Goal: Task Accomplishment & Management: Use online tool/utility

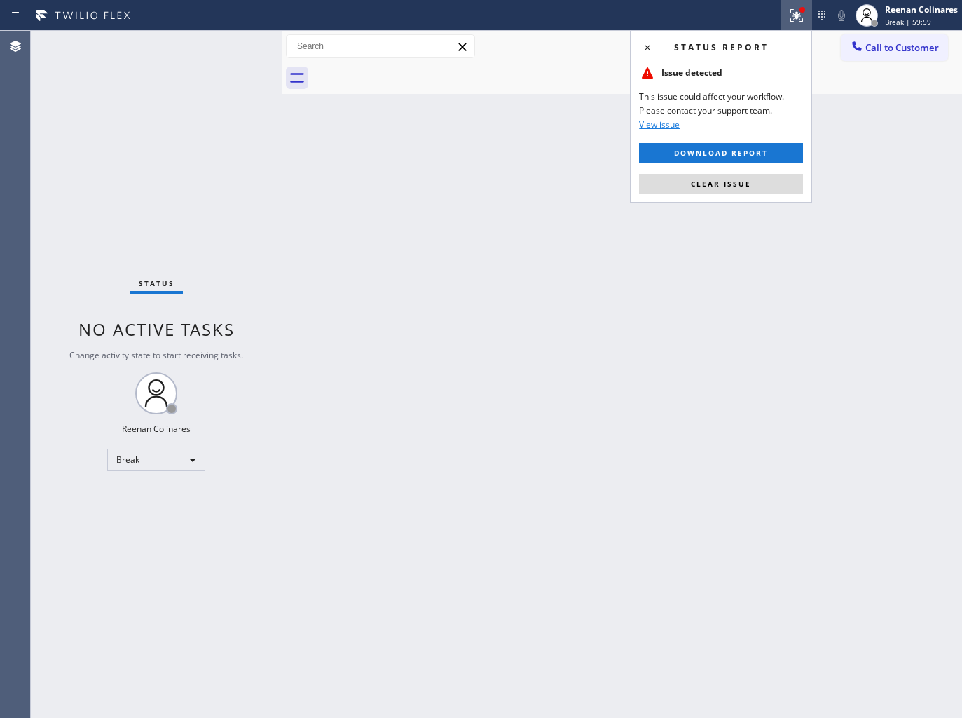
click at [741, 179] on span "Clear issue" at bounding box center [721, 184] width 60 height 10
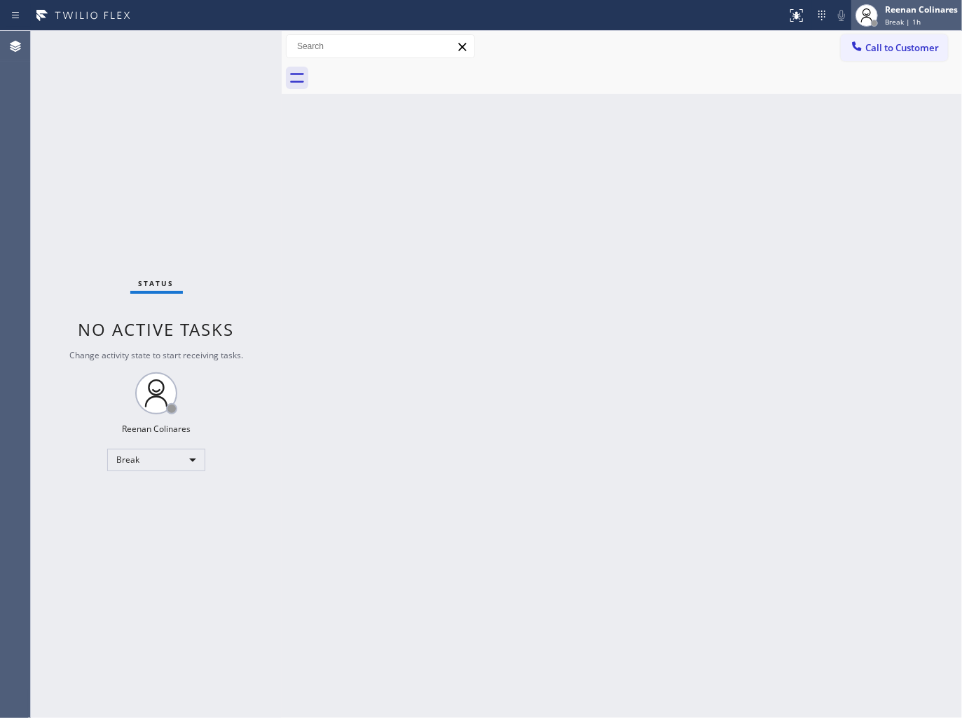
click at [929, 19] on div "Break | 1h" at bounding box center [921, 22] width 73 height 10
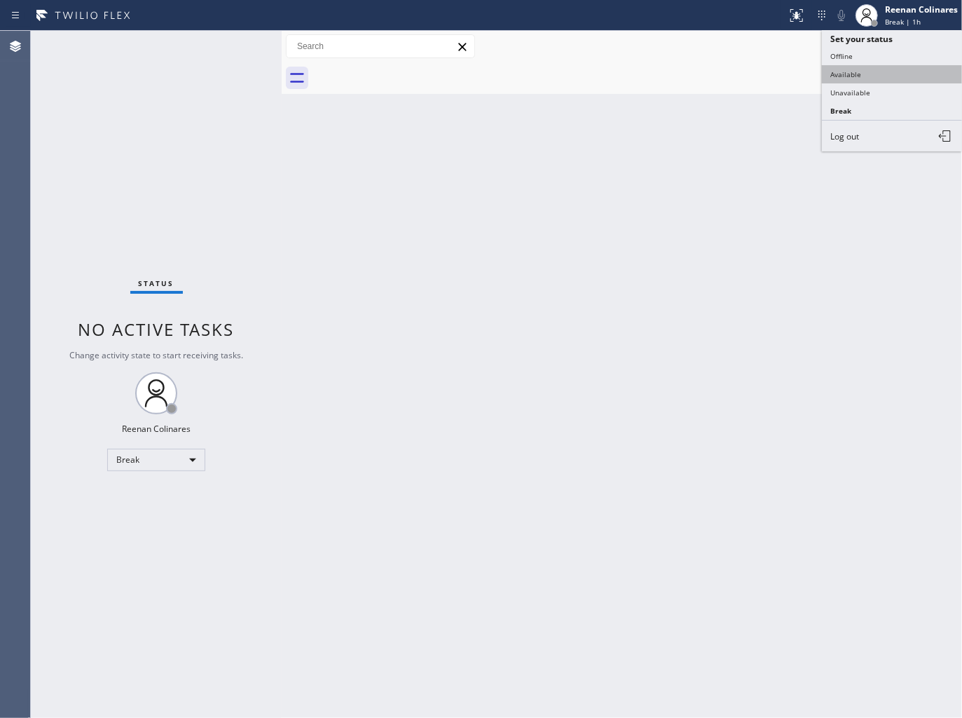
click at [853, 75] on button "Available" at bounding box center [892, 74] width 140 height 18
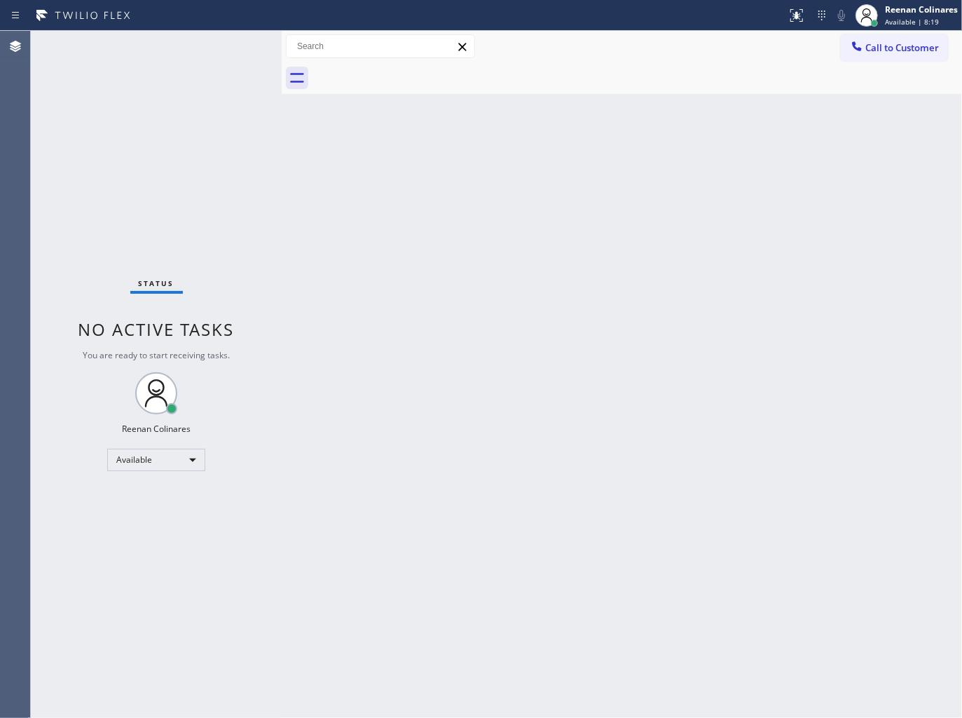
click at [184, 54] on div "Status No active tasks You are ready to start receiving tasks. Reenan Colinares…" at bounding box center [156, 374] width 251 height 687
click at [179, 45] on div "Status No active tasks You are ready to start receiving tasks. Reenan Colinares…" at bounding box center [156, 374] width 251 height 687
click at [193, 51] on div "Status No active tasks You are ready to start receiving tasks. Reenan Colinares…" at bounding box center [156, 374] width 251 height 687
drag, startPoint x: 582, startPoint y: 214, endPoint x: 579, endPoint y: 192, distance: 22.6
click at [579, 200] on div "Back to Dashboard Change Sender ID Customers Technicians Select a contact Outbo…" at bounding box center [622, 374] width 680 height 687
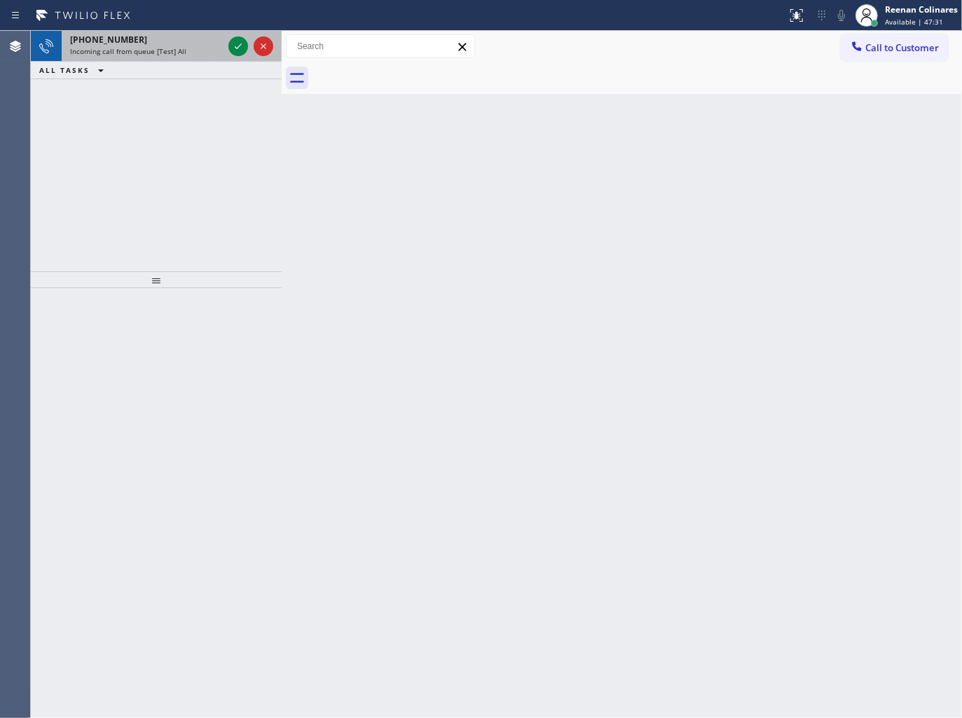
click at [191, 38] on div "[PHONE_NUMBER]" at bounding box center [146, 40] width 153 height 12
click at [198, 62] on div "ALL TASKS ALL TASKS ACTIVE TASKS TASKS IN WRAP UP" at bounding box center [156, 71] width 251 height 18
click at [191, 46] on div "Incoming call from queue [Test] All" at bounding box center [146, 51] width 153 height 10
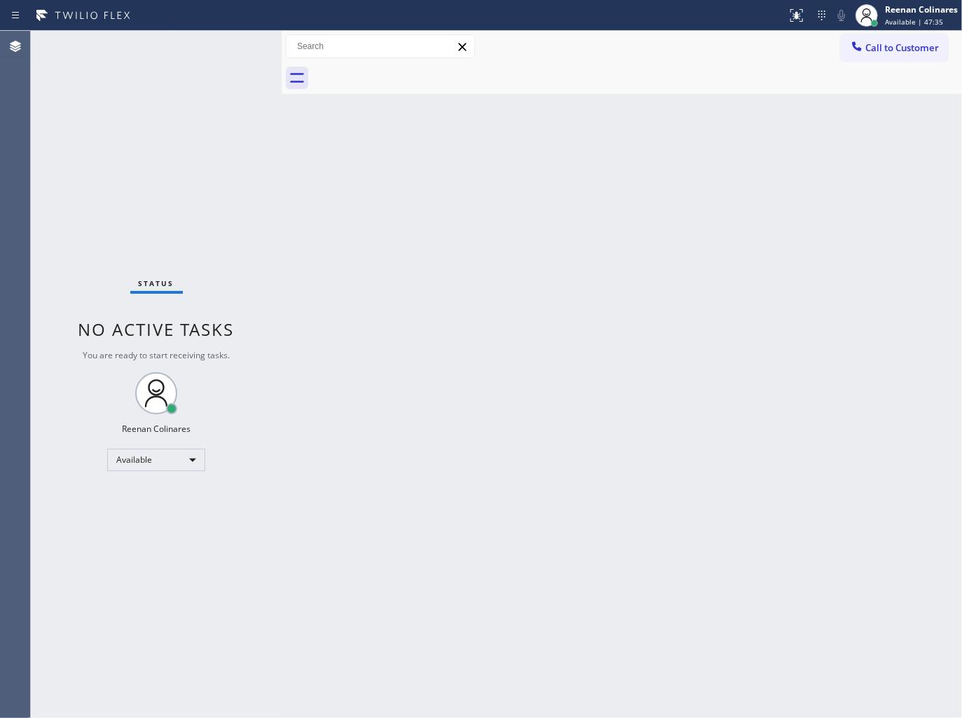
drag, startPoint x: 224, startPoint y: 50, endPoint x: 216, endPoint y: 50, distance: 8.4
click at [216, 50] on div "Status No active tasks You are ready to start receiving tasks. Reenan Colinares…" at bounding box center [156, 374] width 251 height 687
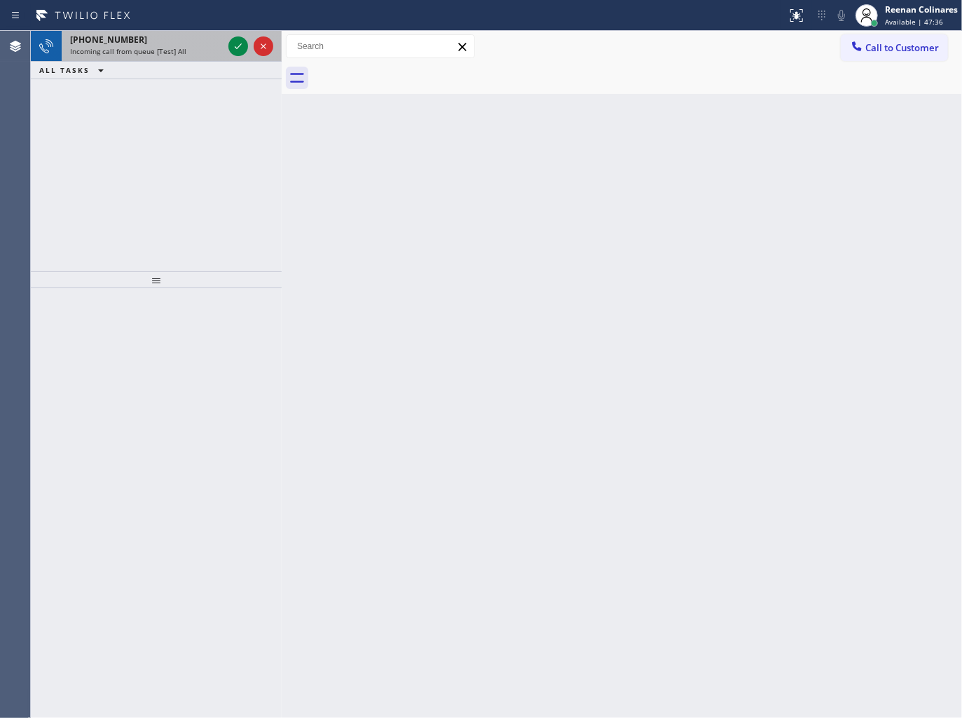
drag, startPoint x: 178, startPoint y: 31, endPoint x: 182, endPoint y: 41, distance: 10.7
click at [178, 32] on div "[PHONE_NUMBER] Incoming call from queue [Test] All" at bounding box center [144, 46] width 164 height 31
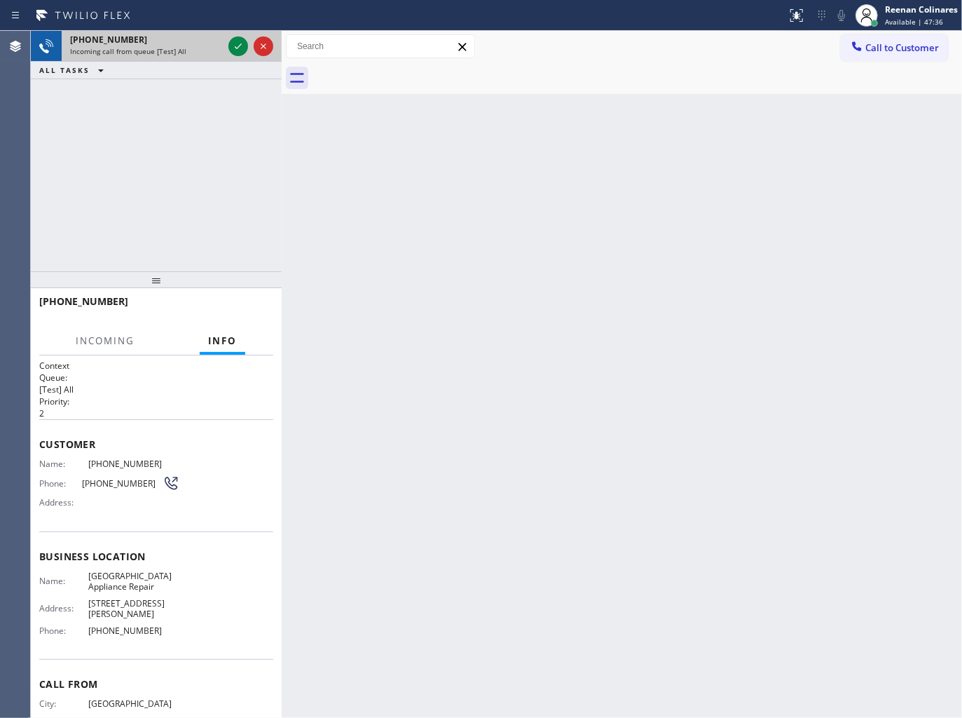
click at [183, 44] on div "[PHONE_NUMBER]" at bounding box center [146, 40] width 153 height 12
click at [235, 44] on icon at bounding box center [238, 46] width 17 height 17
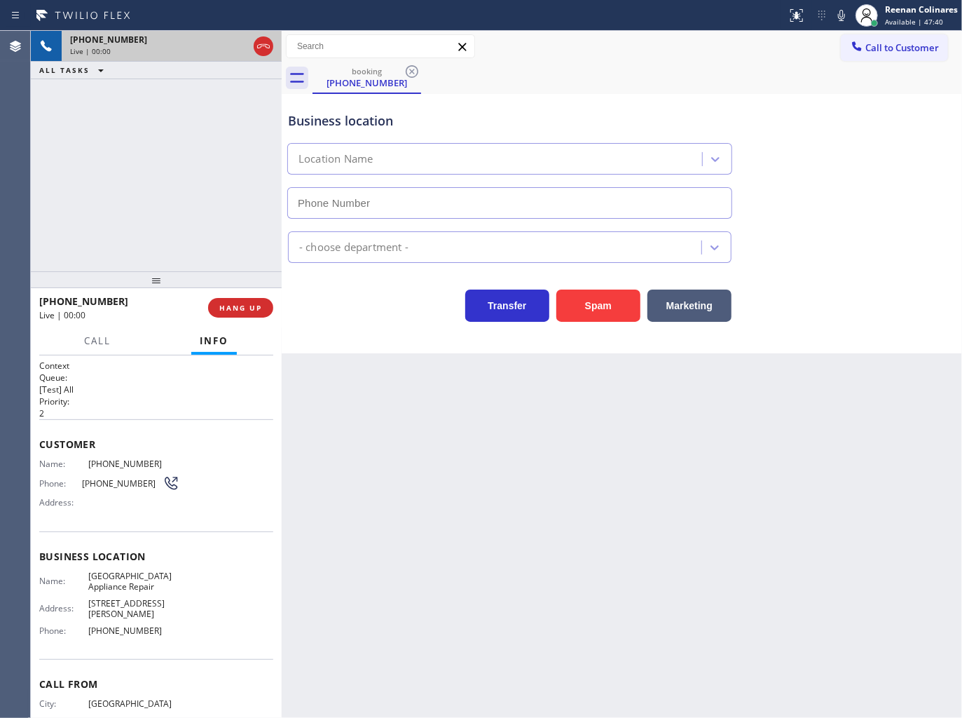
type input "[PHONE_NUMBER]"
click at [92, 348] on button "Call" at bounding box center [97, 340] width 43 height 27
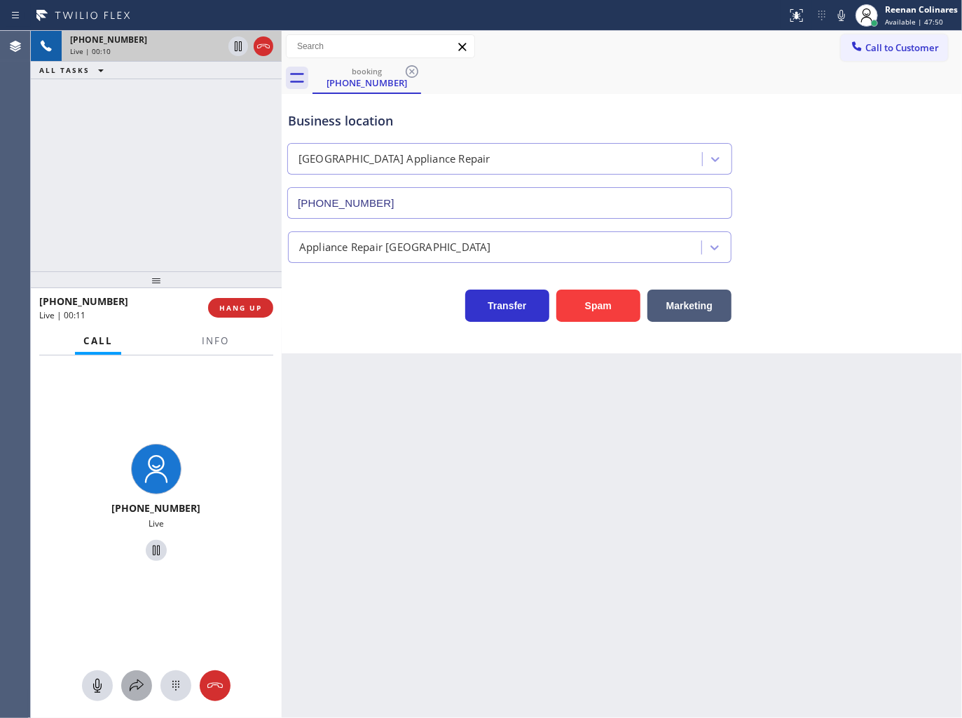
click at [135, 680] on icon at bounding box center [136, 685] width 17 height 17
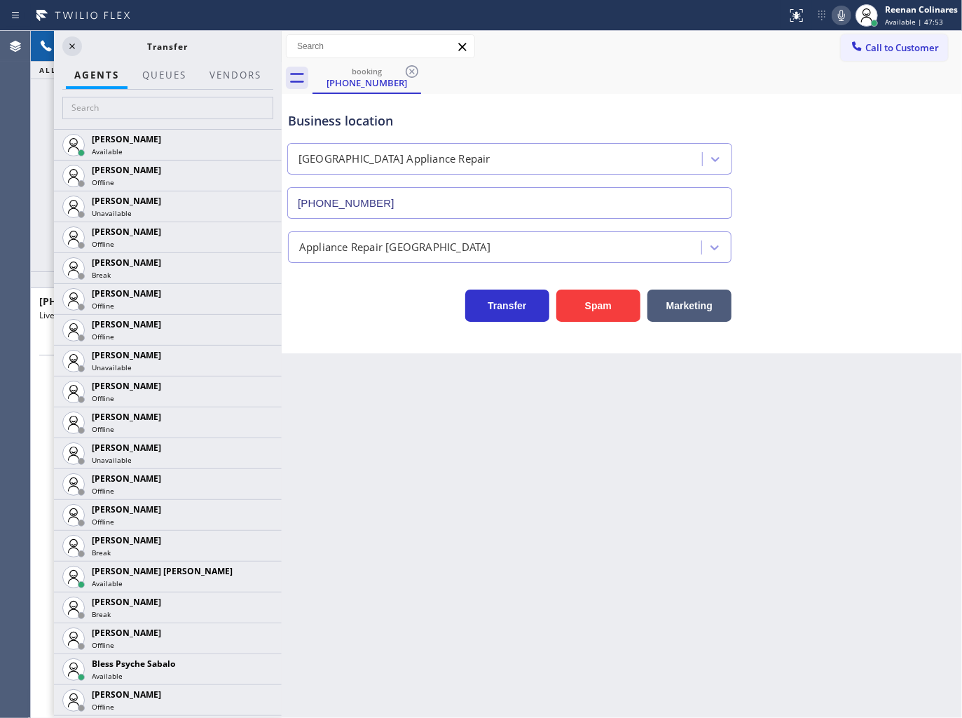
click at [837, 14] on icon at bounding box center [841, 15] width 17 height 17
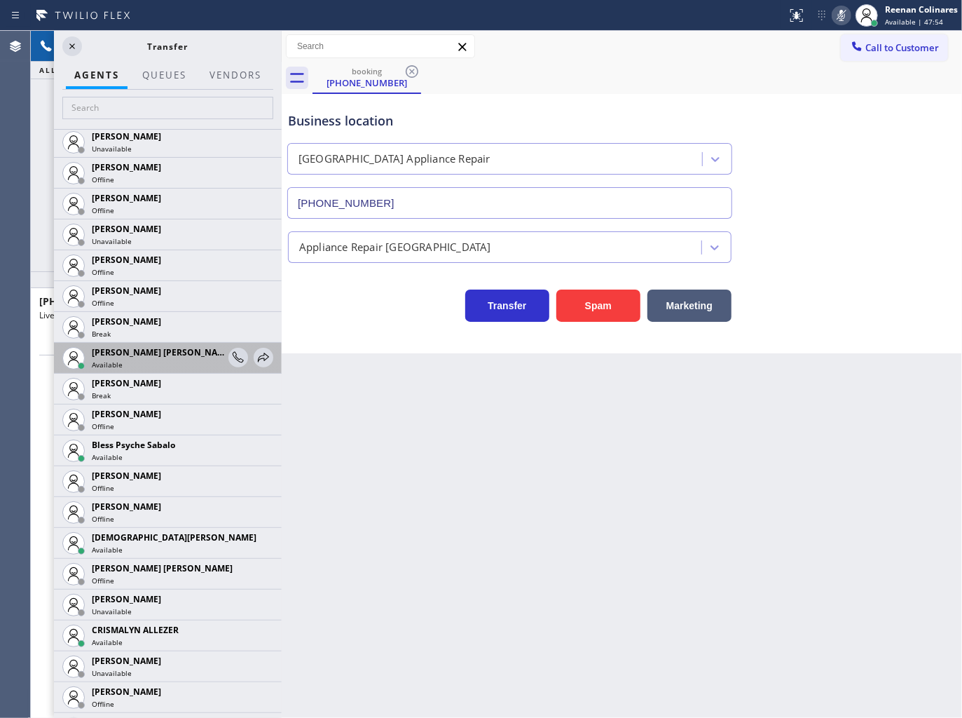
scroll to position [233, 0]
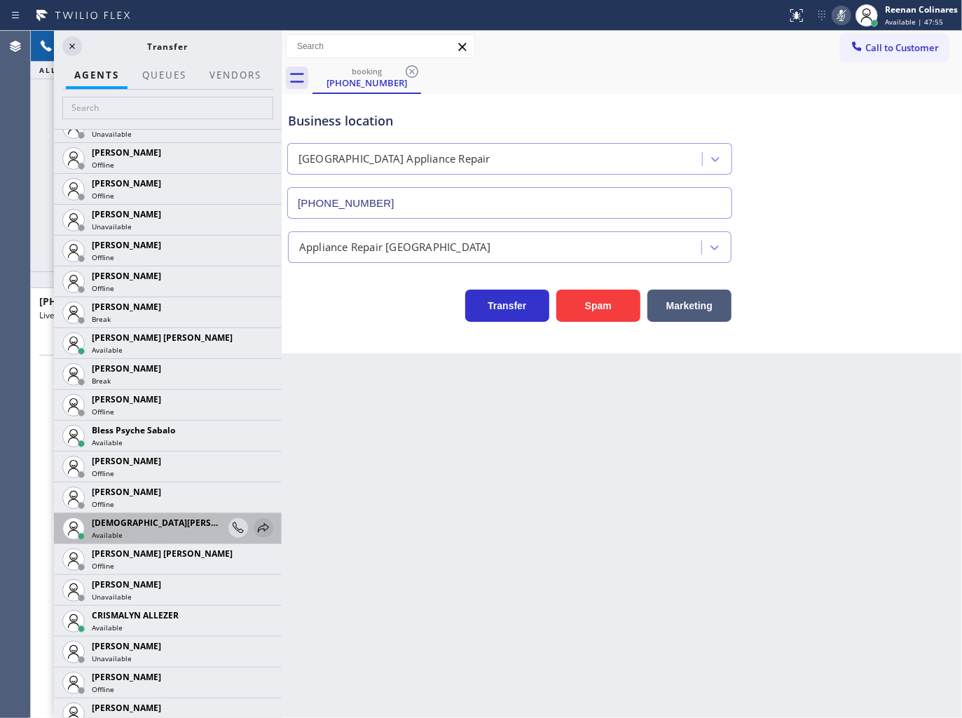
click at [255, 526] on icon at bounding box center [263, 527] width 17 height 17
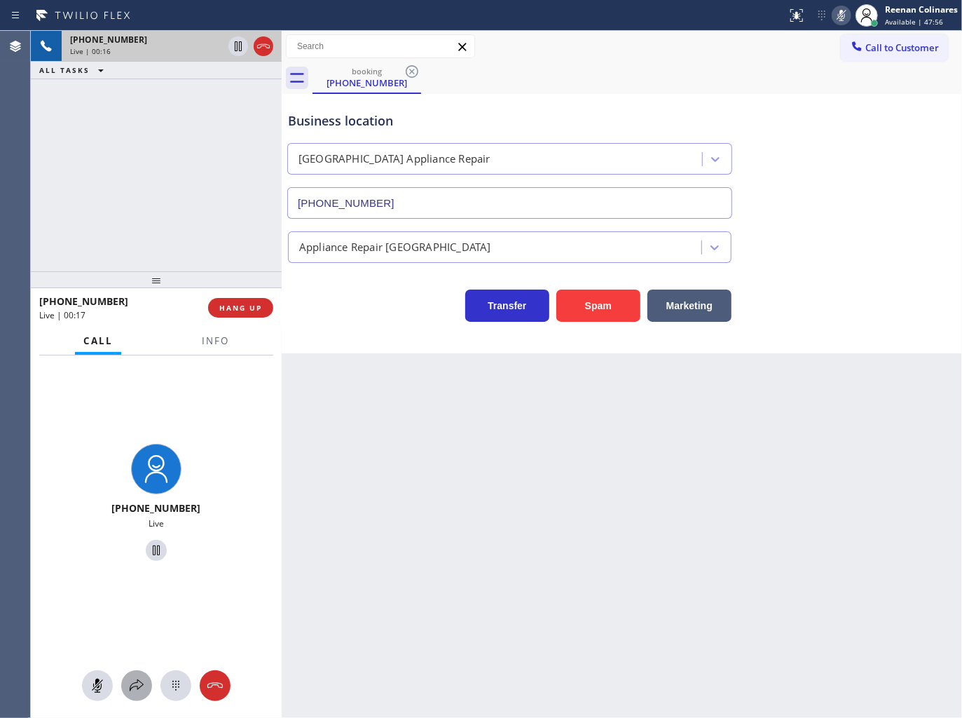
click at [138, 691] on icon at bounding box center [136, 685] width 17 height 17
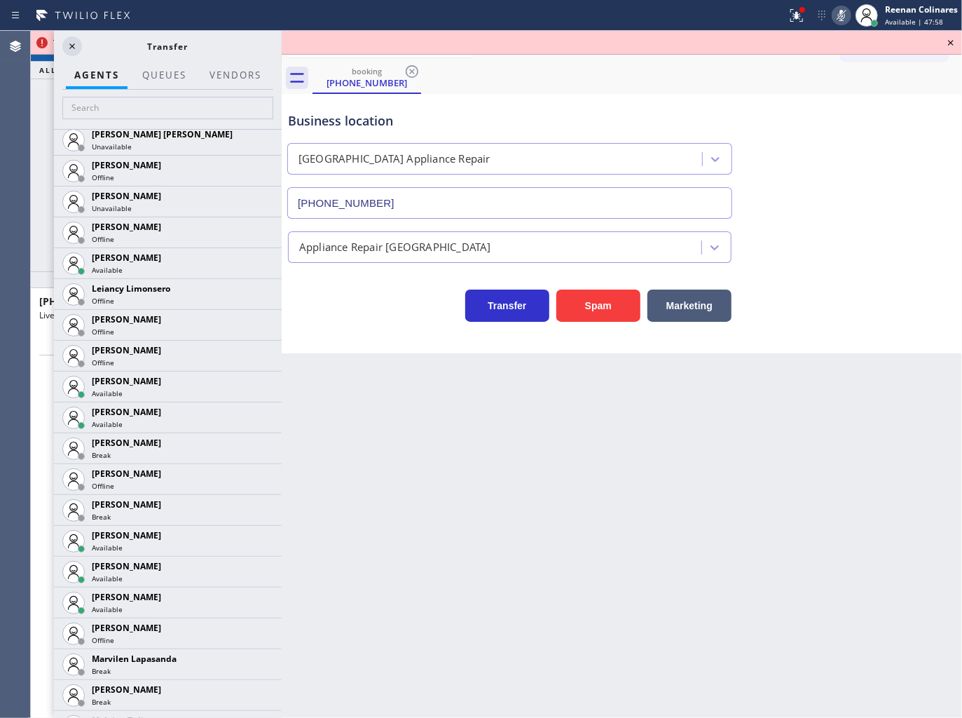
scroll to position [1923, 0]
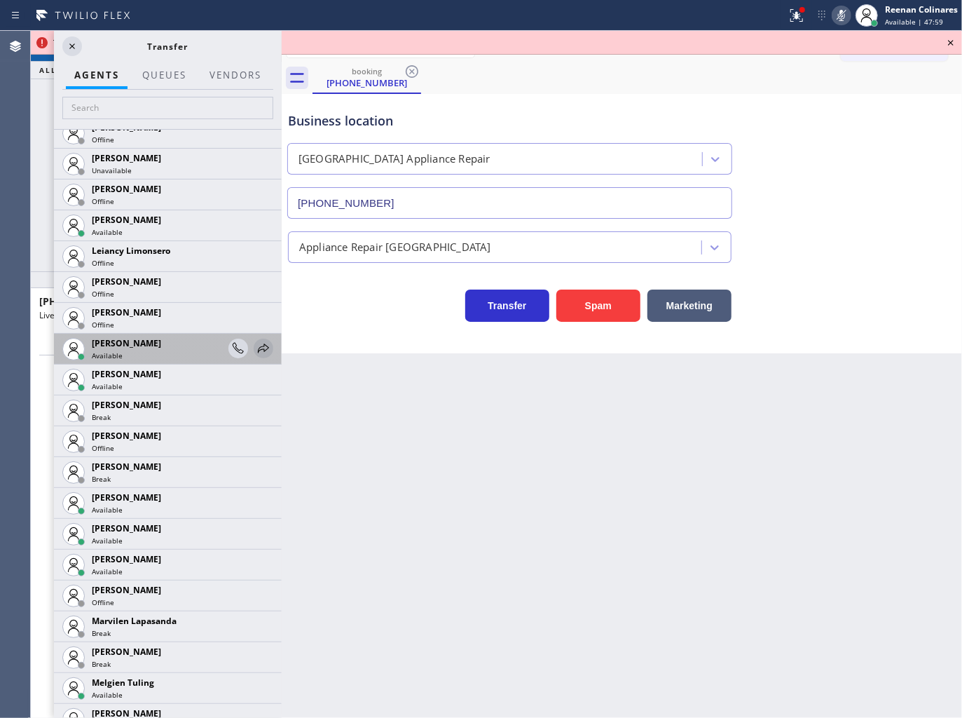
click at [255, 343] on icon at bounding box center [263, 348] width 17 height 17
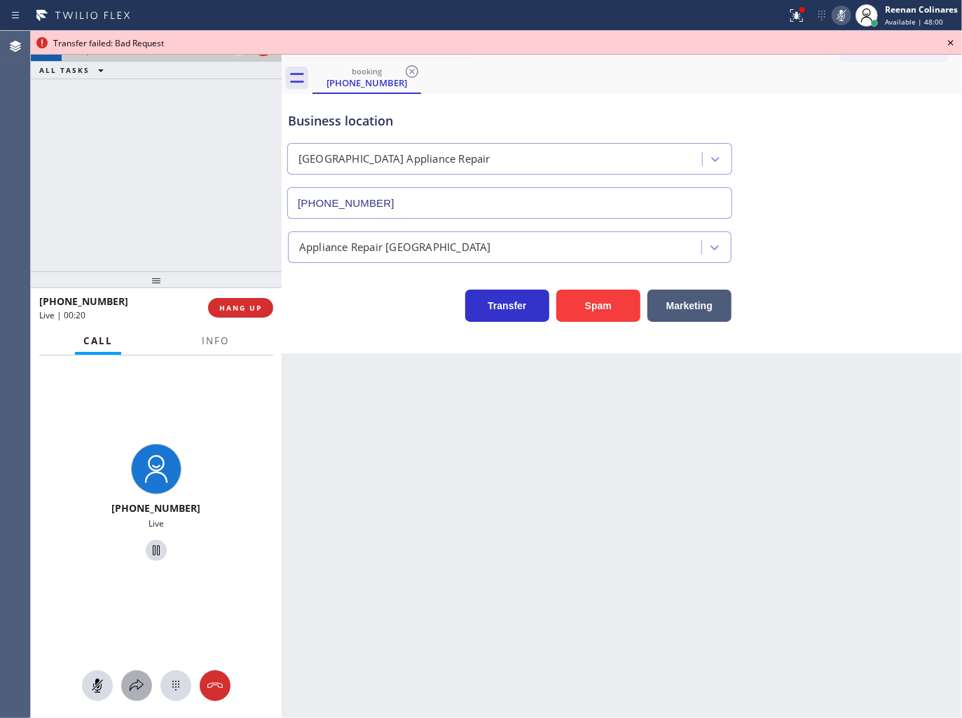
click at [140, 687] on icon at bounding box center [137, 685] width 14 height 12
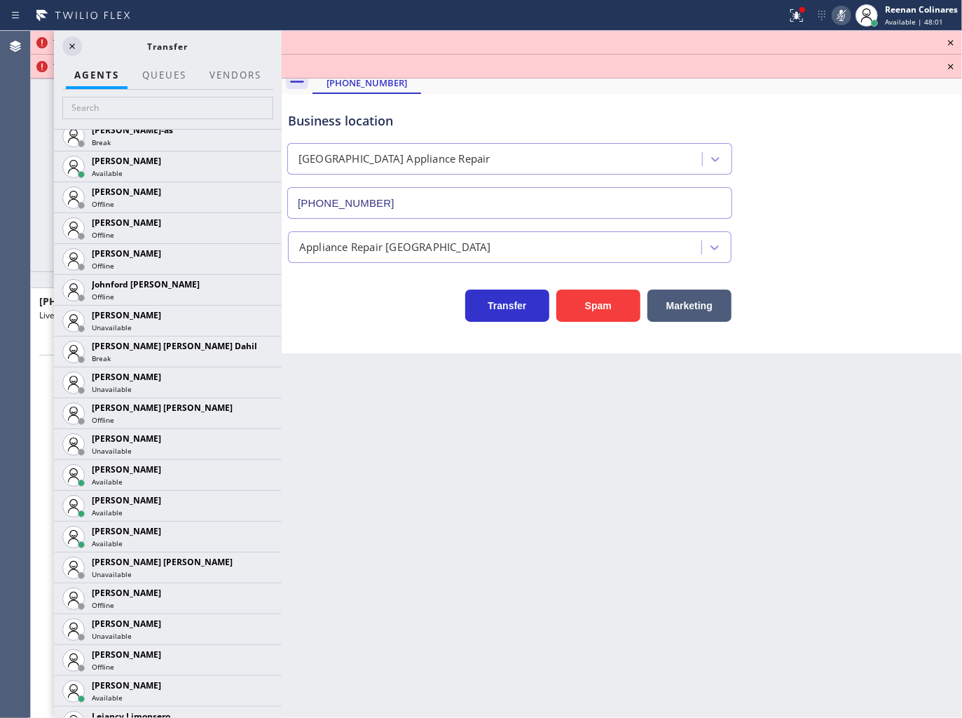
scroll to position [1497, 0]
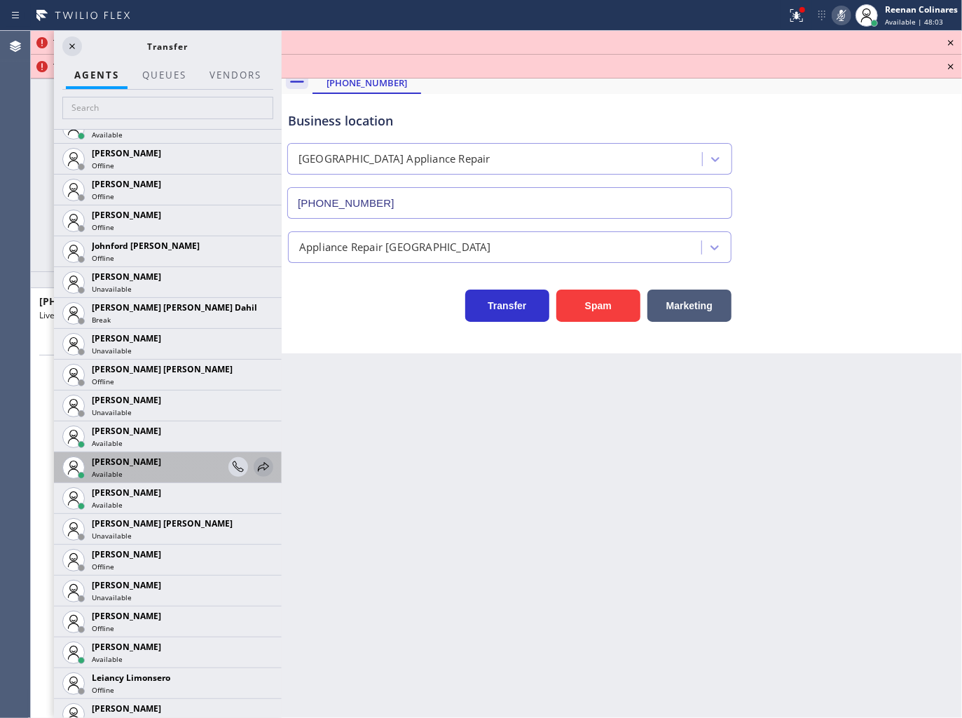
click at [258, 467] on icon at bounding box center [263, 466] width 11 height 9
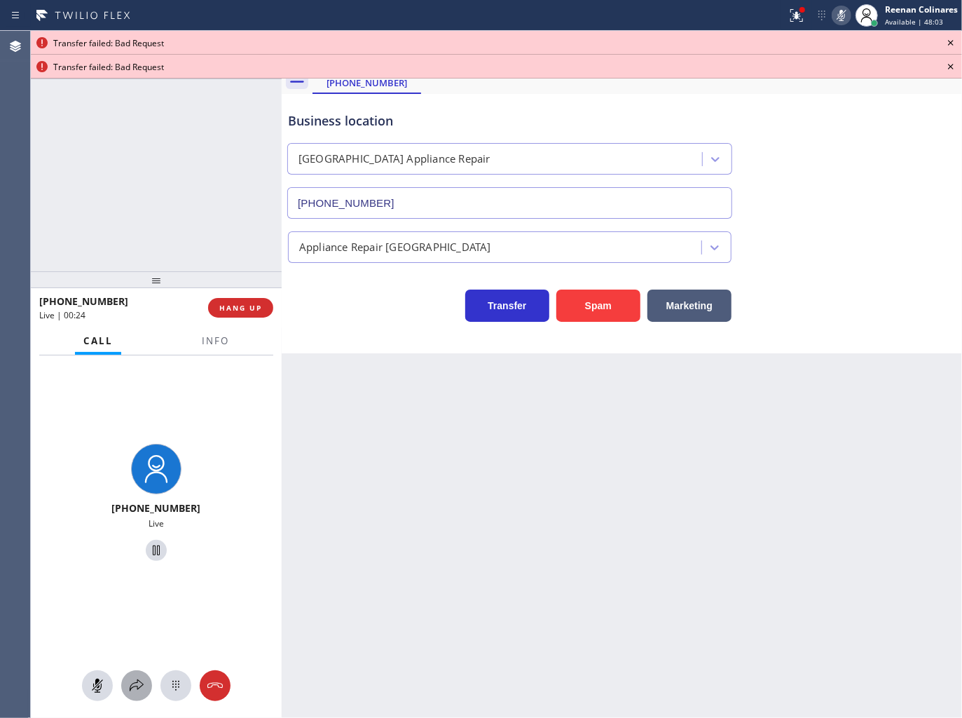
click at [137, 683] on icon at bounding box center [137, 685] width 14 height 12
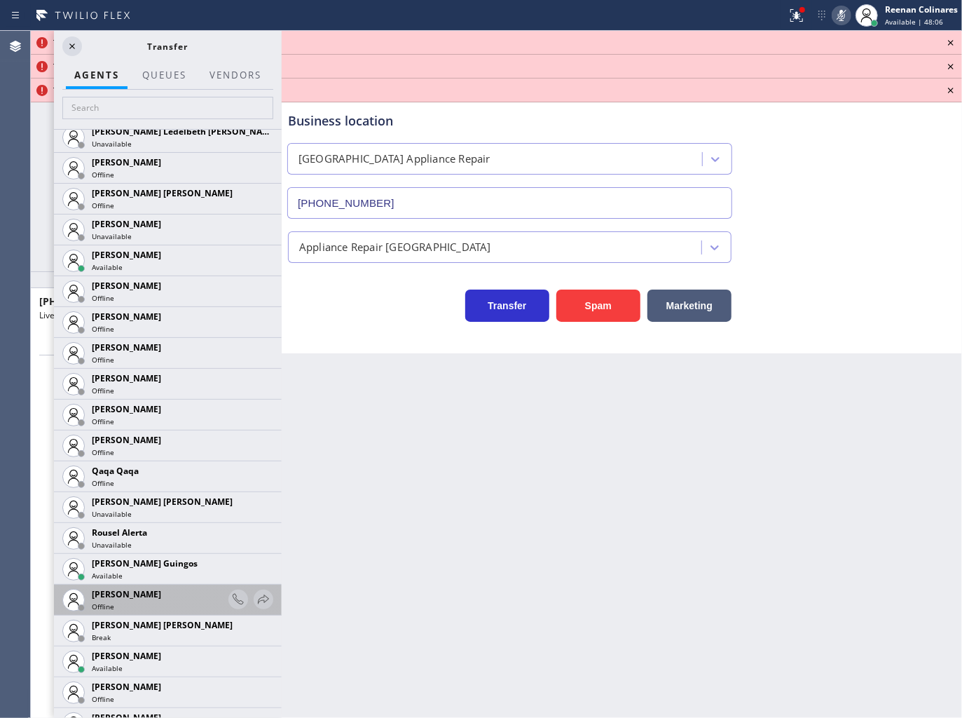
scroll to position [2572, 0]
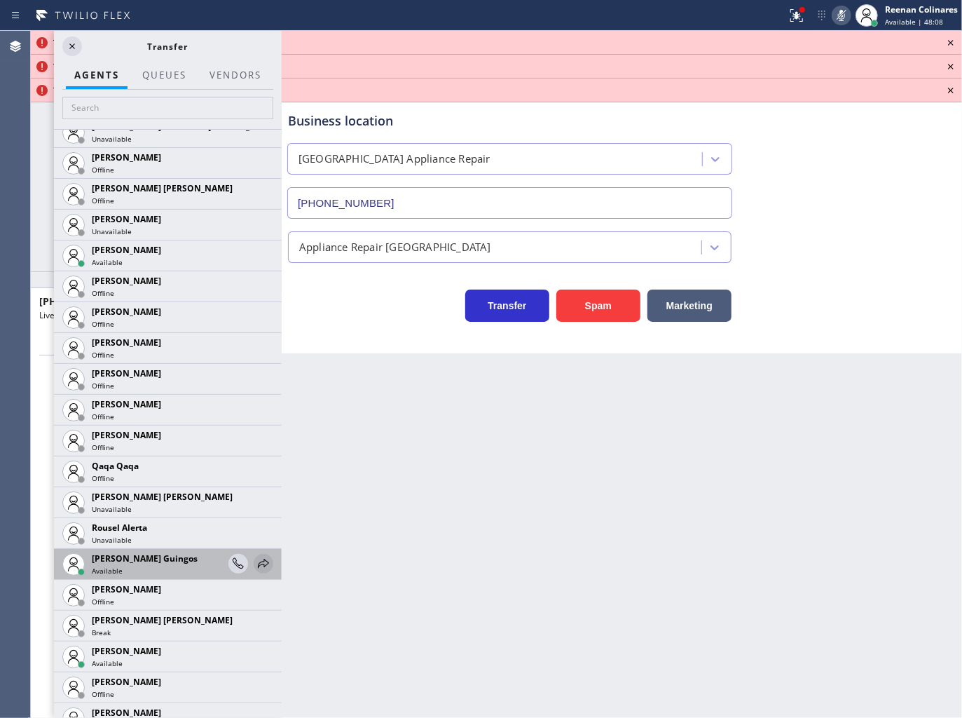
click at [255, 561] on icon at bounding box center [263, 563] width 17 height 17
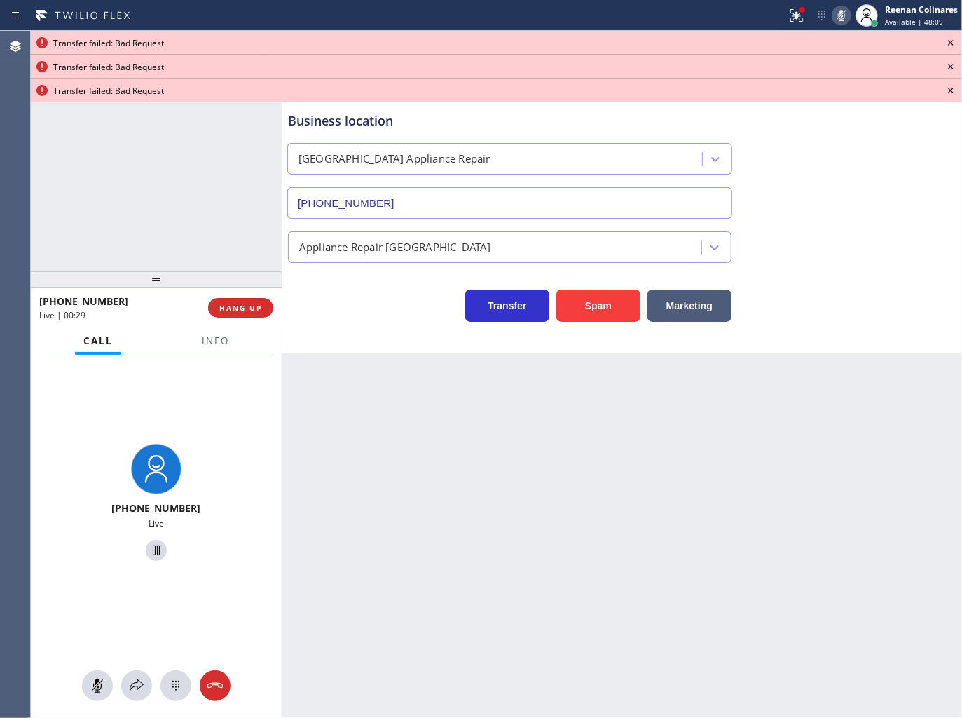
click at [119, 681] on div at bounding box center [156, 685] width 251 height 31
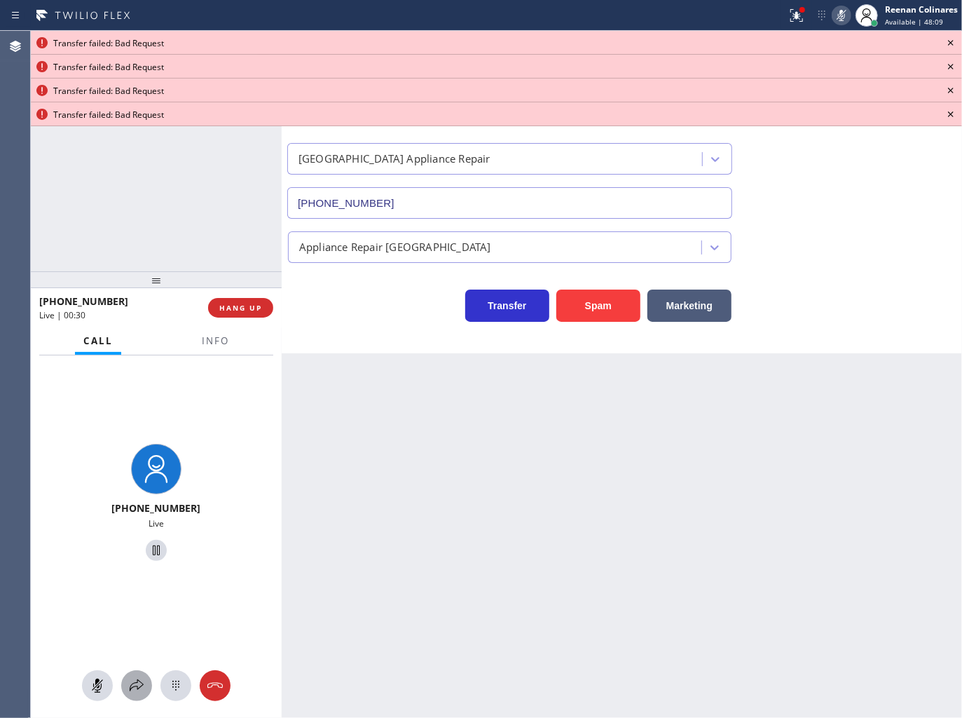
click at [131, 682] on icon at bounding box center [136, 685] width 17 height 17
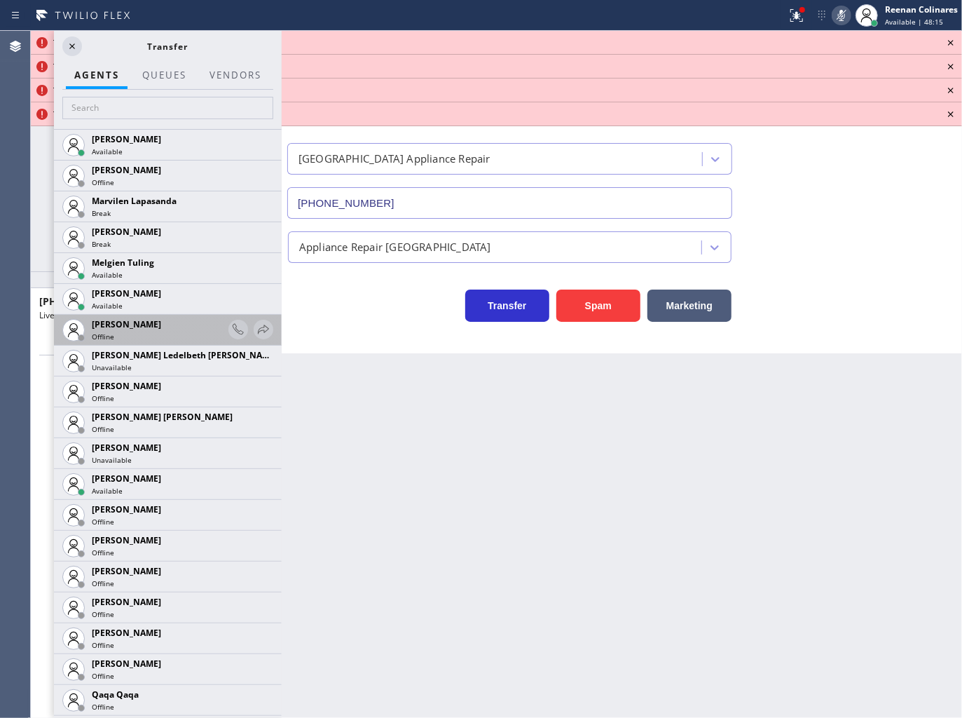
scroll to position [2261, 0]
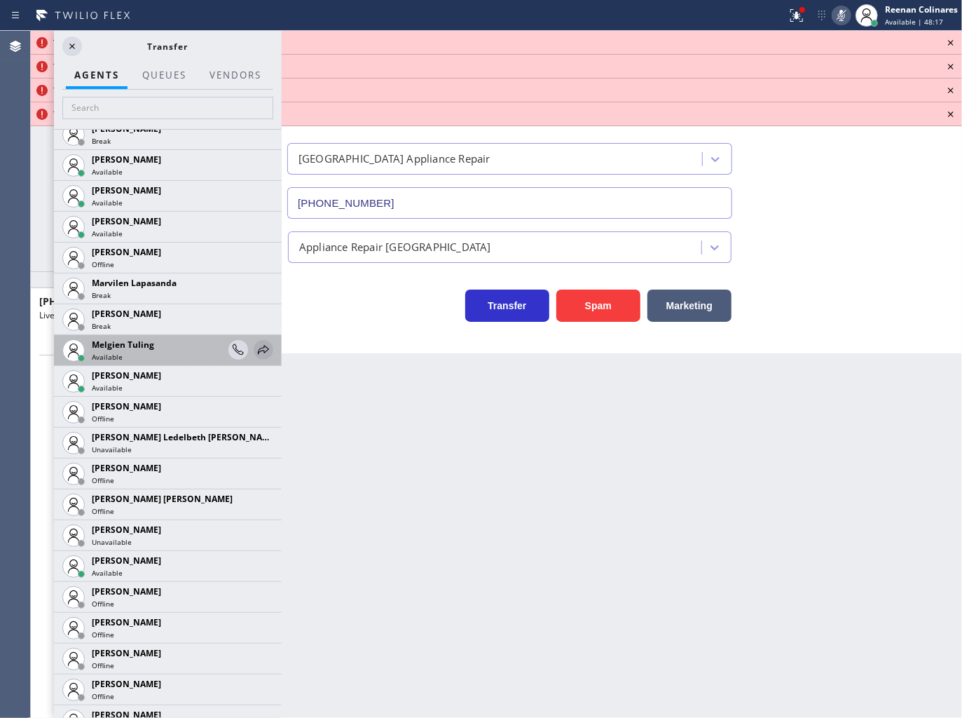
click at [255, 346] on icon at bounding box center [263, 349] width 17 height 17
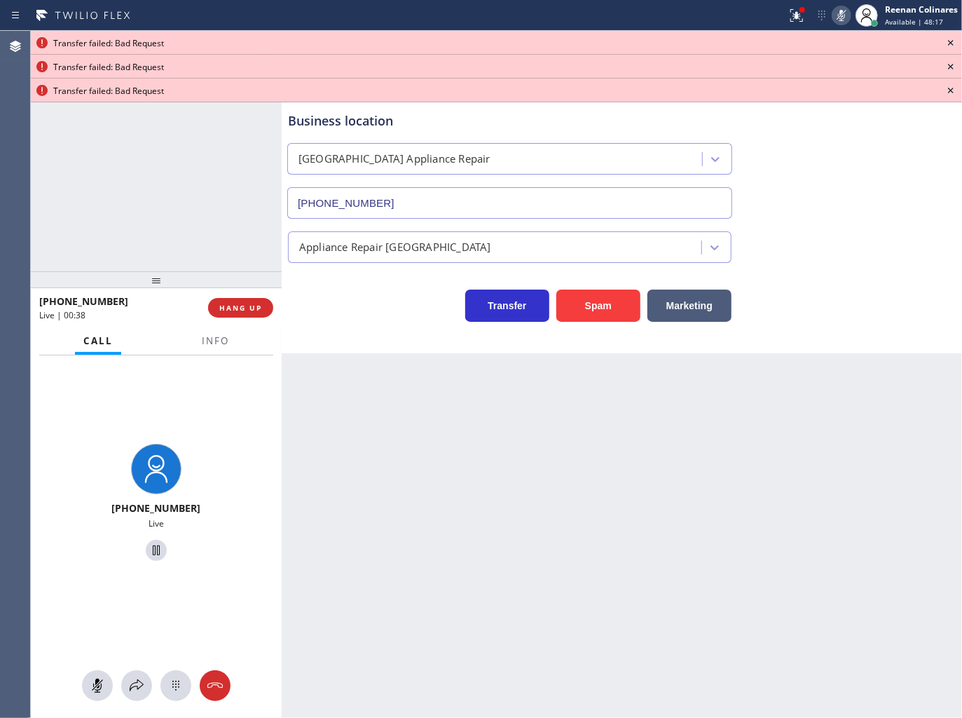
click at [140, 669] on div "[PHONE_NUMBER] Live" at bounding box center [156, 536] width 251 height 363
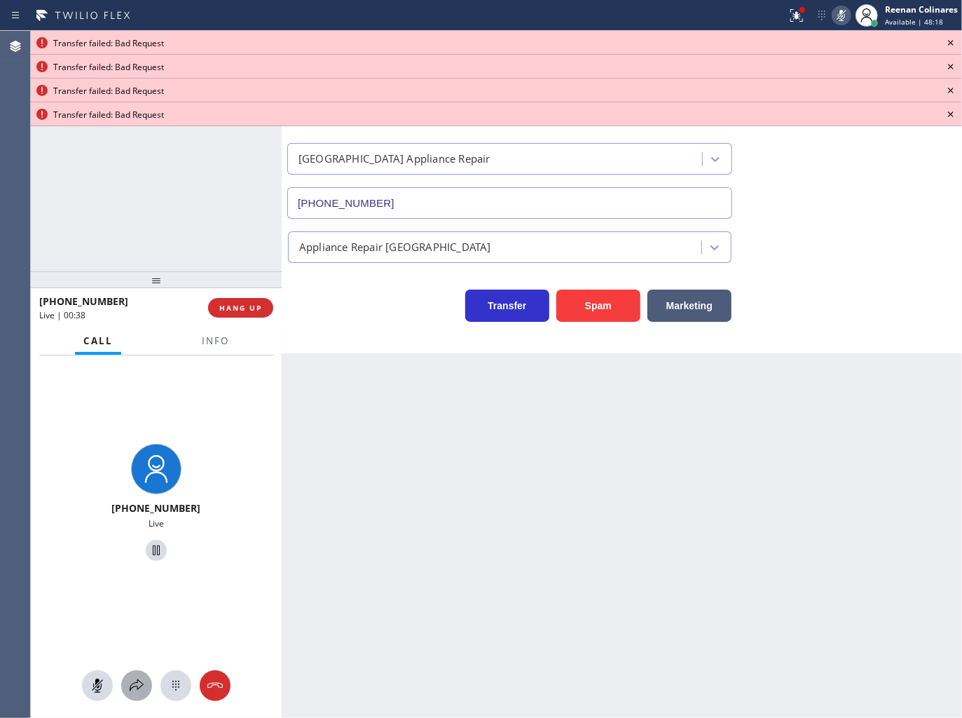
click at [137, 683] on icon at bounding box center [136, 685] width 17 height 17
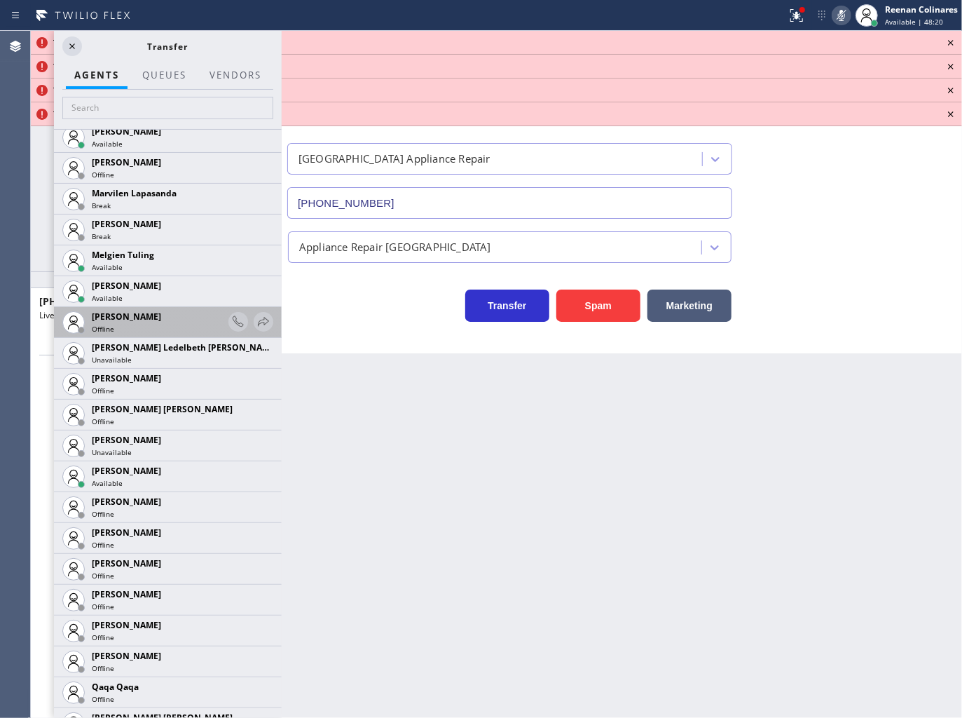
scroll to position [2317, 0]
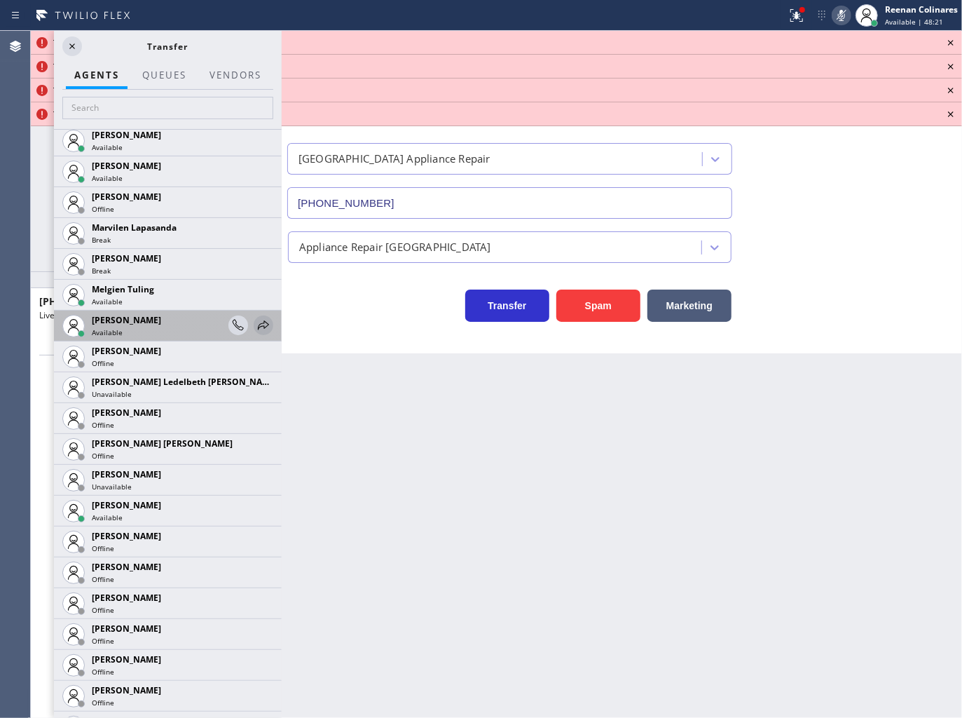
click at [255, 320] on icon at bounding box center [263, 325] width 17 height 17
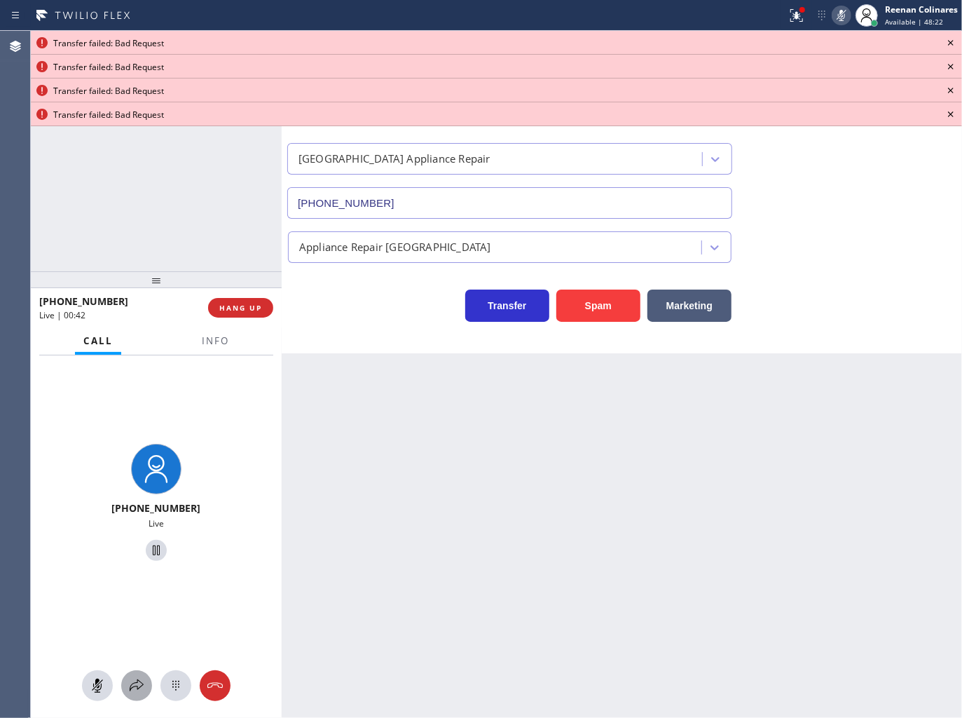
click at [136, 690] on icon at bounding box center [136, 685] width 17 height 17
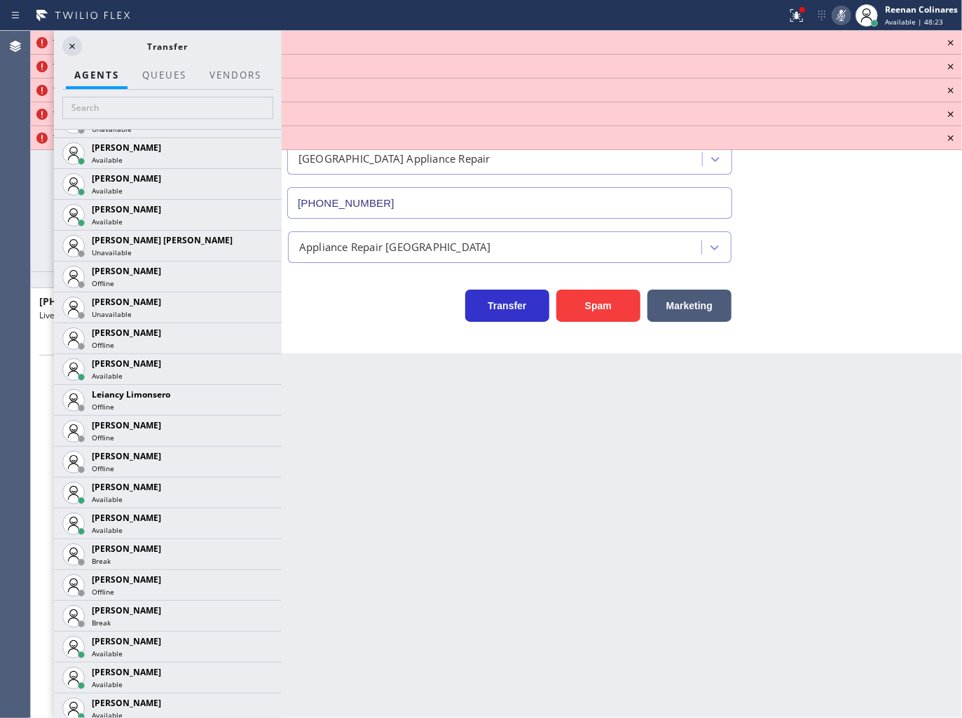
scroll to position [1996, 0]
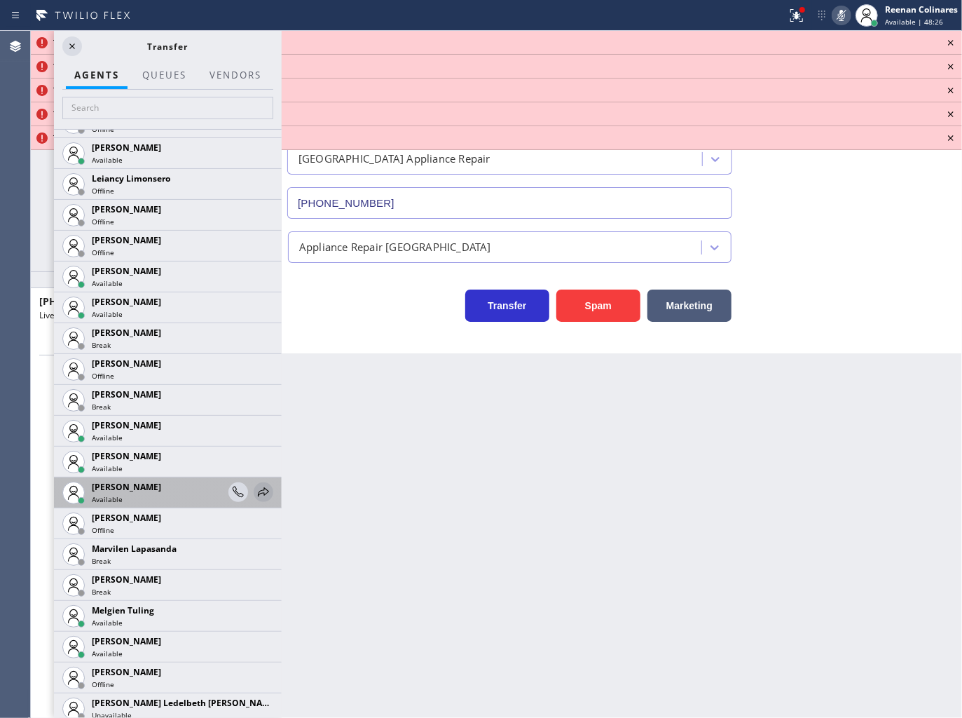
click at [257, 487] on icon at bounding box center [263, 491] width 17 height 17
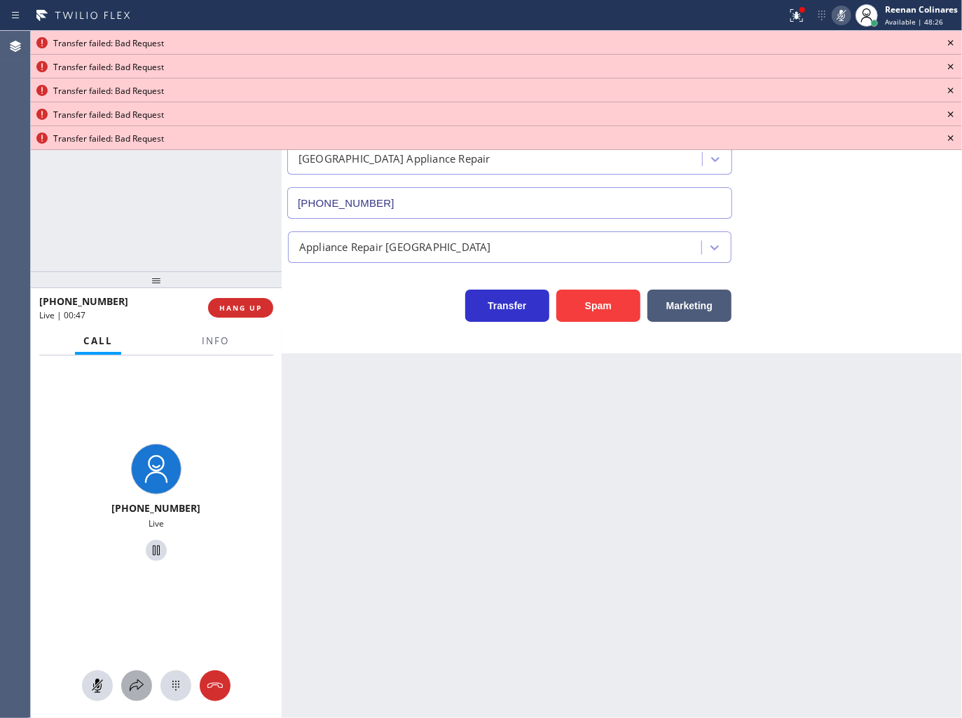
click at [141, 685] on icon at bounding box center [136, 685] width 17 height 17
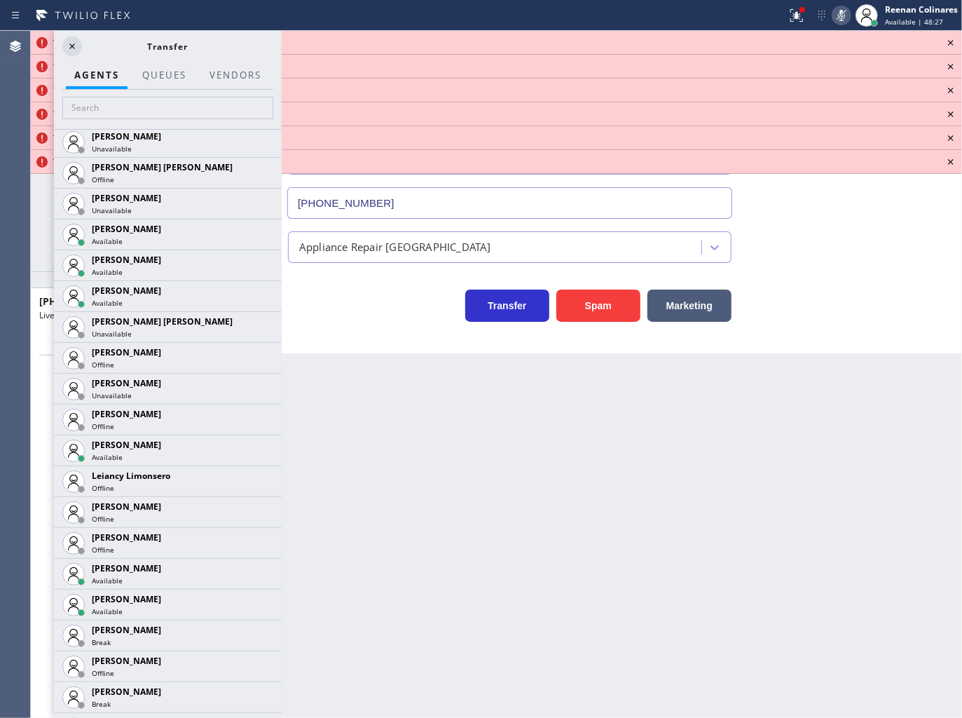
scroll to position [2015, 0]
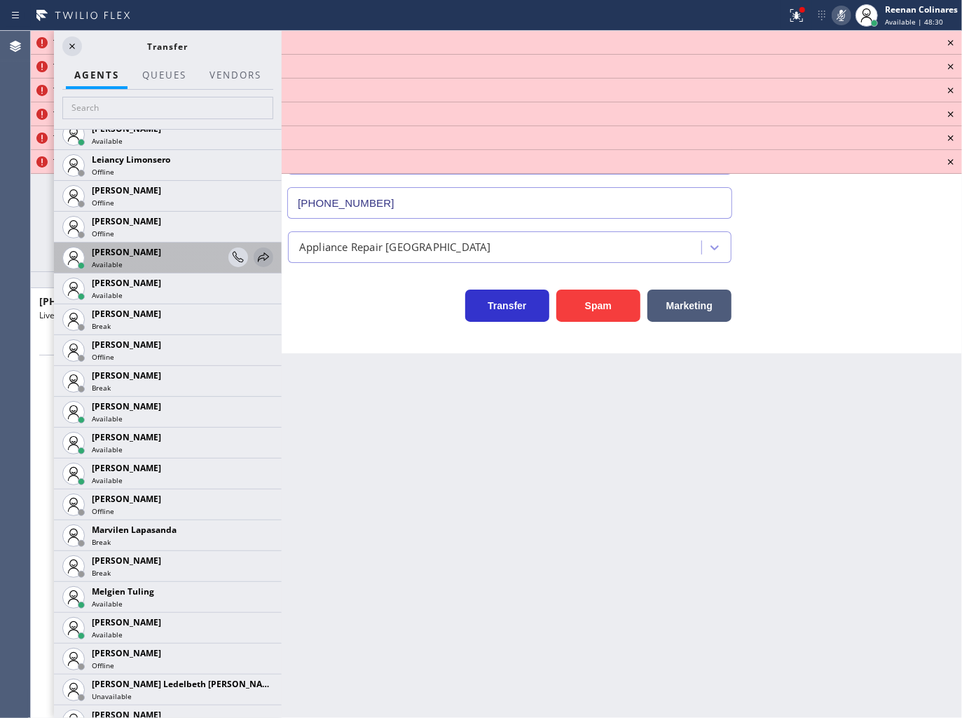
click at [256, 259] on icon at bounding box center [263, 257] width 17 height 17
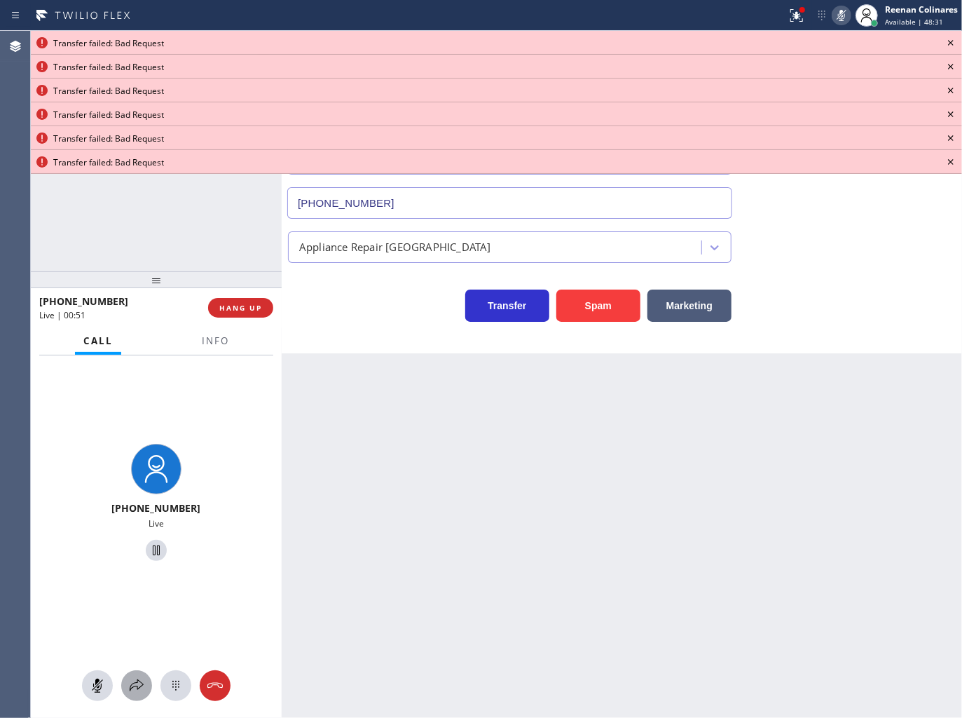
click at [136, 687] on icon at bounding box center [136, 685] width 17 height 17
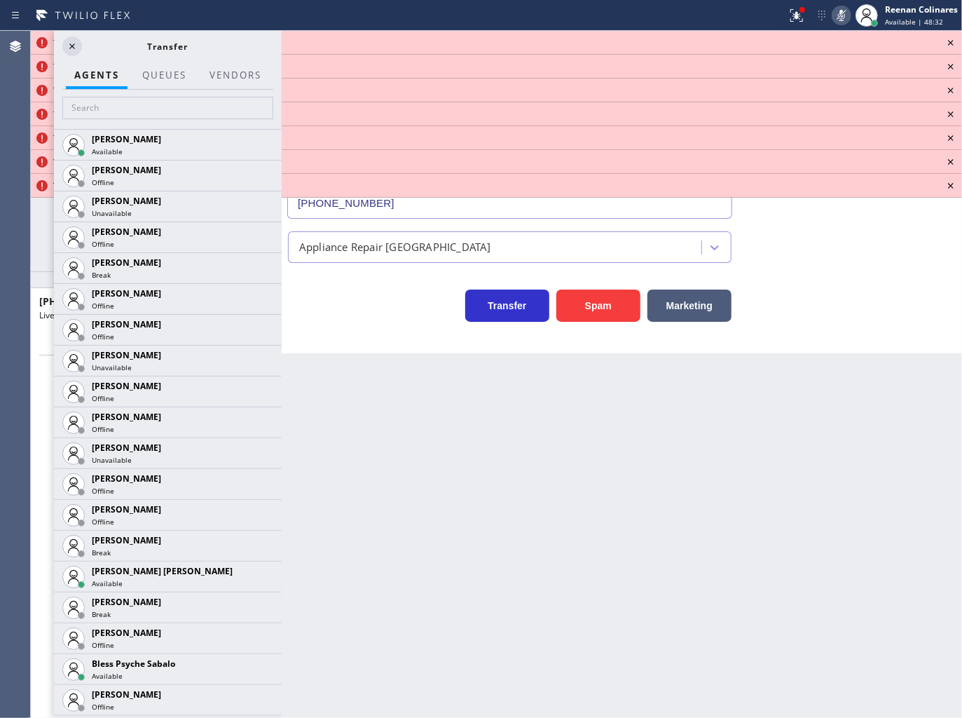
scroll to position [796, 0]
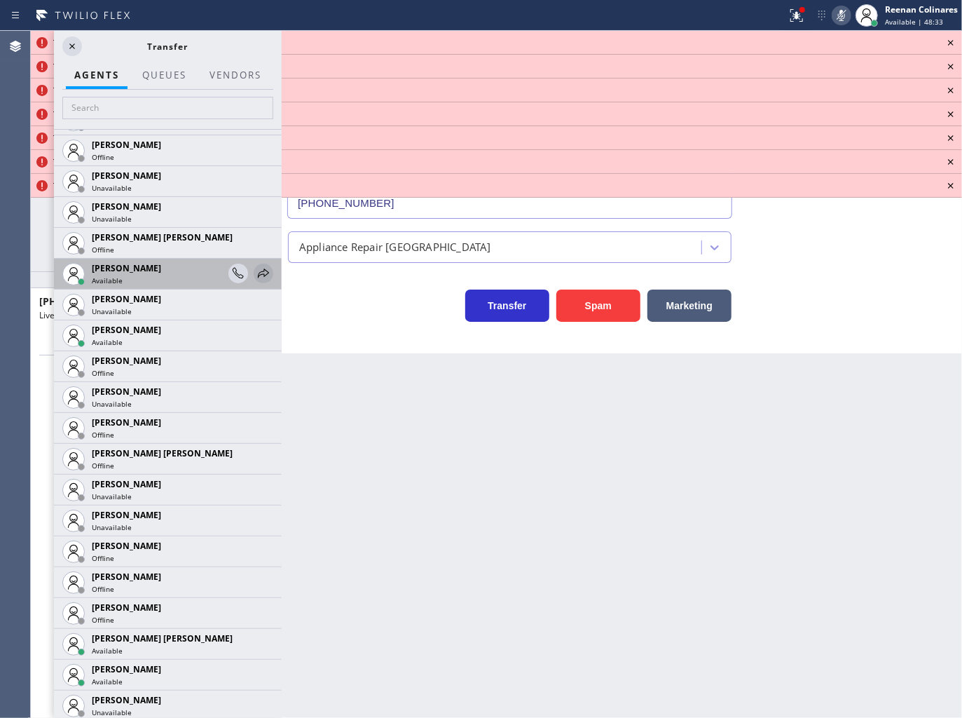
click at [255, 271] on icon at bounding box center [263, 273] width 17 height 17
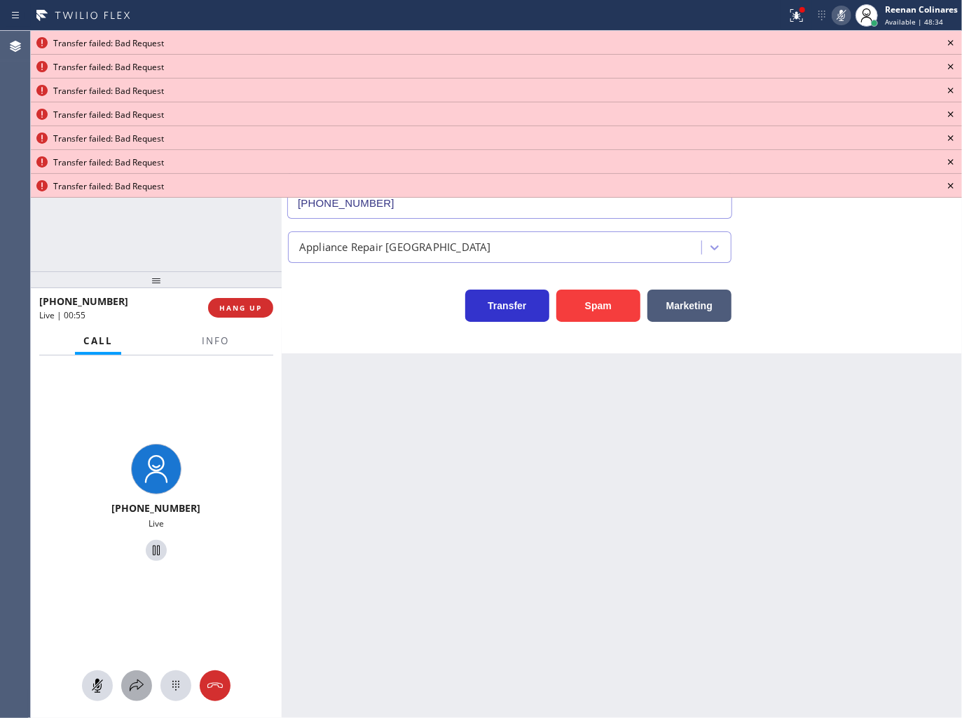
click at [138, 688] on icon at bounding box center [136, 685] width 17 height 17
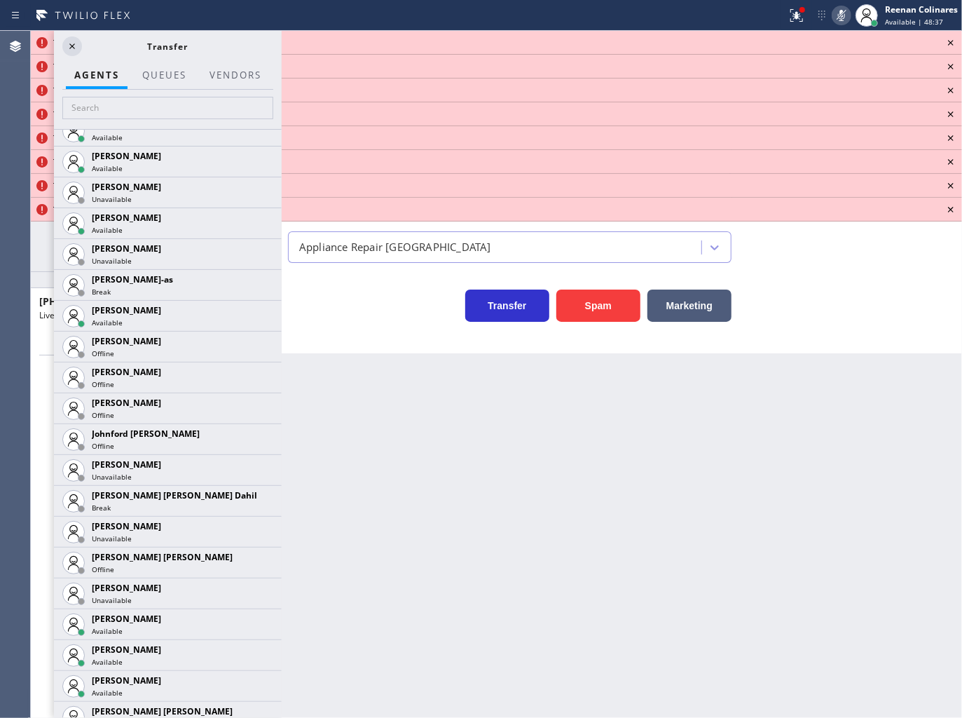
scroll to position [1315, 0]
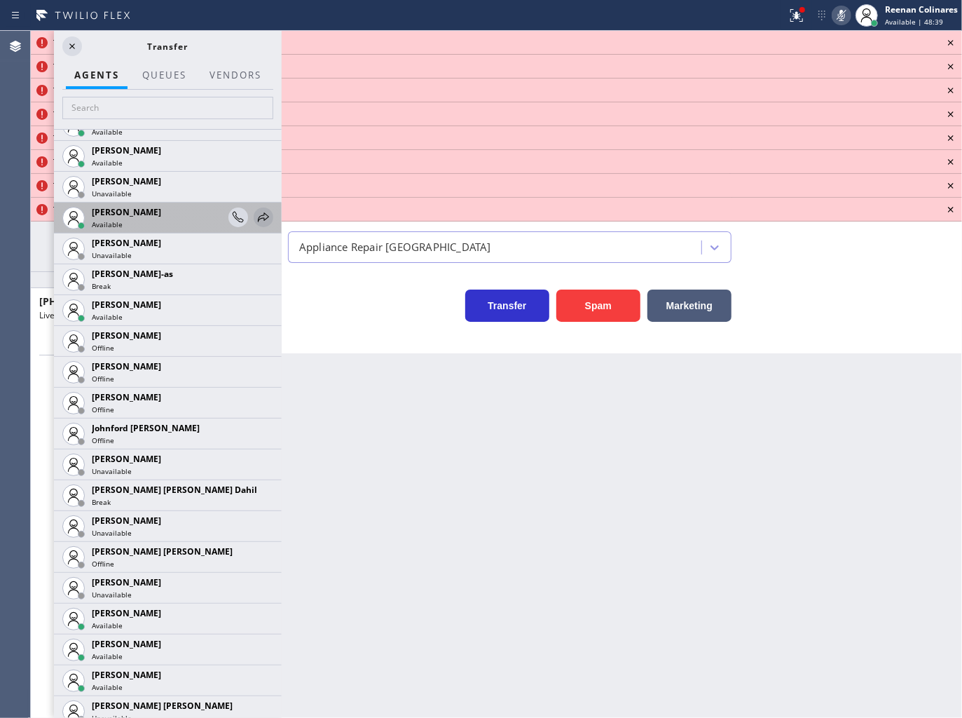
click at [258, 216] on icon at bounding box center [263, 216] width 11 height 9
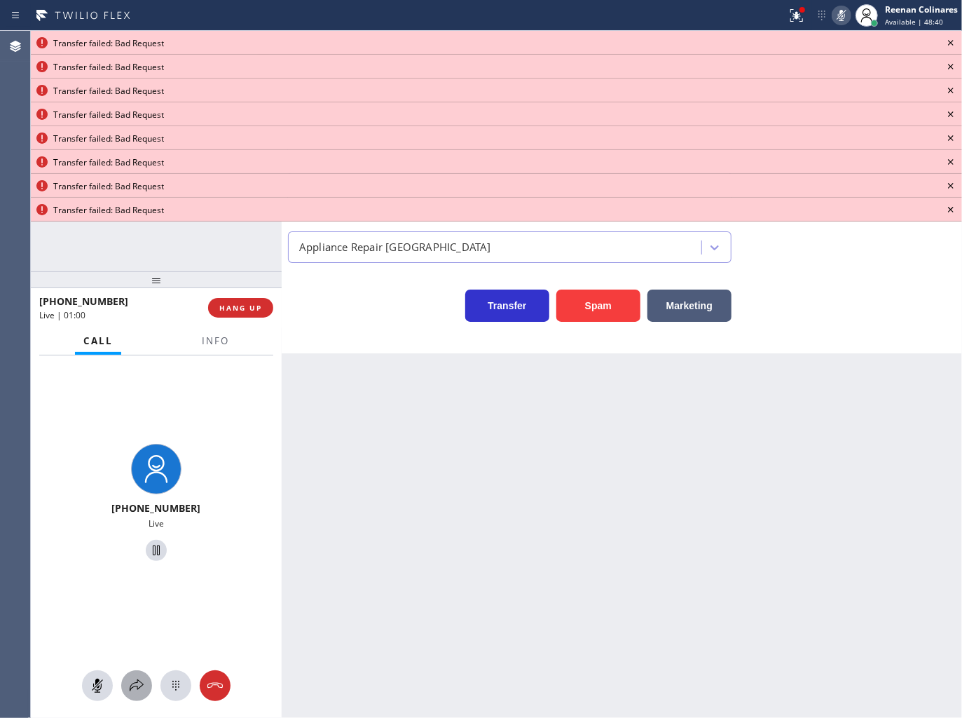
click at [139, 690] on icon at bounding box center [136, 685] width 17 height 17
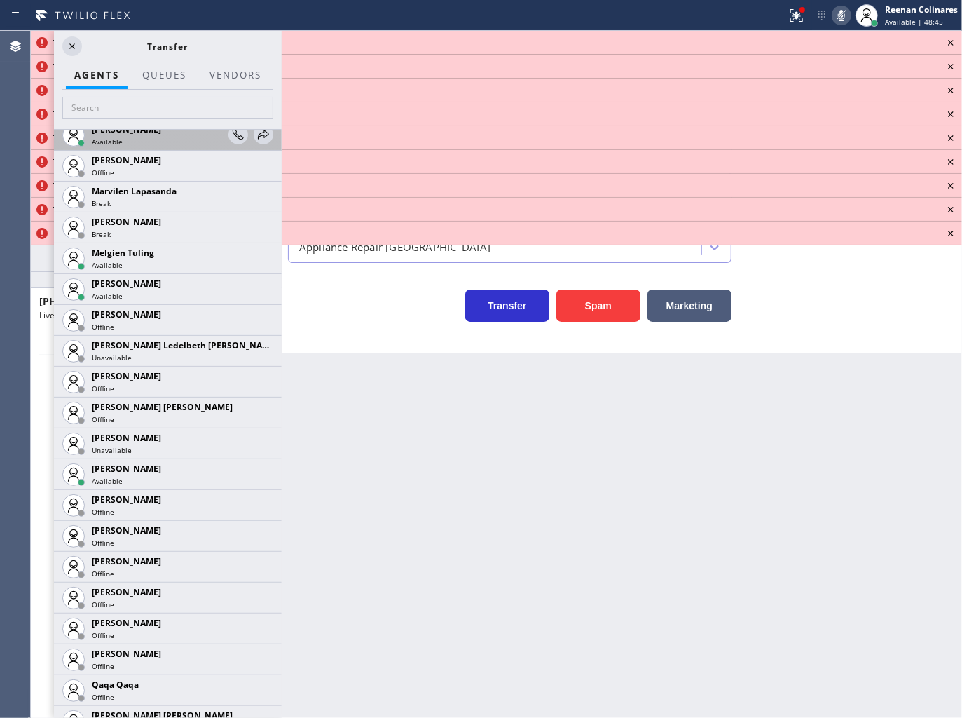
scroll to position [2272, 0]
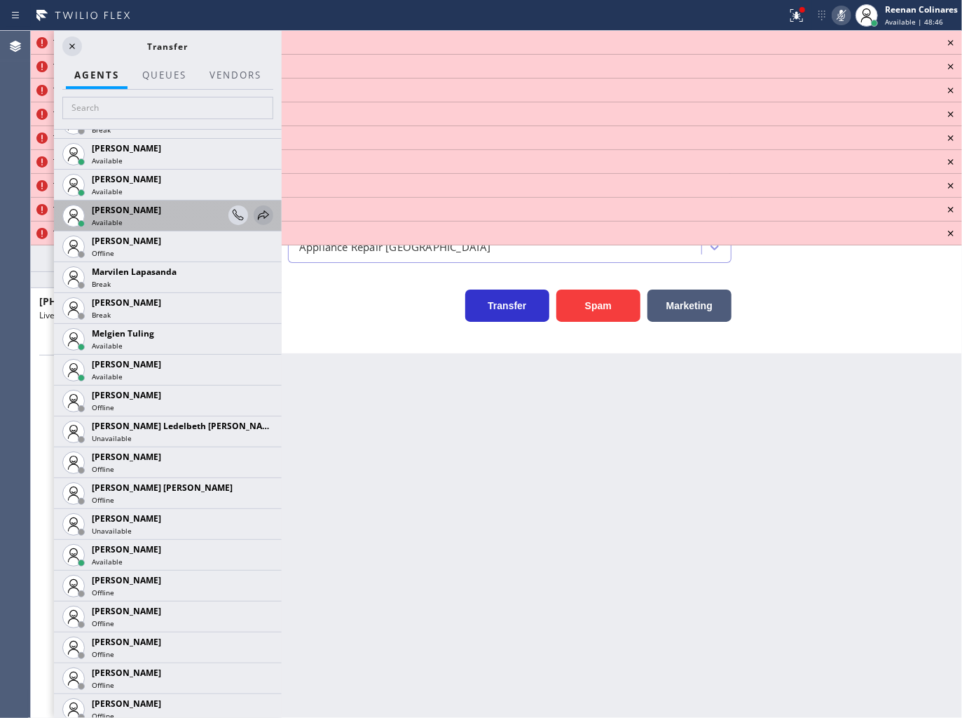
click at [255, 214] on icon at bounding box center [263, 215] width 17 height 17
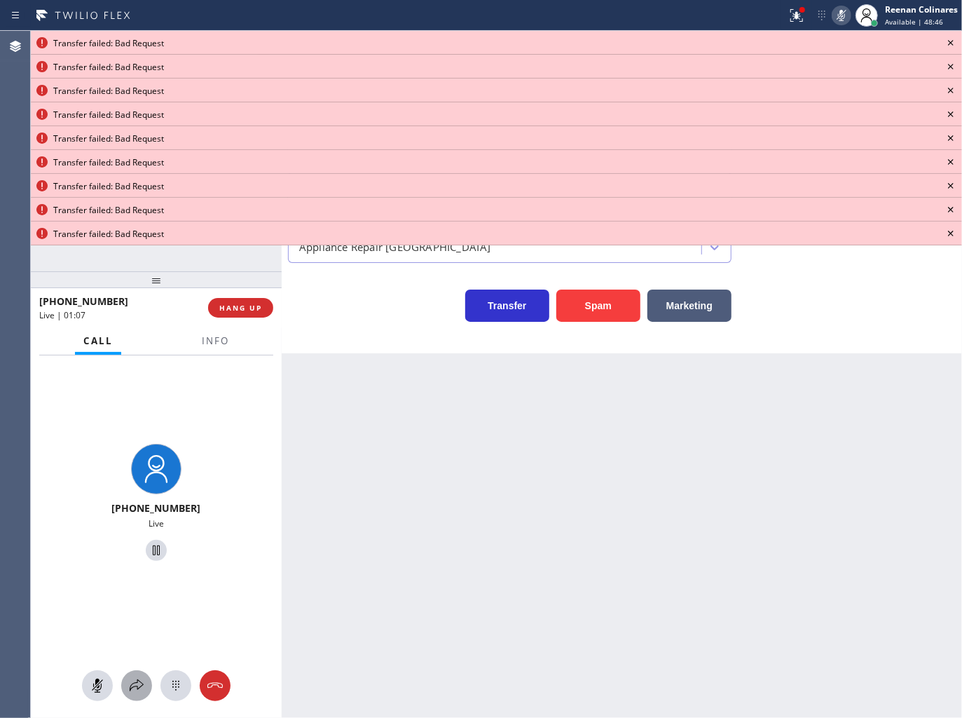
click at [137, 678] on icon at bounding box center [136, 685] width 17 height 17
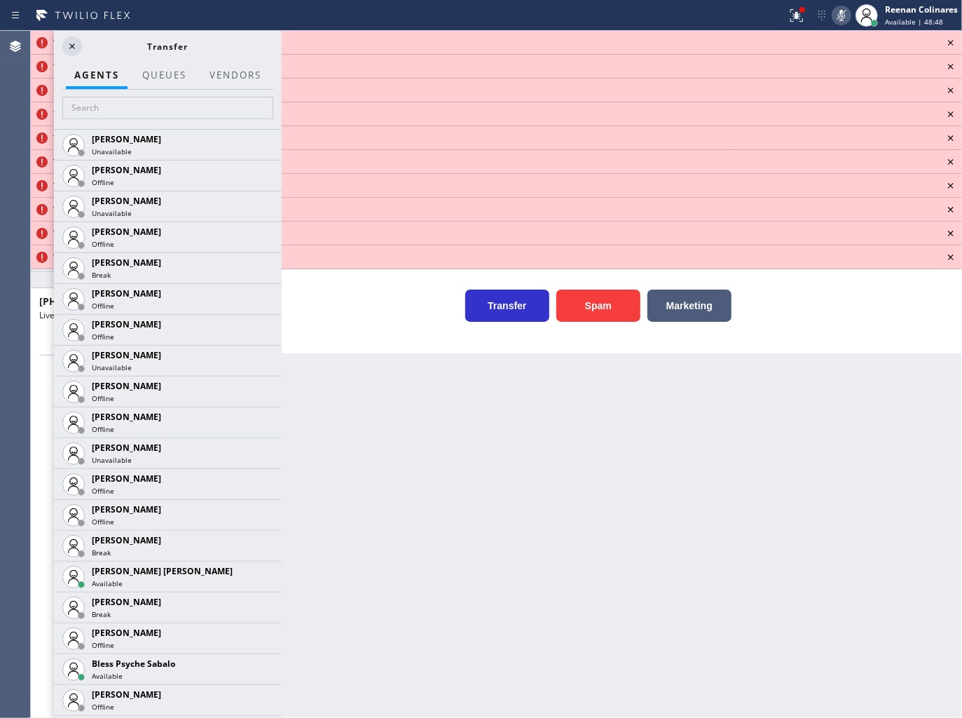
click at [953, 46] on icon at bounding box center [950, 42] width 17 height 17
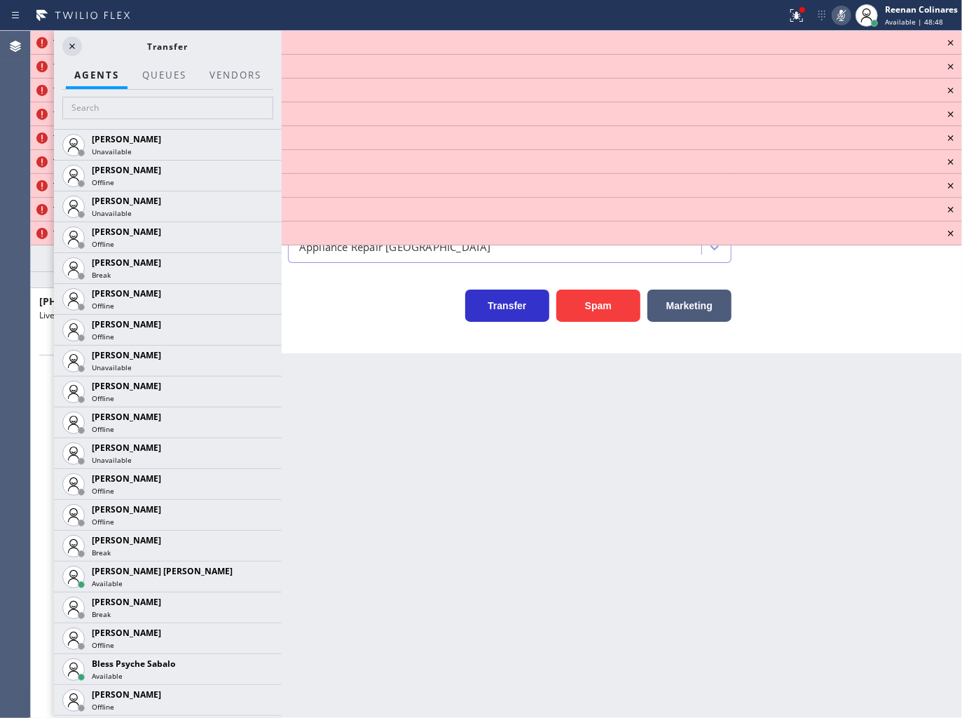
click at [953, 46] on icon at bounding box center [950, 42] width 17 height 17
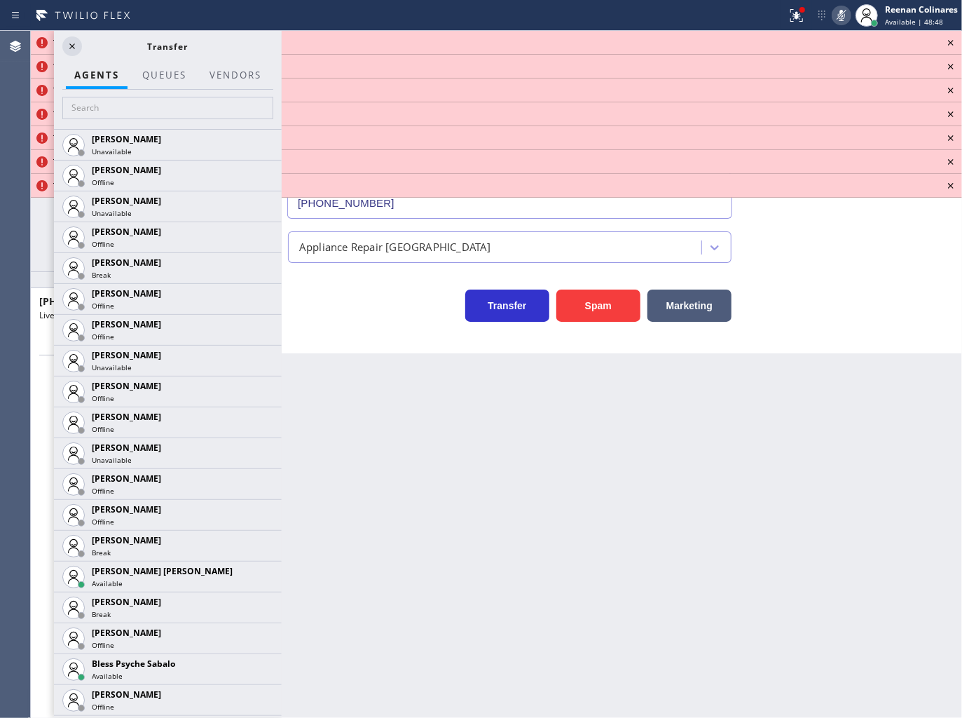
click at [953, 46] on icon at bounding box center [950, 42] width 17 height 17
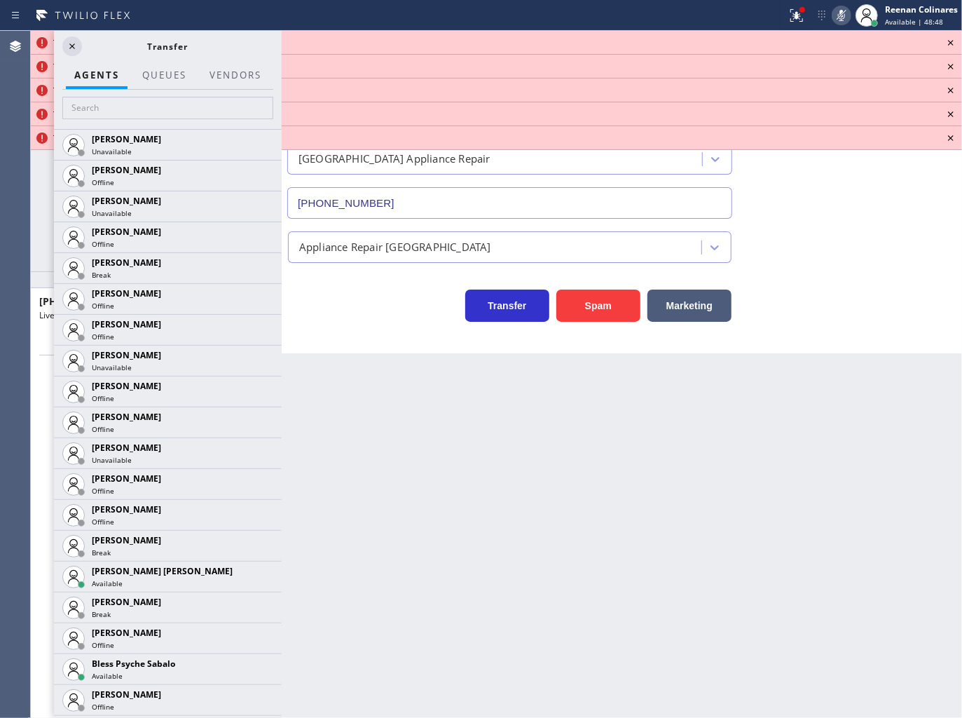
click at [953, 46] on icon at bounding box center [950, 42] width 17 height 17
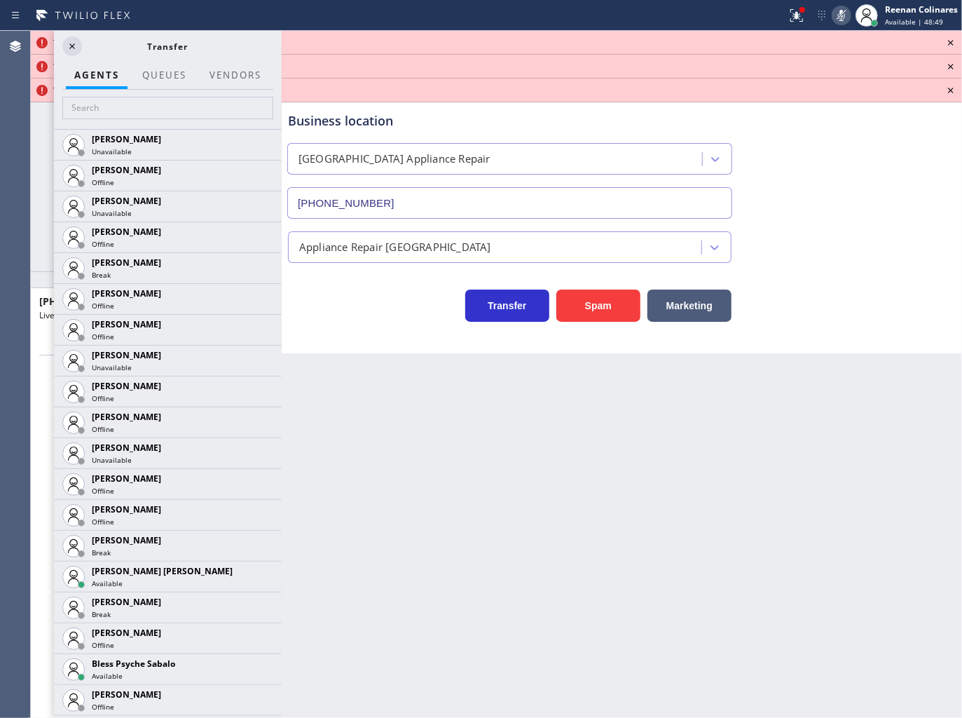
click at [953, 46] on icon at bounding box center [950, 42] width 17 height 17
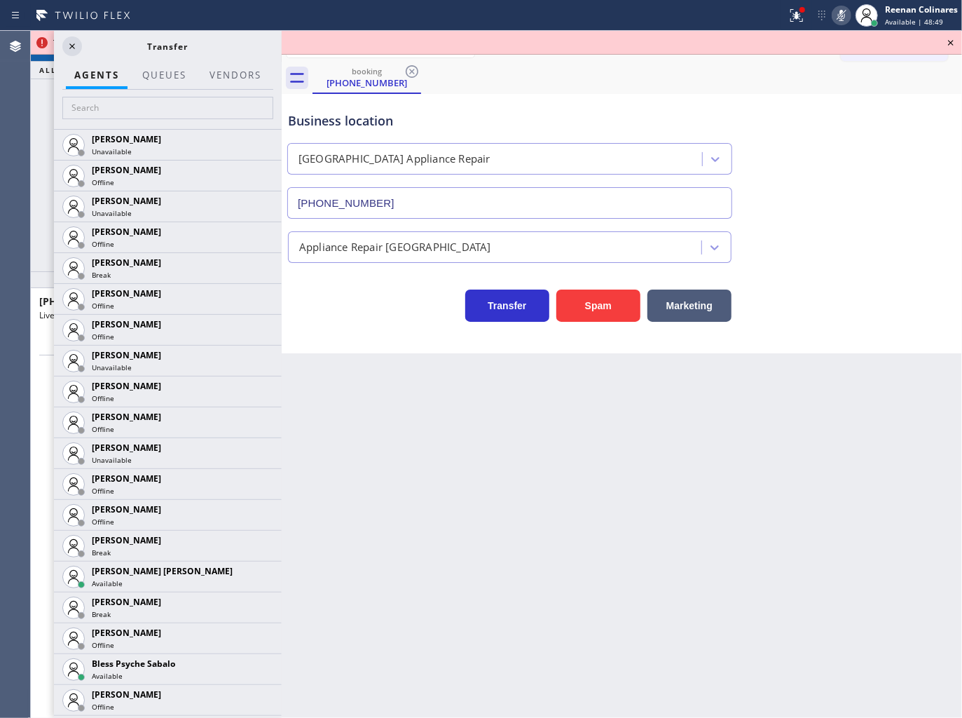
click at [955, 45] on icon at bounding box center [950, 42] width 17 height 17
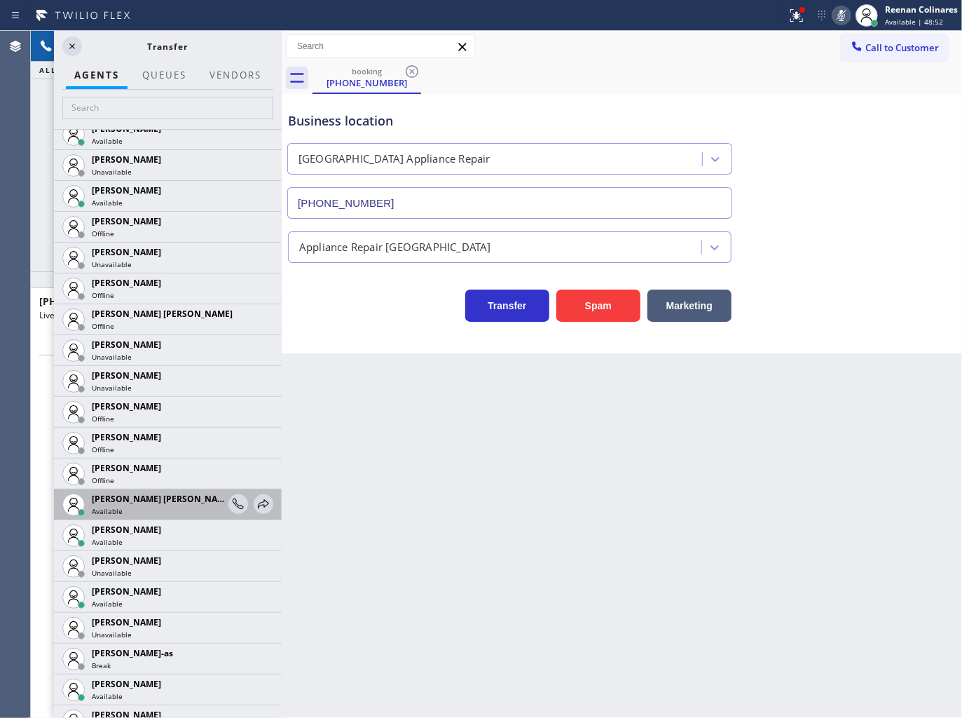
scroll to position [1013, 0]
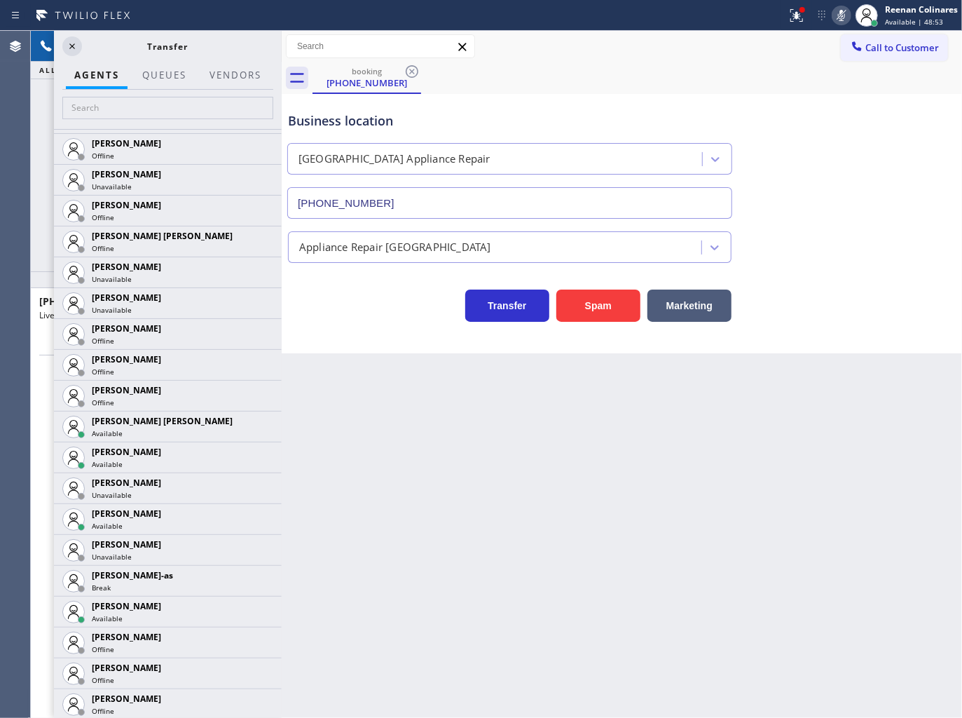
click at [0, 0] on icon at bounding box center [0, 0] width 0 height 0
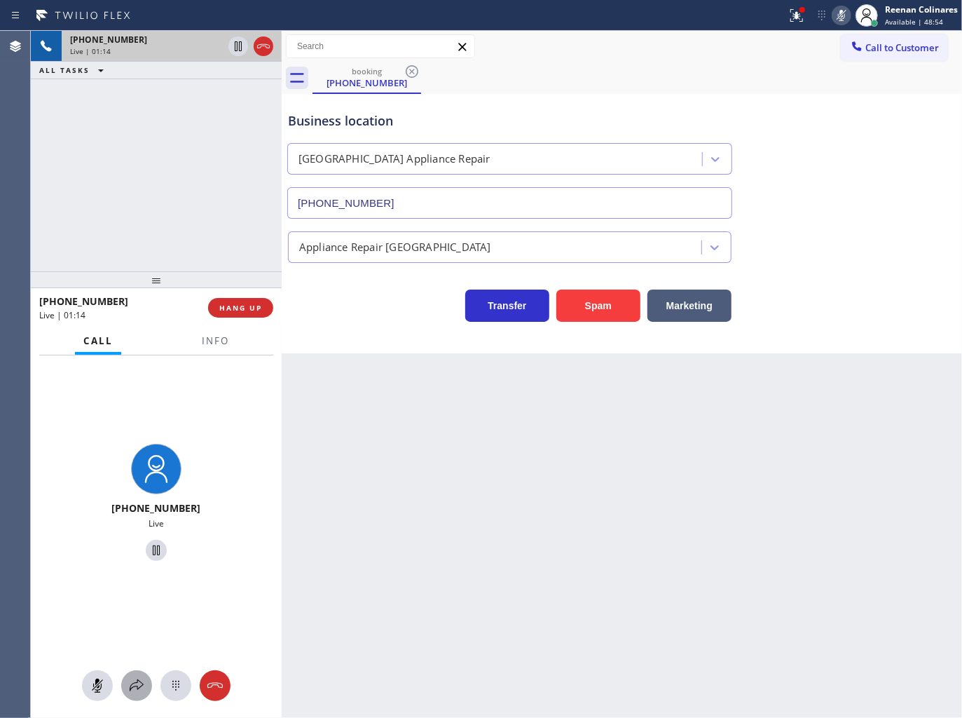
click at [149, 685] on div at bounding box center [136, 685] width 31 height 17
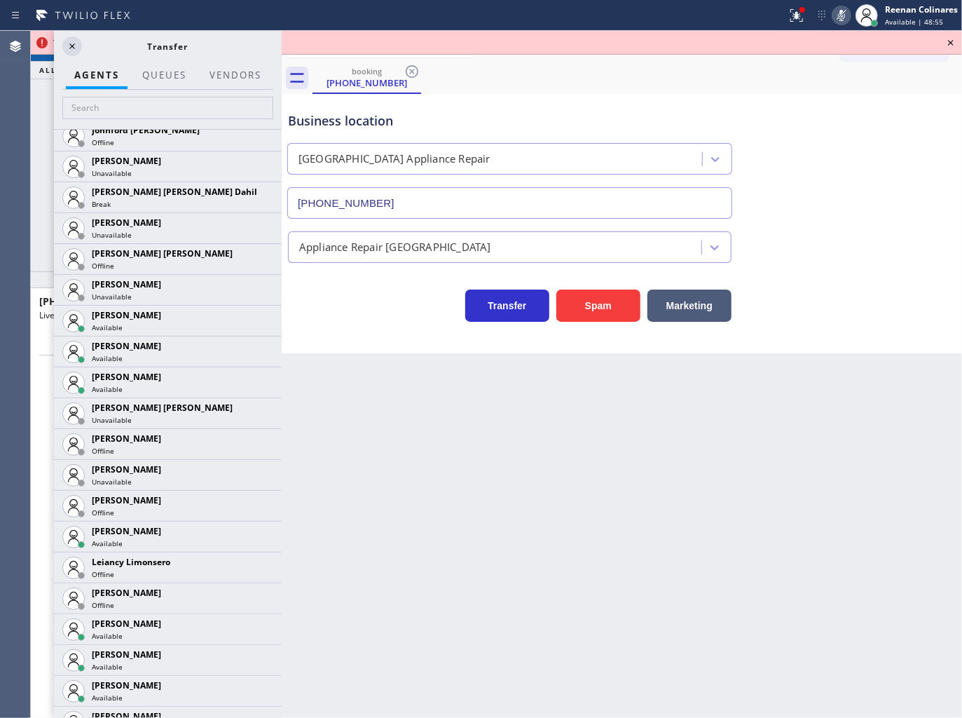
scroll to position [1755, 0]
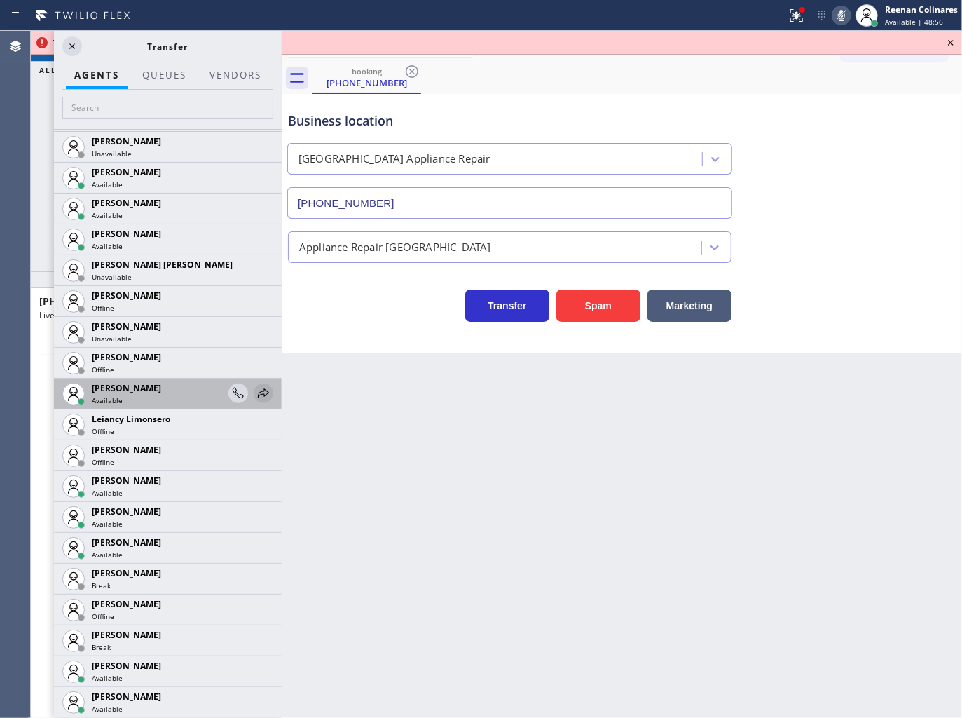
click at [258, 390] on icon at bounding box center [263, 392] width 11 height 9
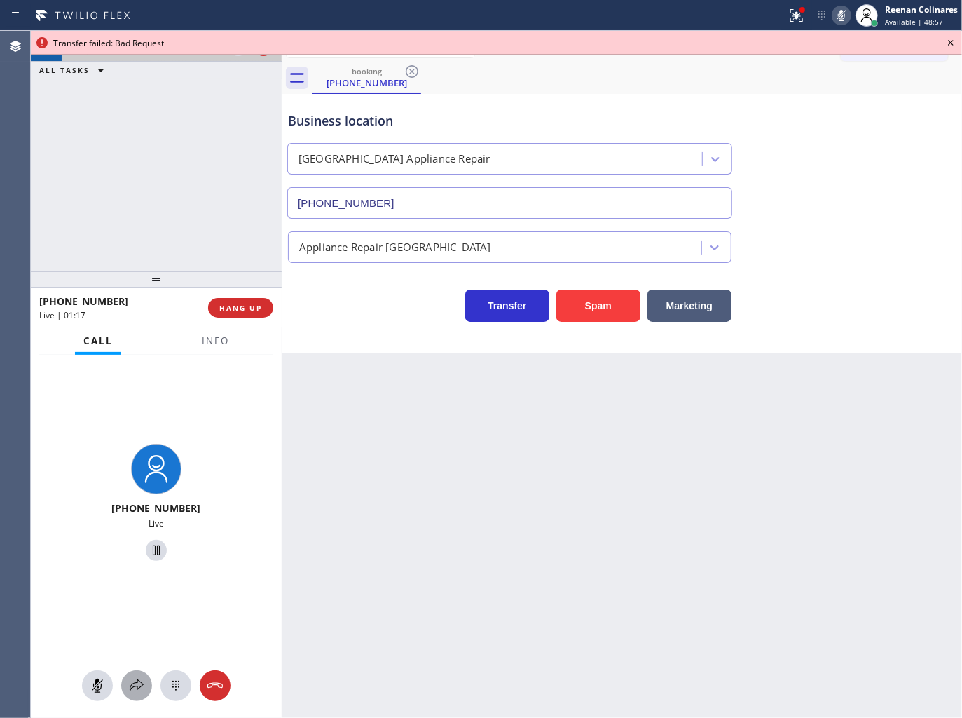
click at [138, 685] on icon at bounding box center [136, 685] width 17 height 17
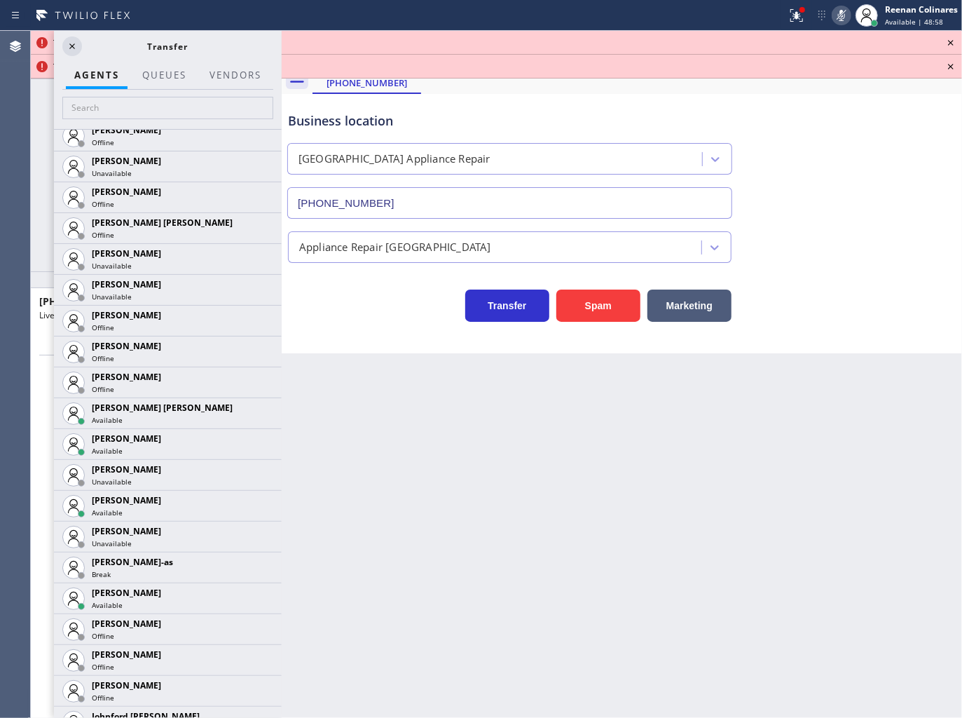
scroll to position [1521, 0]
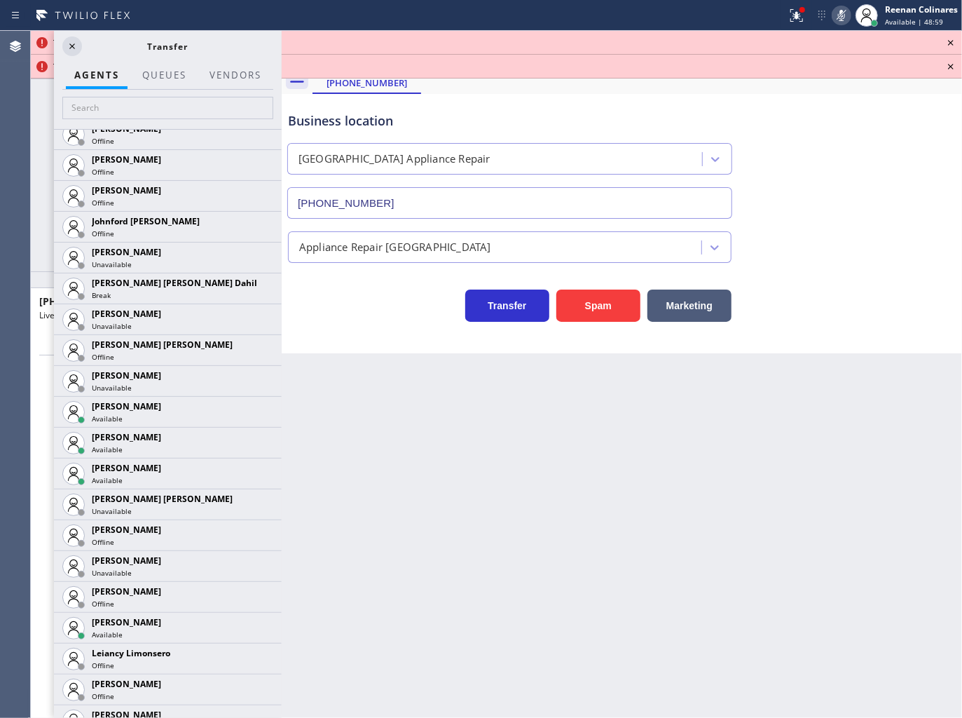
click at [0, 0] on icon at bounding box center [0, 0] width 0 height 0
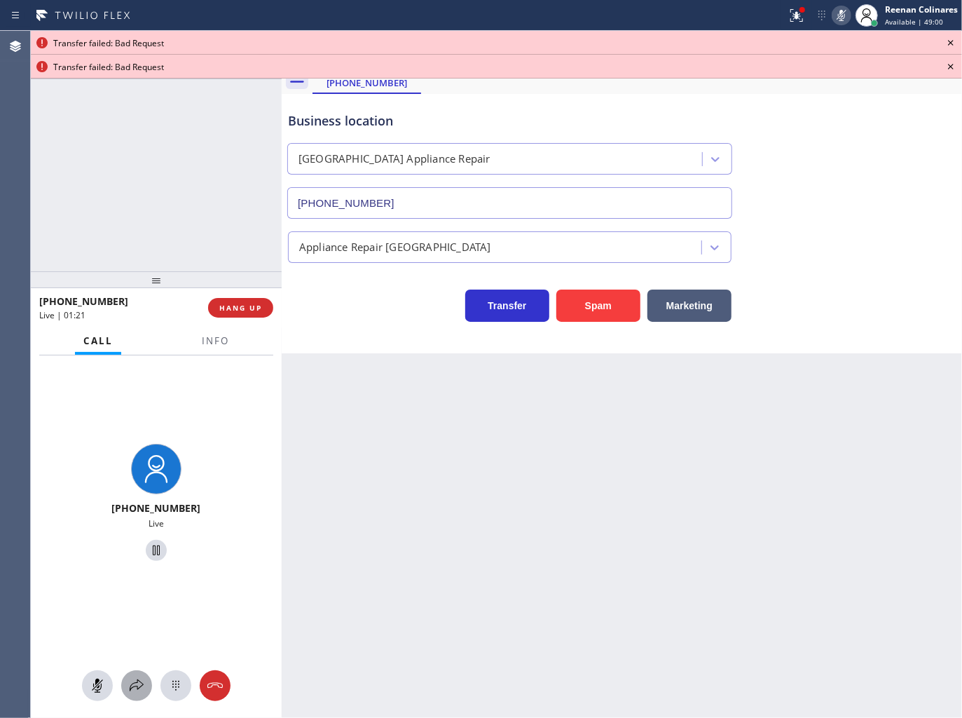
click at [134, 687] on icon at bounding box center [136, 685] width 17 height 17
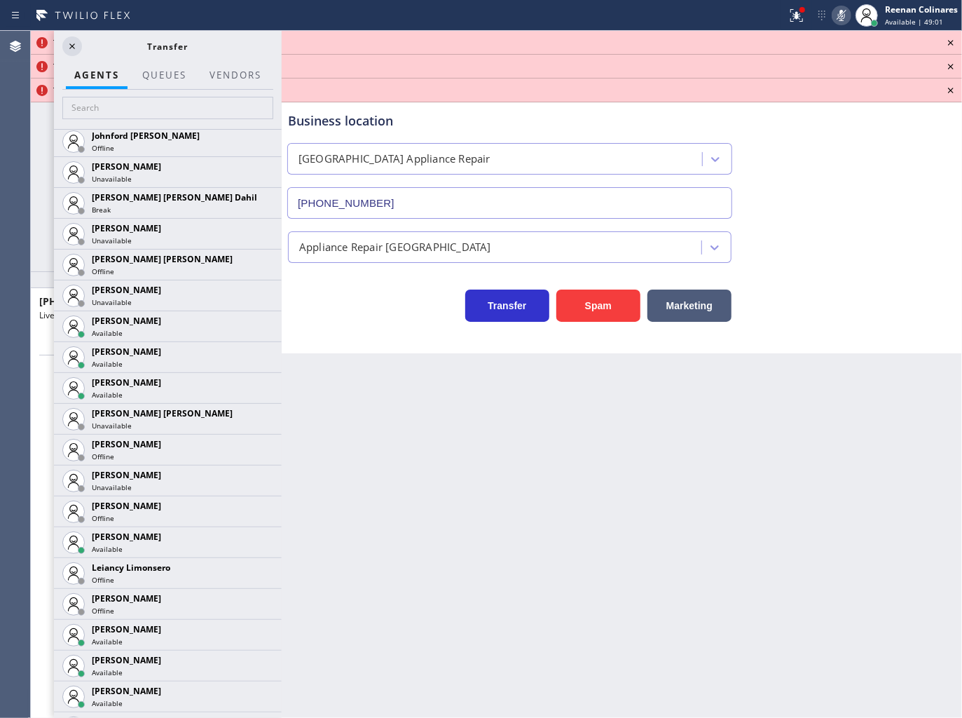
scroll to position [2178, 0]
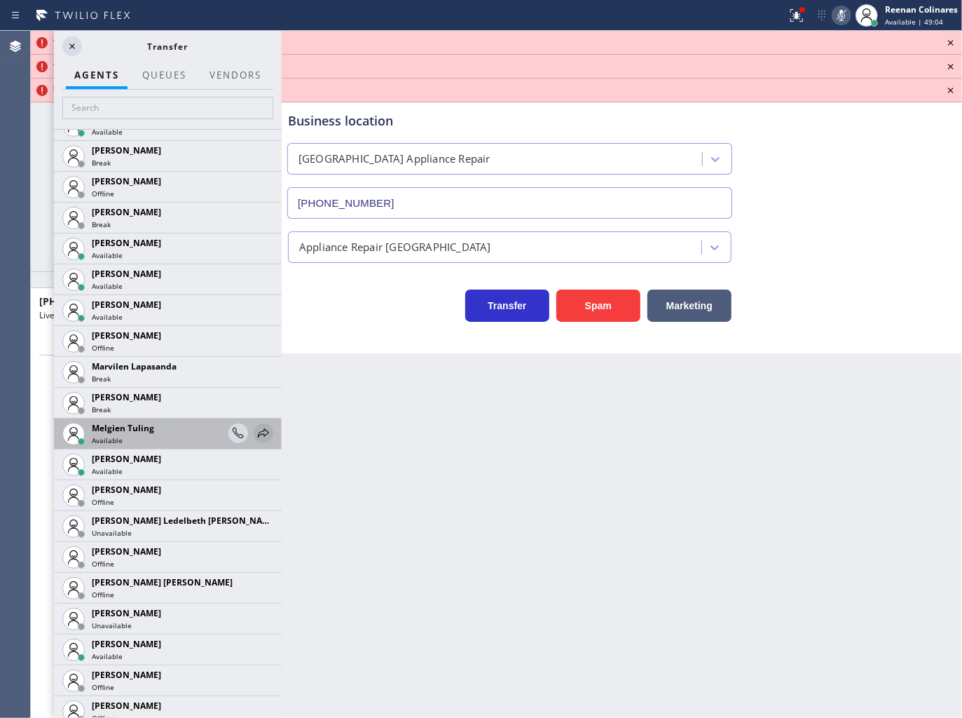
click at [255, 436] on icon at bounding box center [263, 433] width 17 height 17
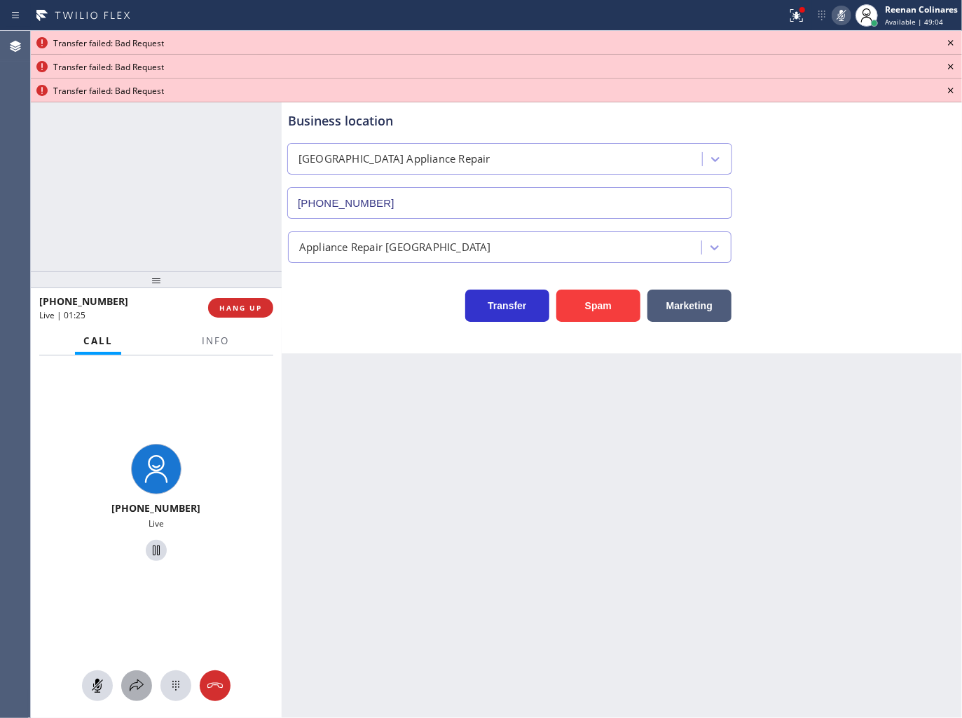
click at [135, 685] on icon at bounding box center [136, 685] width 17 height 17
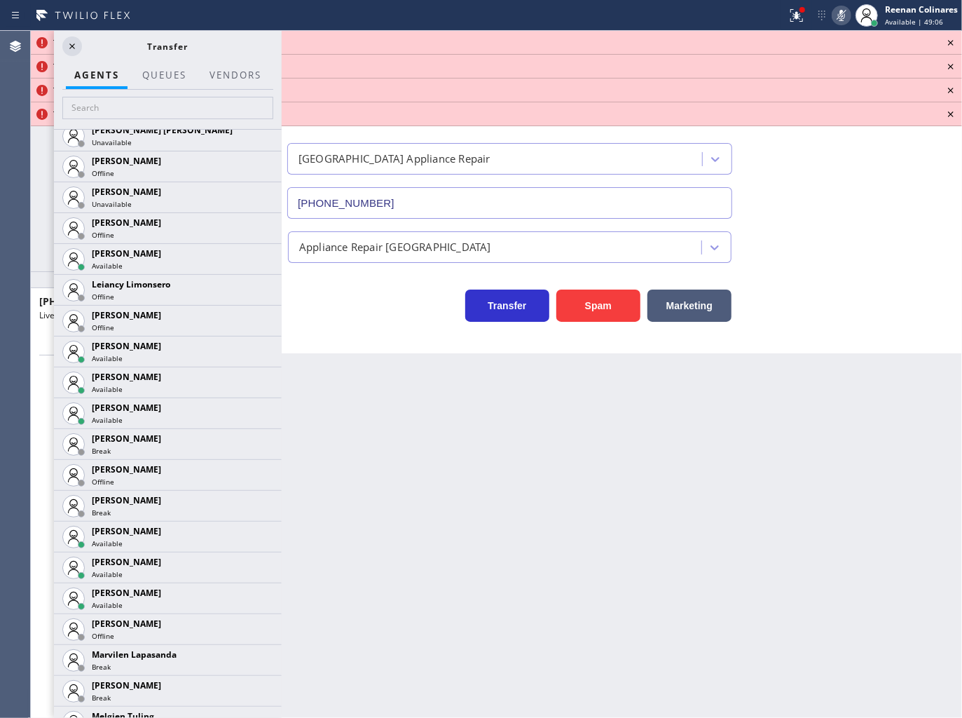
scroll to position [1914, 0]
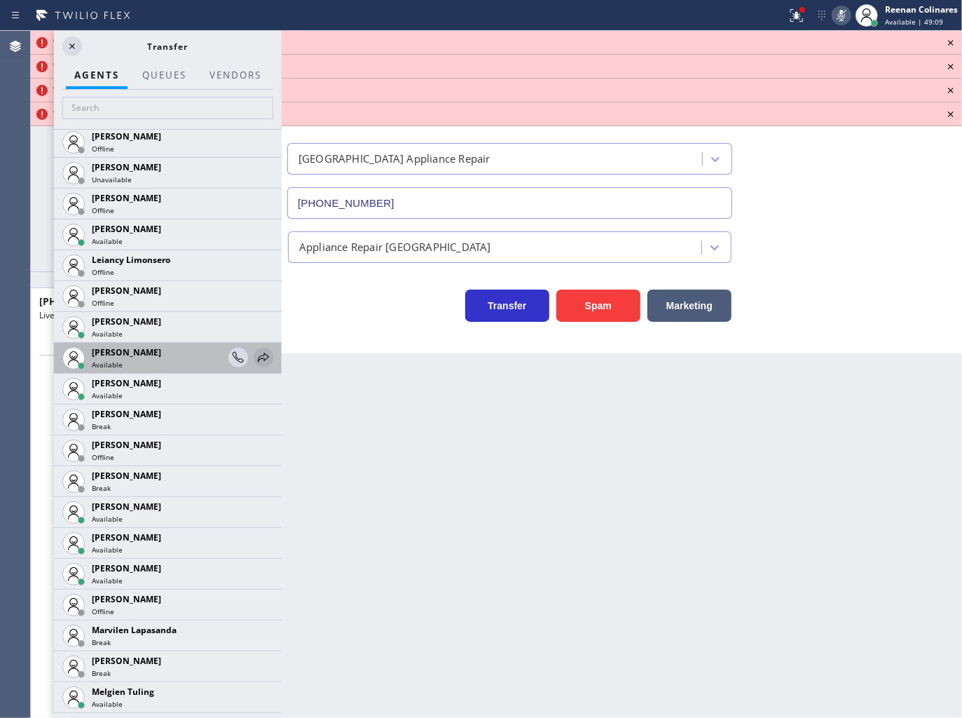
click at [255, 356] on icon at bounding box center [263, 357] width 17 height 17
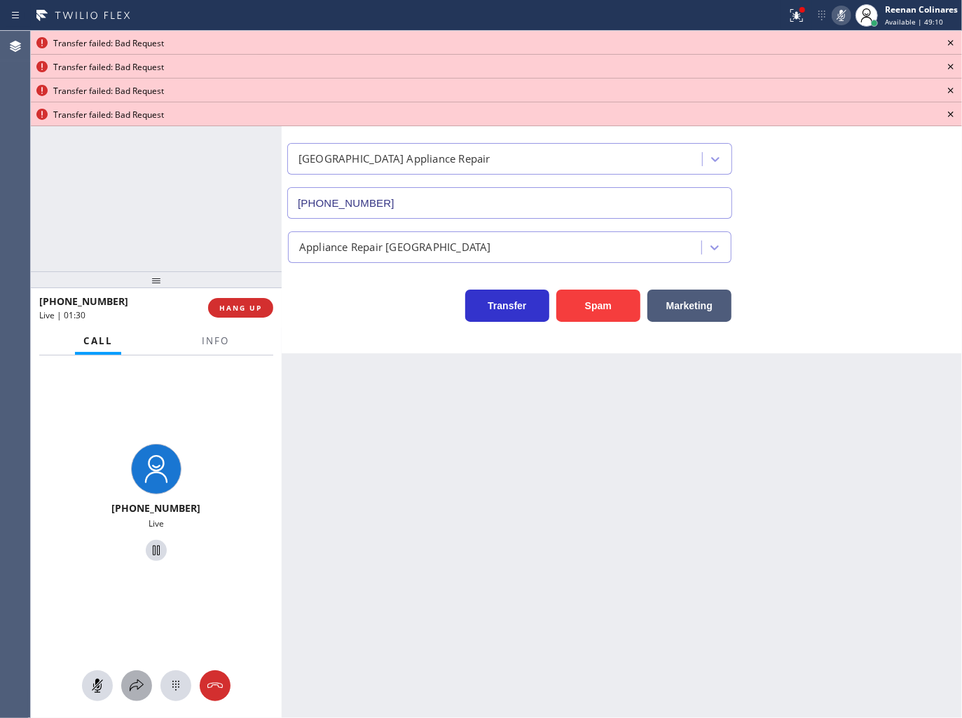
click at [135, 694] on icon at bounding box center [136, 685] width 17 height 17
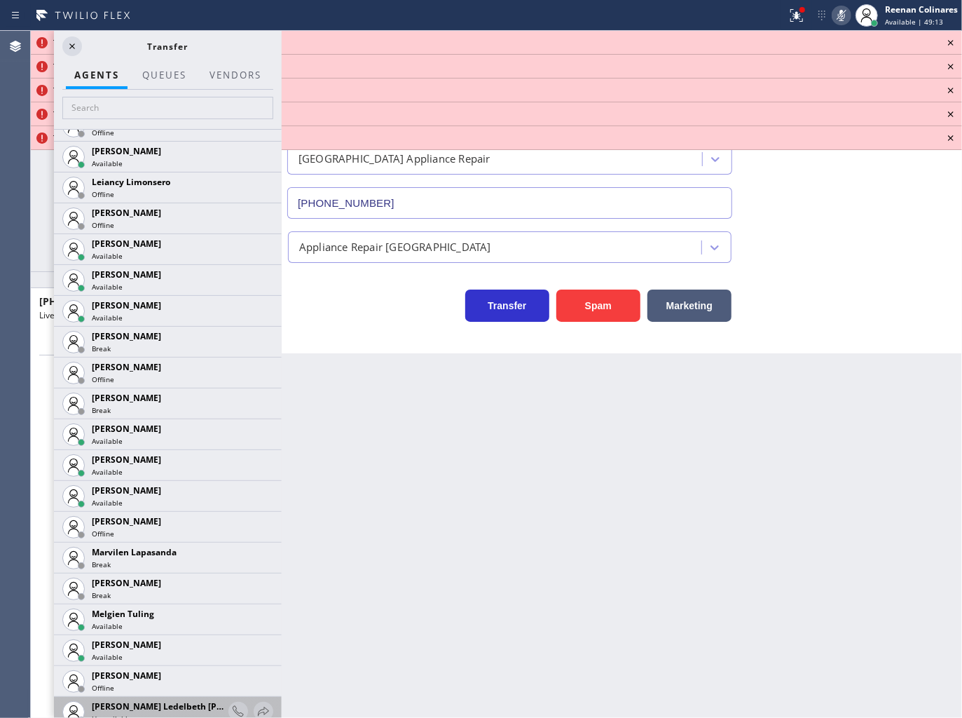
scroll to position [2182, 0]
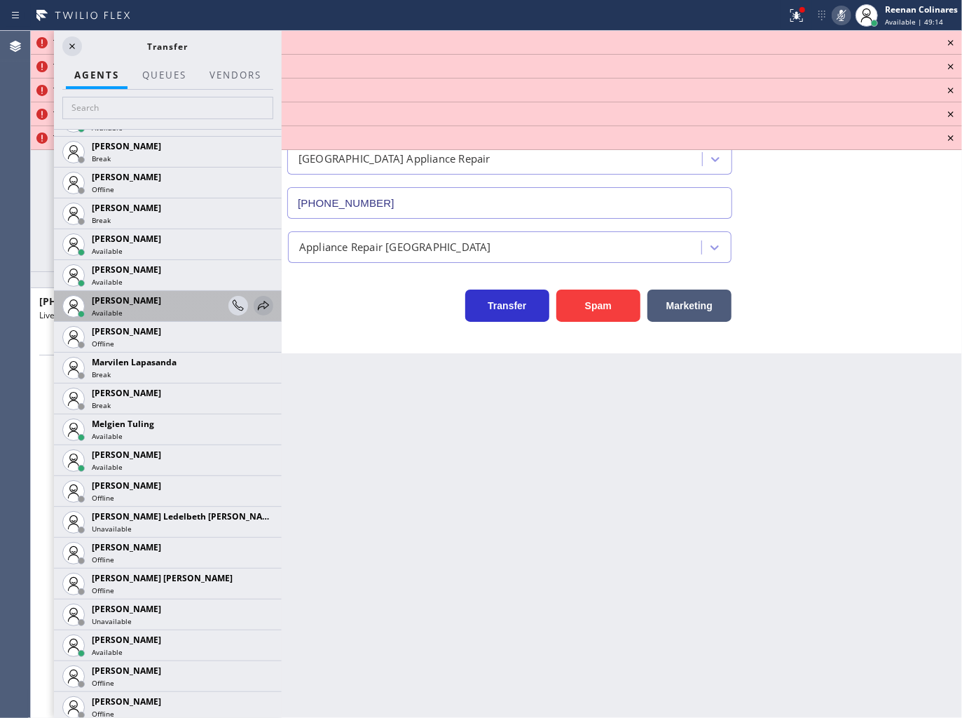
click at [258, 303] on icon at bounding box center [263, 305] width 11 height 9
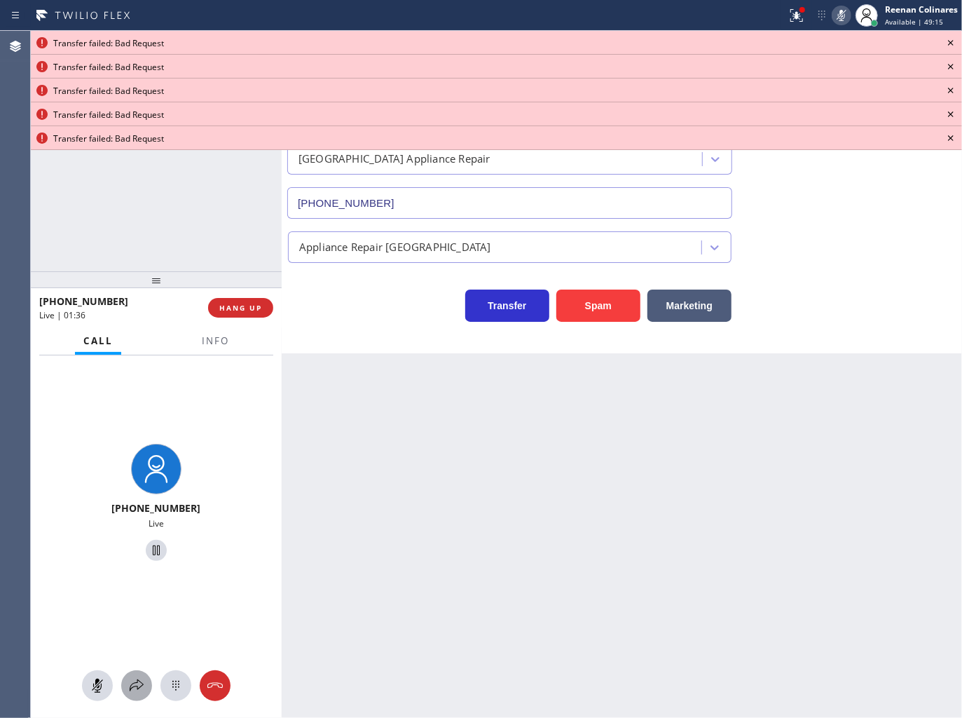
click at [142, 680] on icon at bounding box center [136, 685] width 17 height 17
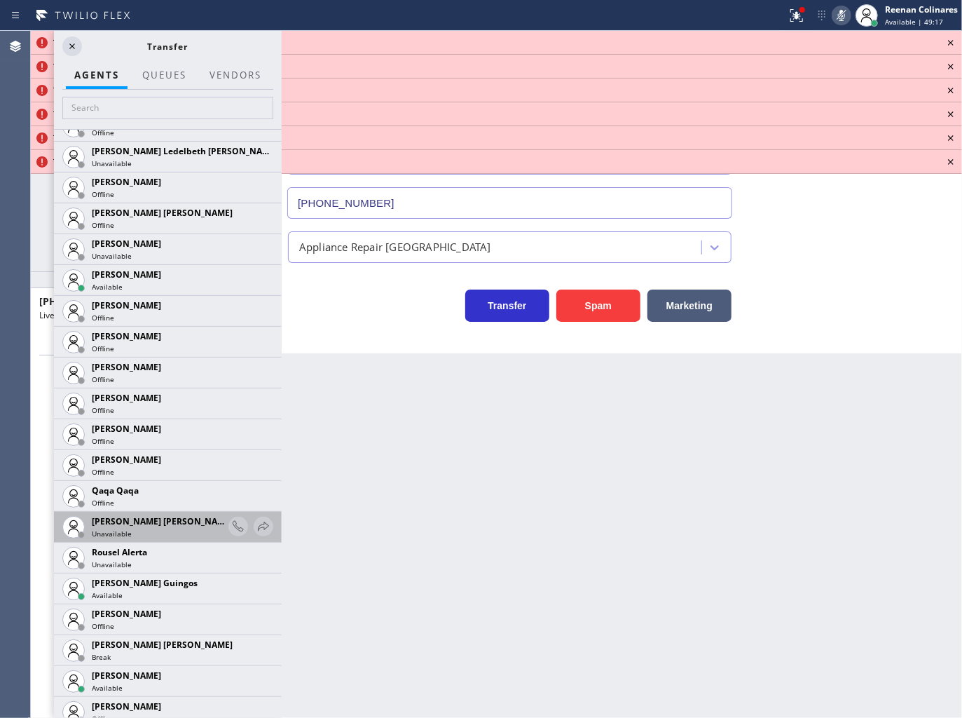
scroll to position [2552, 0]
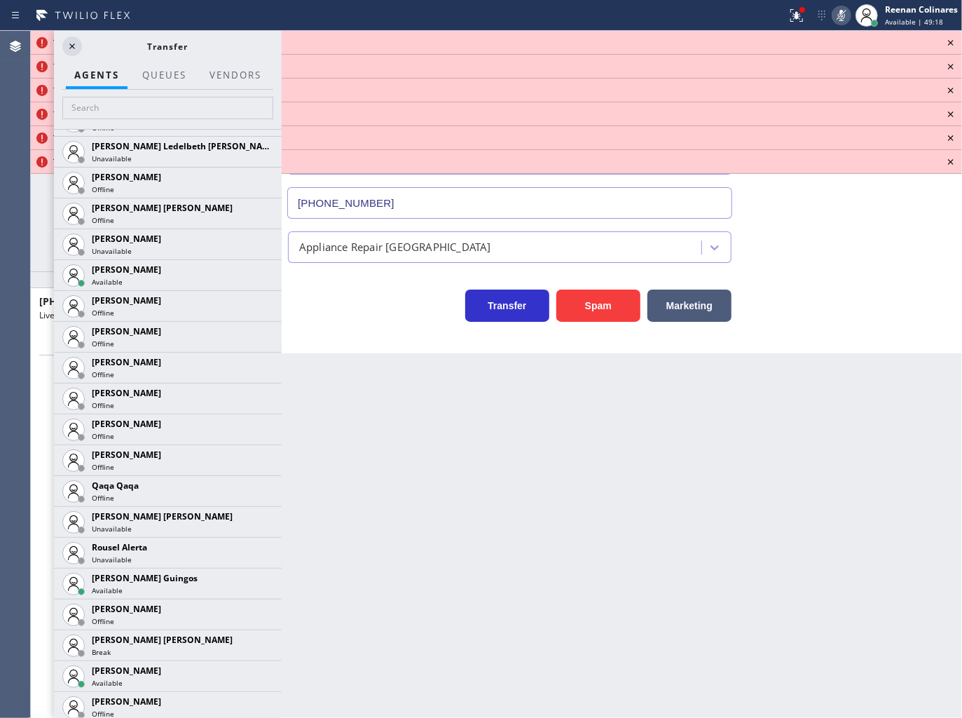
drag, startPoint x: 252, startPoint y: 583, endPoint x: 246, endPoint y: 579, distance: 7.2
click at [0, 0] on icon at bounding box center [0, 0] width 0 height 0
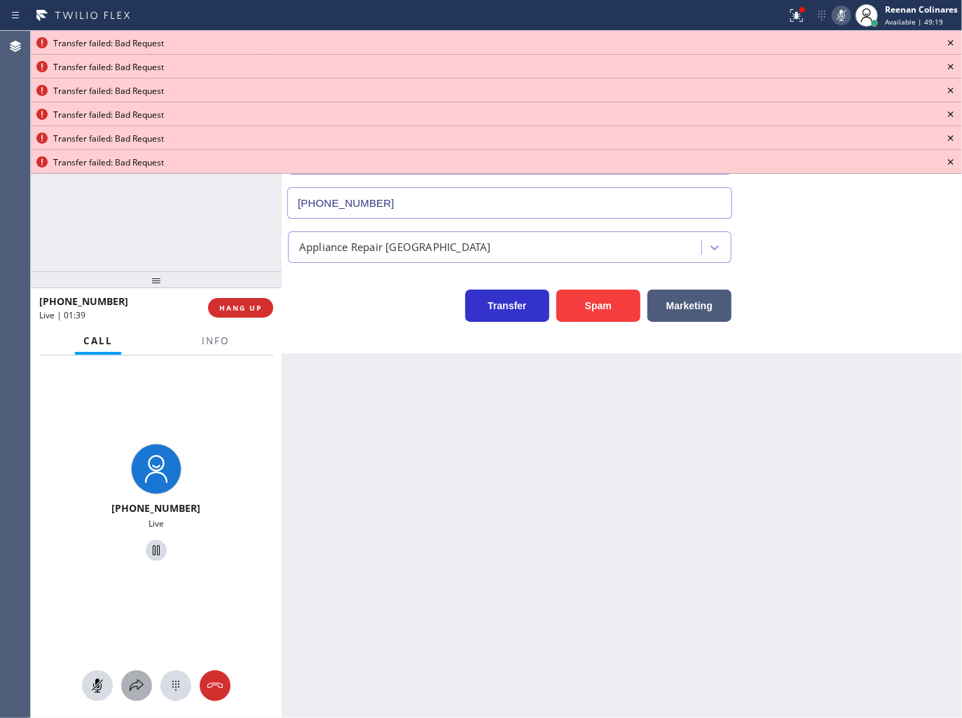
click at [135, 687] on icon at bounding box center [137, 685] width 14 height 12
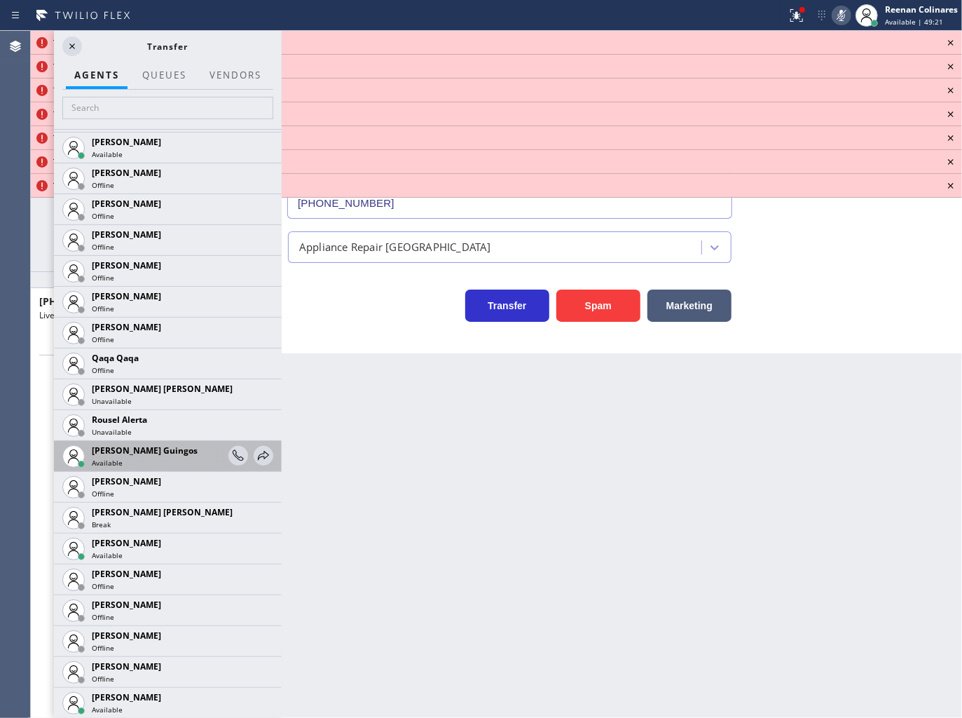
scroll to position [2805, 0]
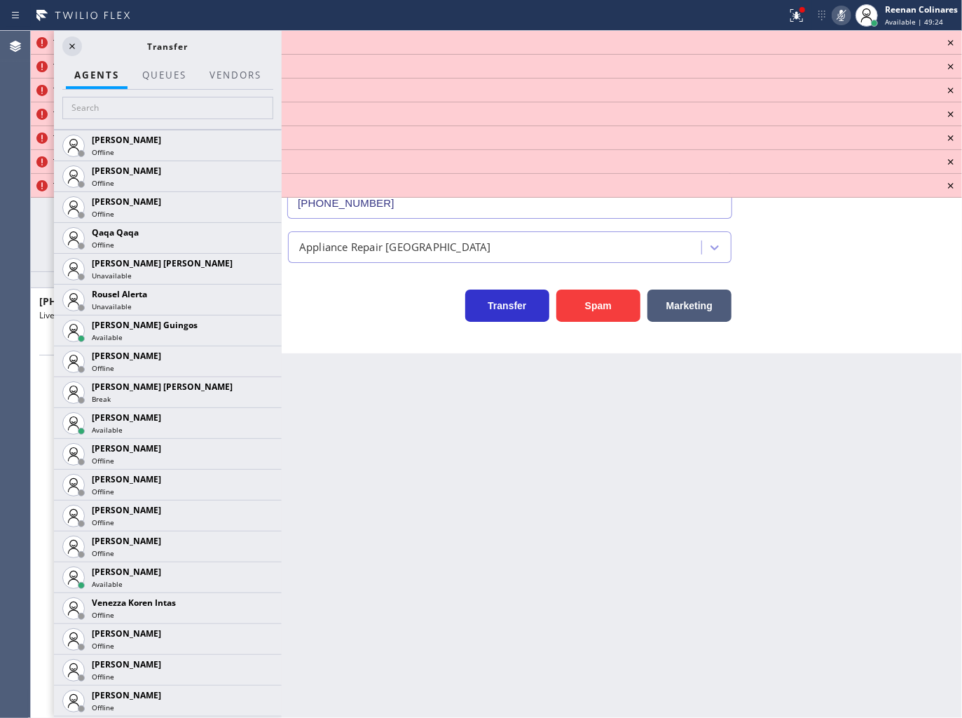
click at [0, 0] on icon at bounding box center [0, 0] width 0 height 0
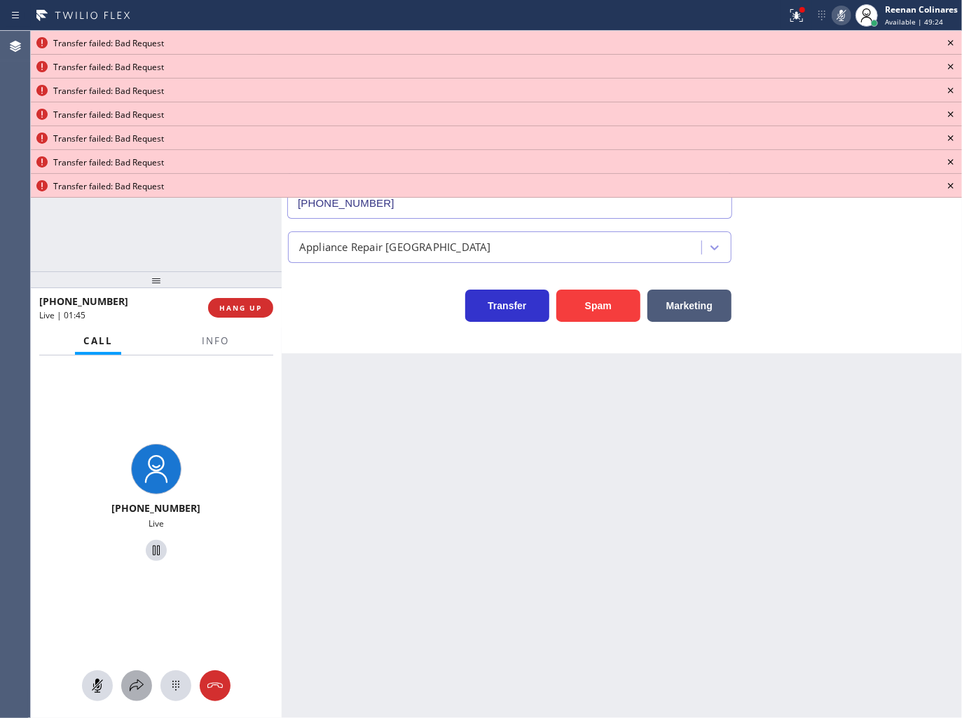
click at [135, 684] on icon at bounding box center [136, 685] width 17 height 17
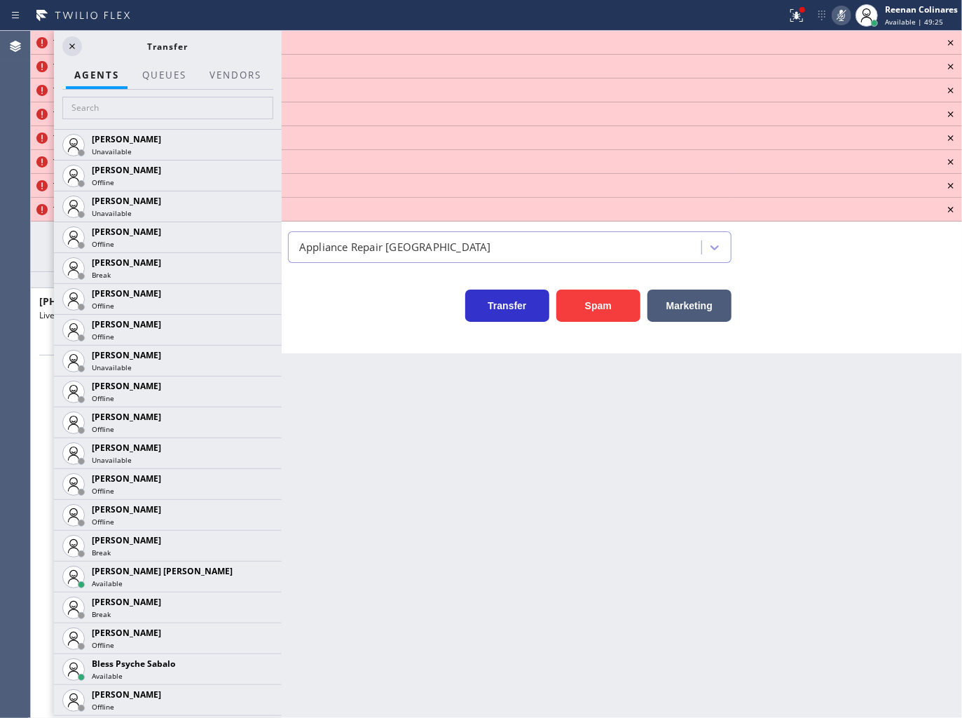
scroll to position [374, 0]
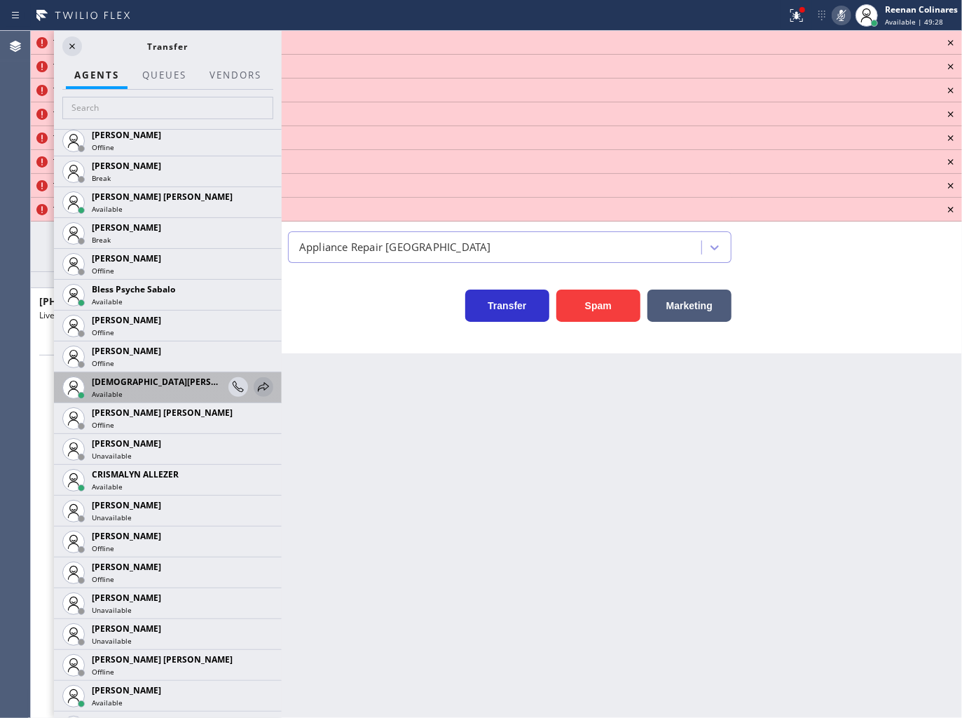
click at [258, 388] on icon at bounding box center [263, 386] width 11 height 9
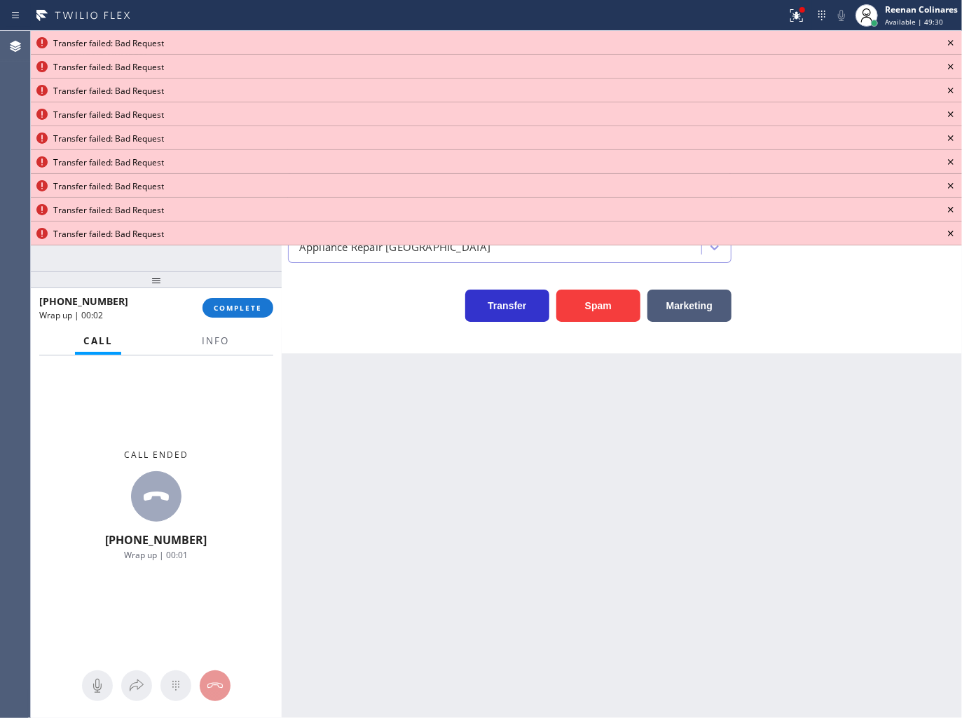
click at [960, 46] on div "Transfer failed: Bad Request" at bounding box center [496, 43] width 931 height 24
click at [949, 45] on icon at bounding box center [950, 42] width 17 height 17
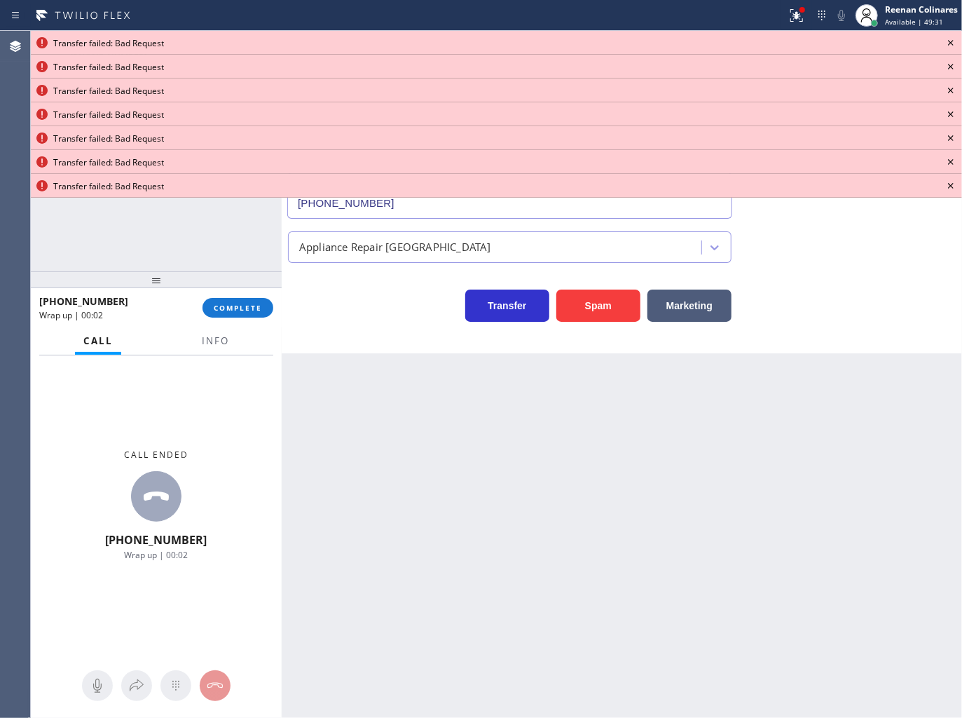
click at [949, 45] on icon at bounding box center [950, 42] width 17 height 17
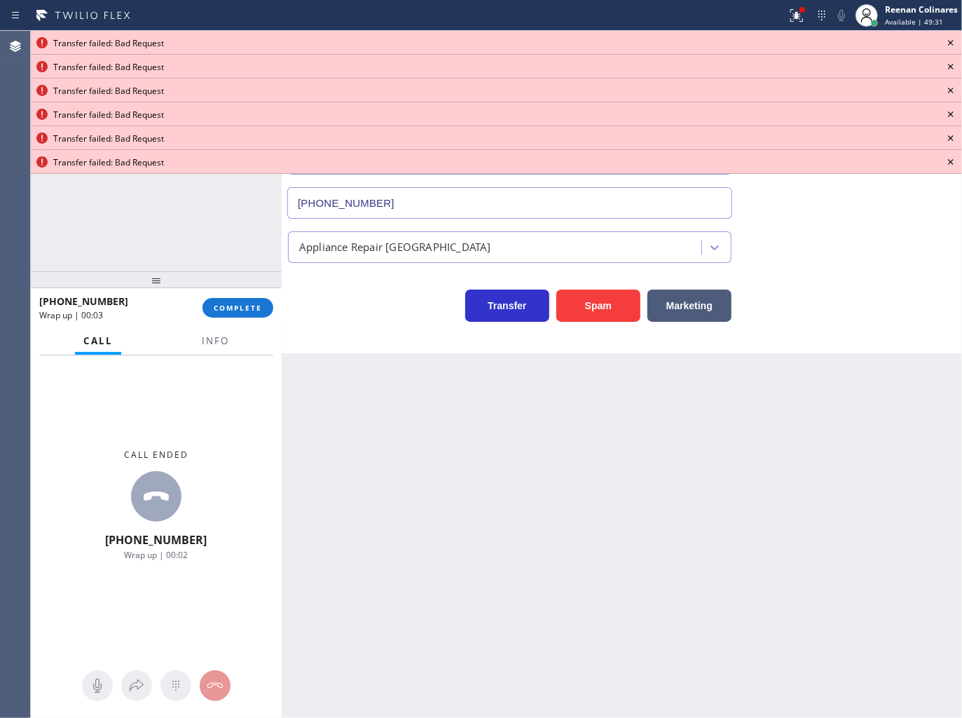
click at [949, 45] on icon at bounding box center [950, 42] width 17 height 17
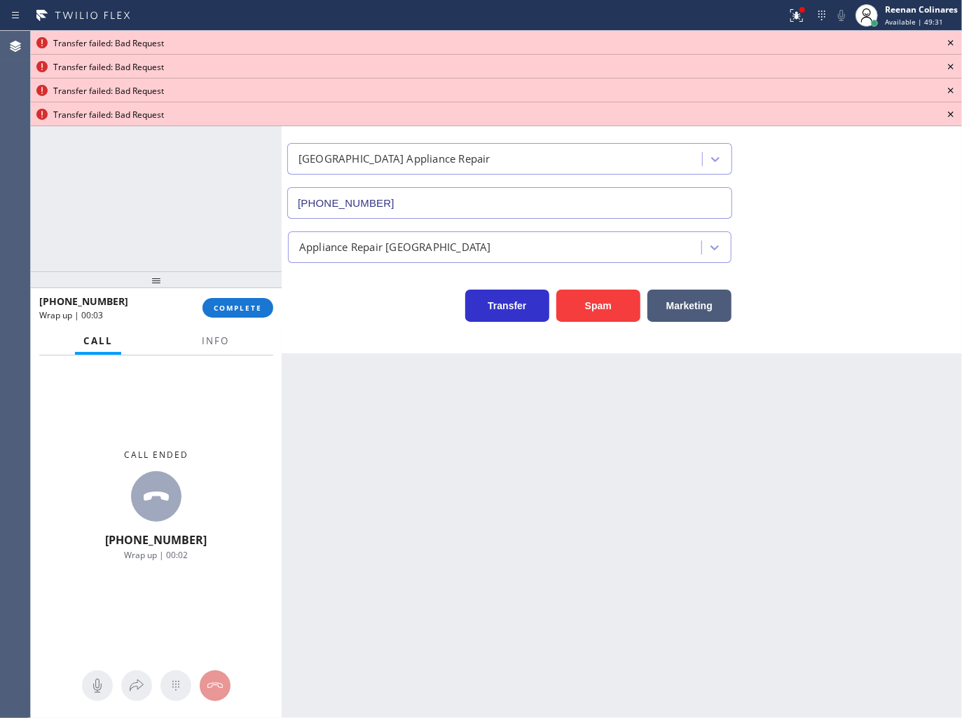
click at [949, 45] on icon at bounding box center [950, 42] width 17 height 17
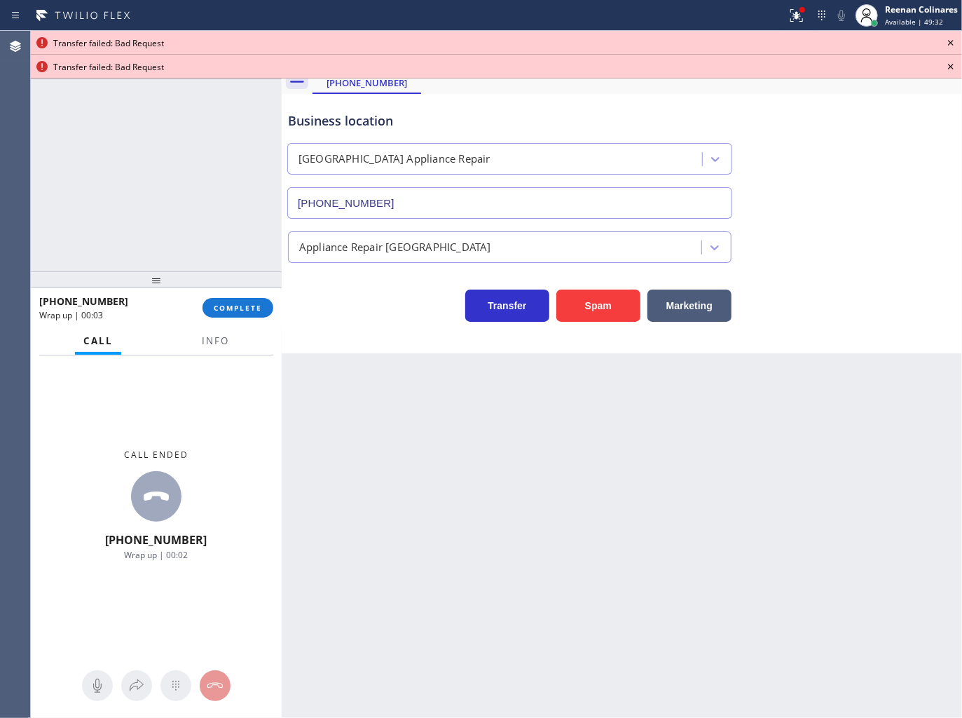
click at [949, 45] on icon at bounding box center [950, 42] width 17 height 17
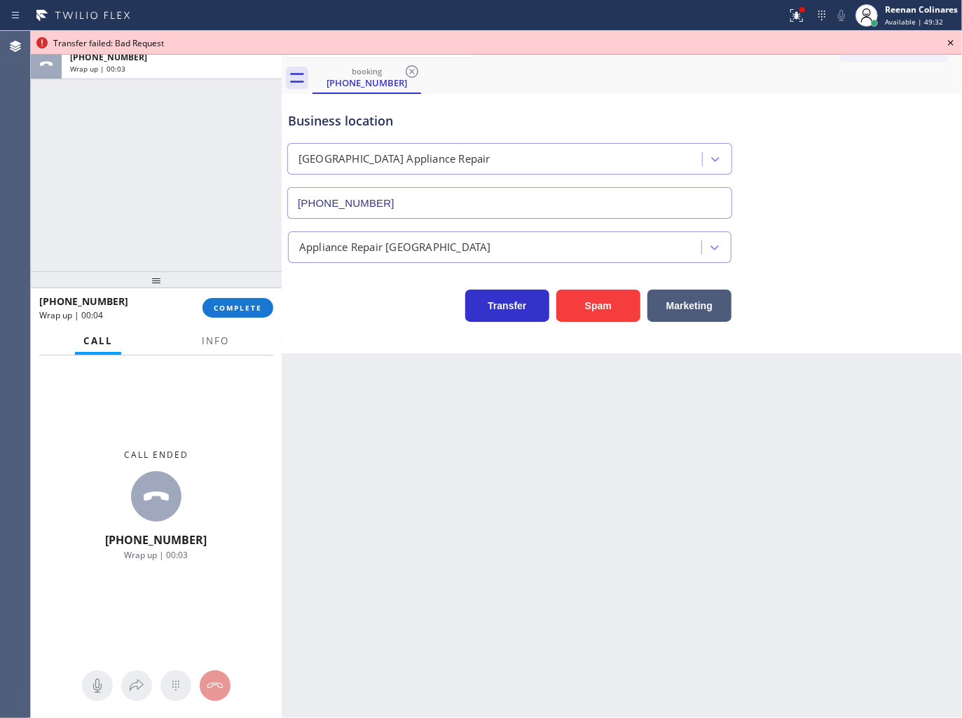
click at [949, 45] on icon at bounding box center [950, 42] width 17 height 17
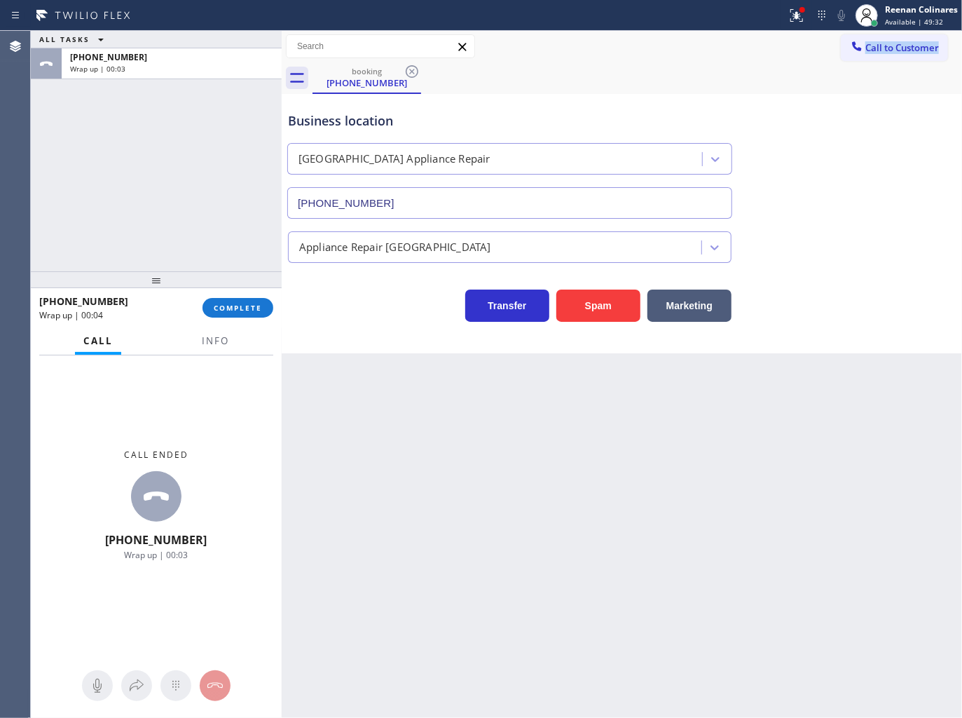
drag, startPoint x: 949, startPoint y: 45, endPoint x: 458, endPoint y: 305, distance: 556.4
click at [950, 45] on div "Call to Customer Outbound call Location Search location Your caller id phone nu…" at bounding box center [901, 46] width 121 height 25
click at [214, 340] on span "Info" at bounding box center [215, 340] width 27 height 13
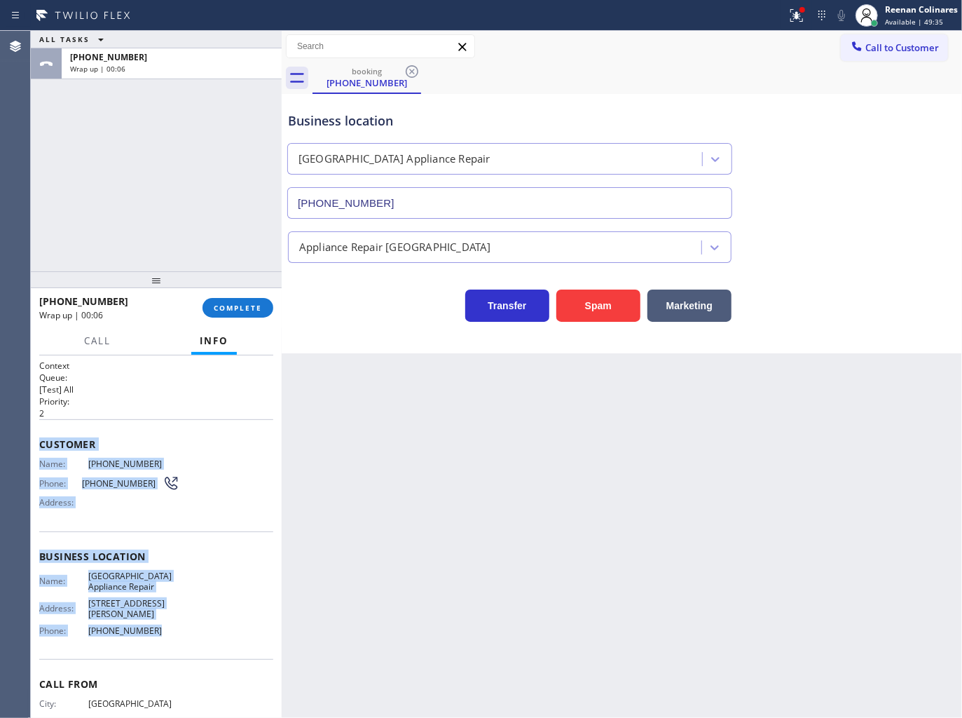
drag, startPoint x: 39, startPoint y: 434, endPoint x: 186, endPoint y: 618, distance: 235.3
click at [186, 618] on div "Context Queue: [Test] All Priority: 2 Customer Name: [PHONE_NUMBER] Phone: [PHO…" at bounding box center [156, 562] width 234 height 406
copy div "Customer Name: [PHONE_NUMBER] Phone: [PHONE_NUMBER] Address: Business location …"
click at [808, 15] on div at bounding box center [796, 15] width 31 height 17
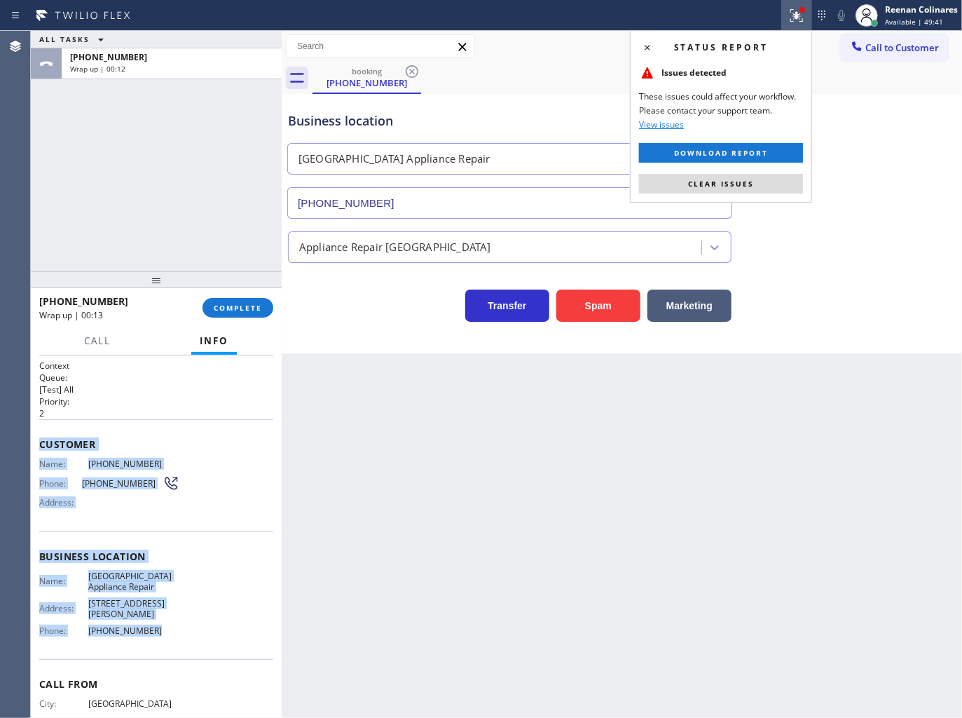
click at [739, 182] on span "Clear issues" at bounding box center [721, 184] width 66 height 10
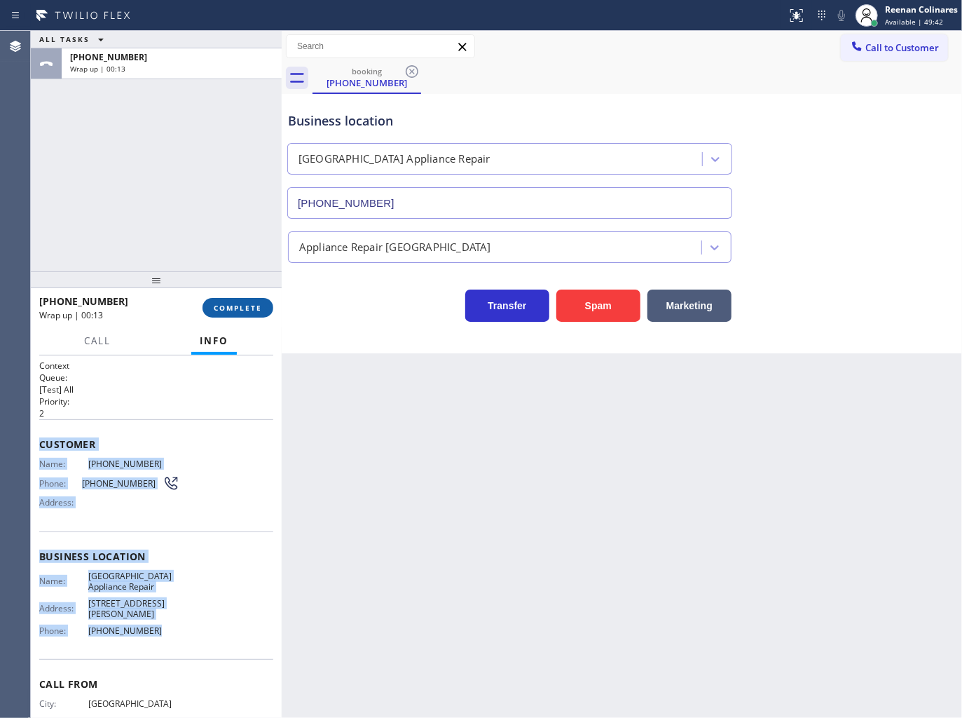
click at [230, 310] on span "COMPLETE" at bounding box center [238, 308] width 48 height 10
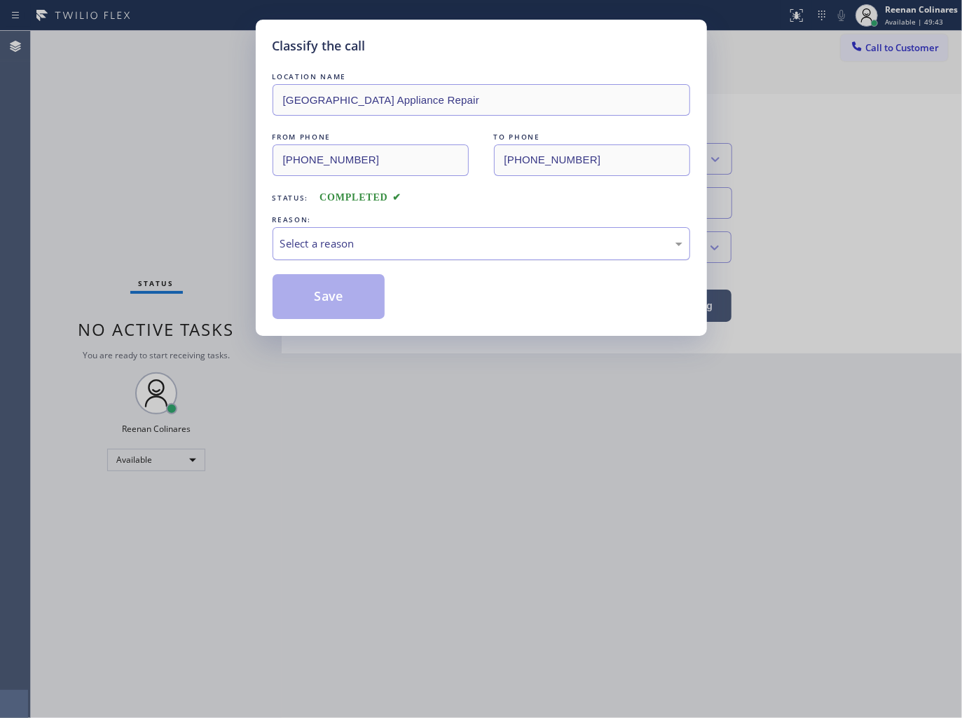
click at [334, 243] on div "Select a reason" at bounding box center [481, 243] width 402 height 16
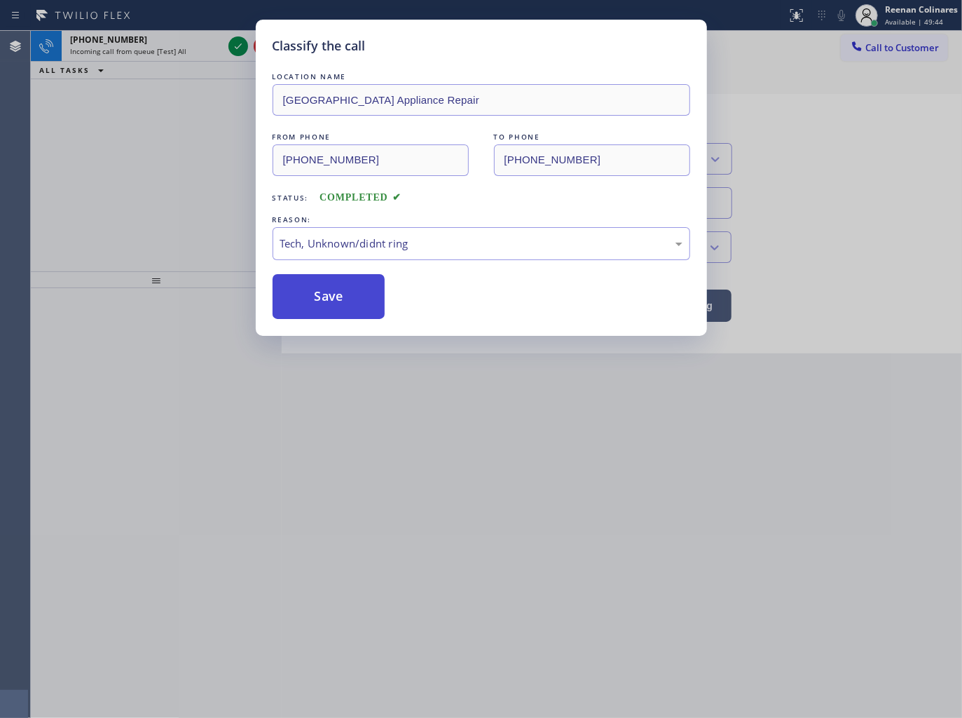
click at [296, 313] on button "Save" at bounding box center [329, 296] width 113 height 45
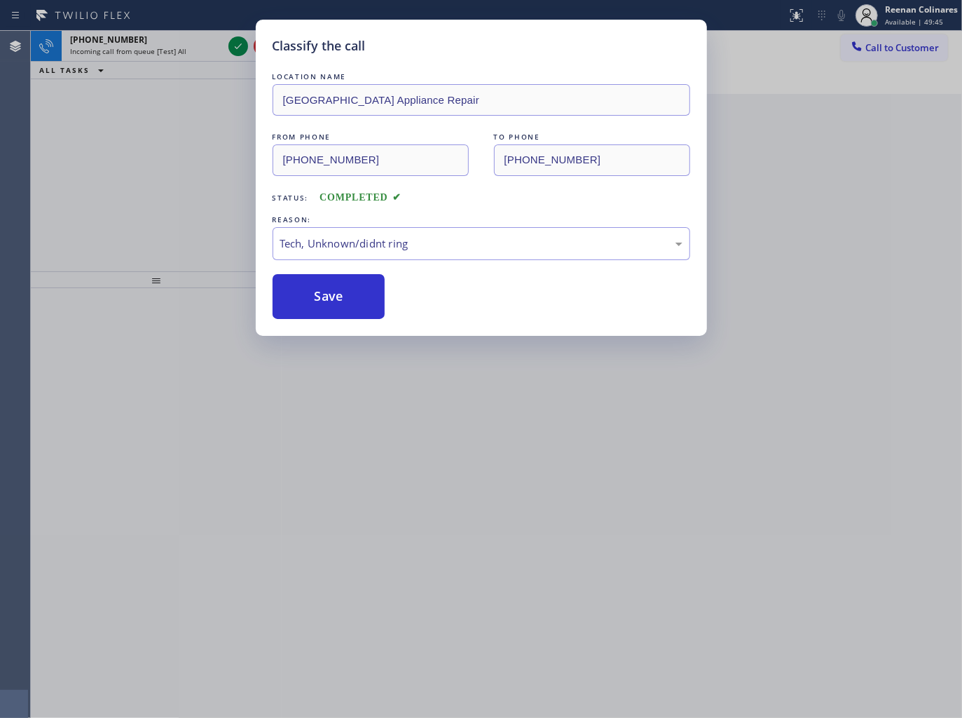
drag, startPoint x: 168, startPoint y: 136, endPoint x: 151, endPoint y: 27, distance: 110.7
click at [167, 131] on div "Classify the call LOCATION NAME [GEOGRAPHIC_DATA] Appliance Repair FROM PHONE […" at bounding box center [481, 359] width 962 height 718
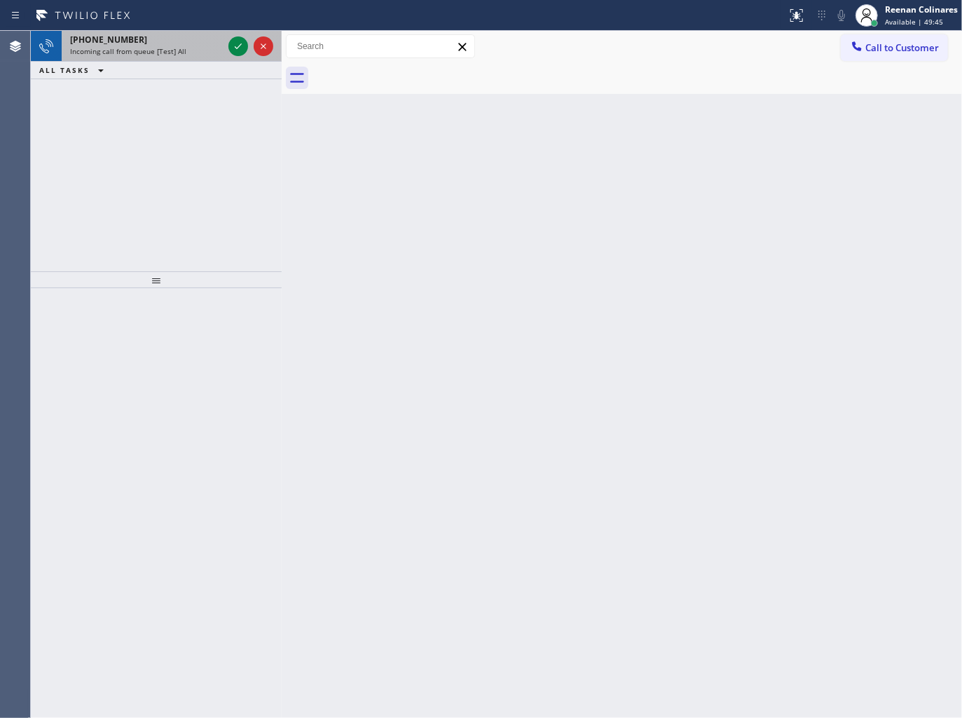
drag, startPoint x: 173, startPoint y: 18, endPoint x: 179, endPoint y: 44, distance: 26.5
click at [178, 36] on div "Status report No issues detected If you experience an issue, please download th…" at bounding box center [481, 359] width 962 height 718
drag, startPoint x: 179, startPoint y: 44, endPoint x: 211, endPoint y: 48, distance: 32.4
click at [180, 44] on div "[PHONE_NUMBER]" at bounding box center [146, 40] width 153 height 12
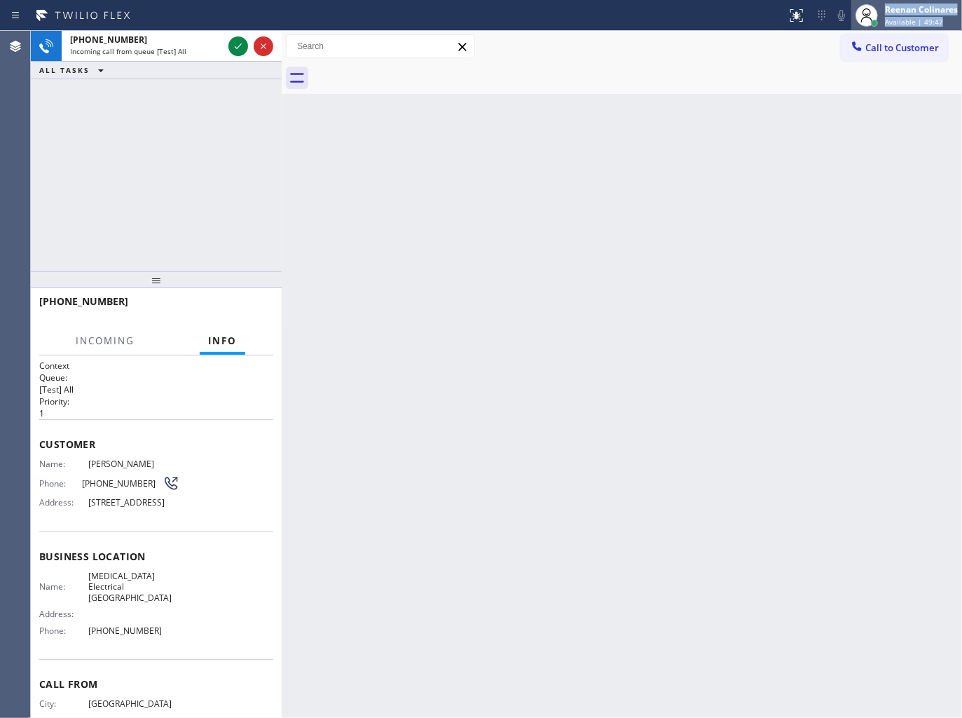
click at [914, 13] on div "Reenan Colinares" at bounding box center [921, 10] width 73 height 12
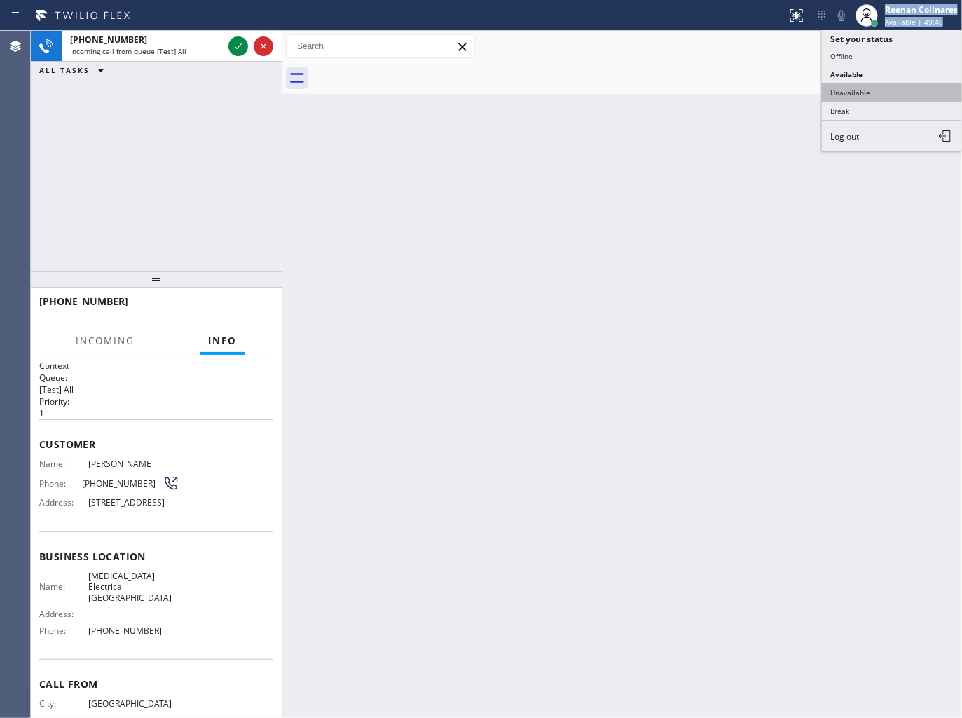
click at [849, 90] on button "Unavailable" at bounding box center [892, 92] width 140 height 18
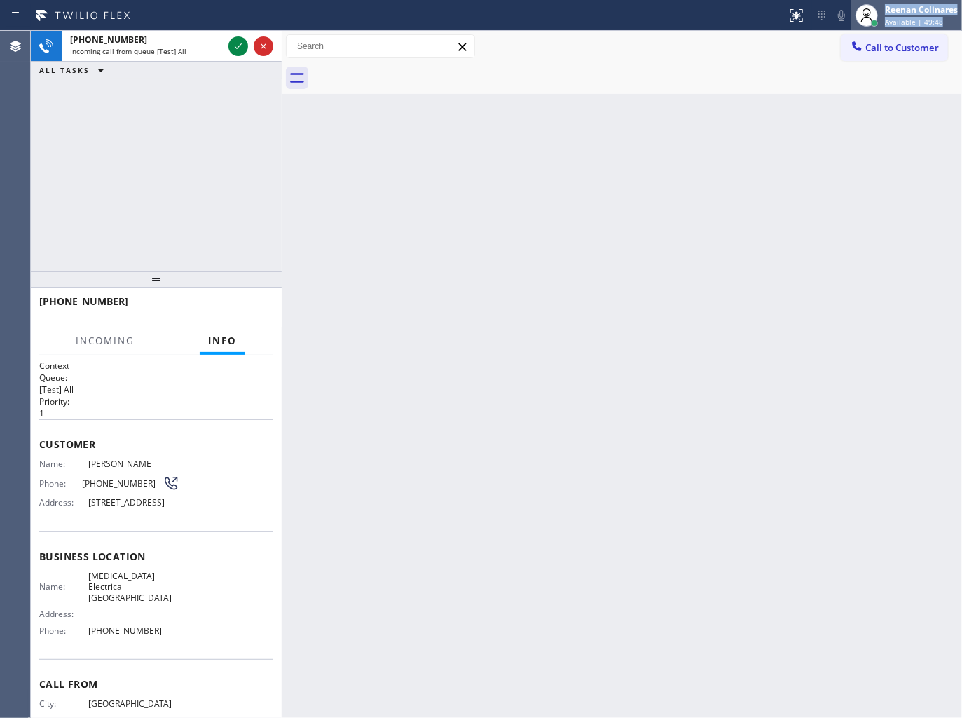
click at [898, 17] on span "Available | 49:48" at bounding box center [914, 22] width 58 height 10
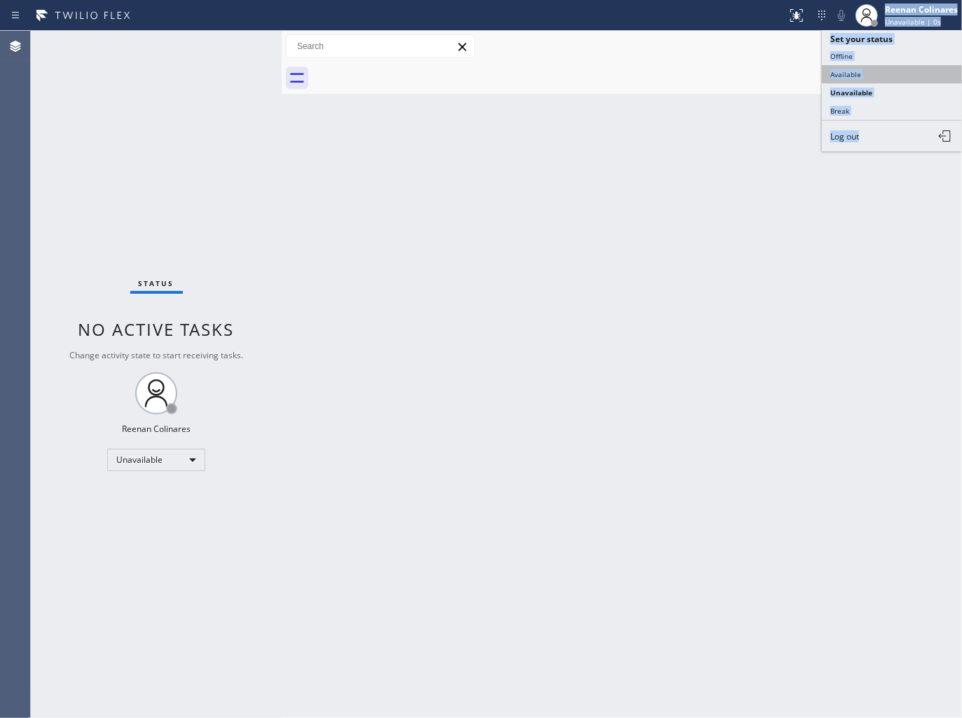
click at [852, 81] on button "Available" at bounding box center [892, 74] width 140 height 18
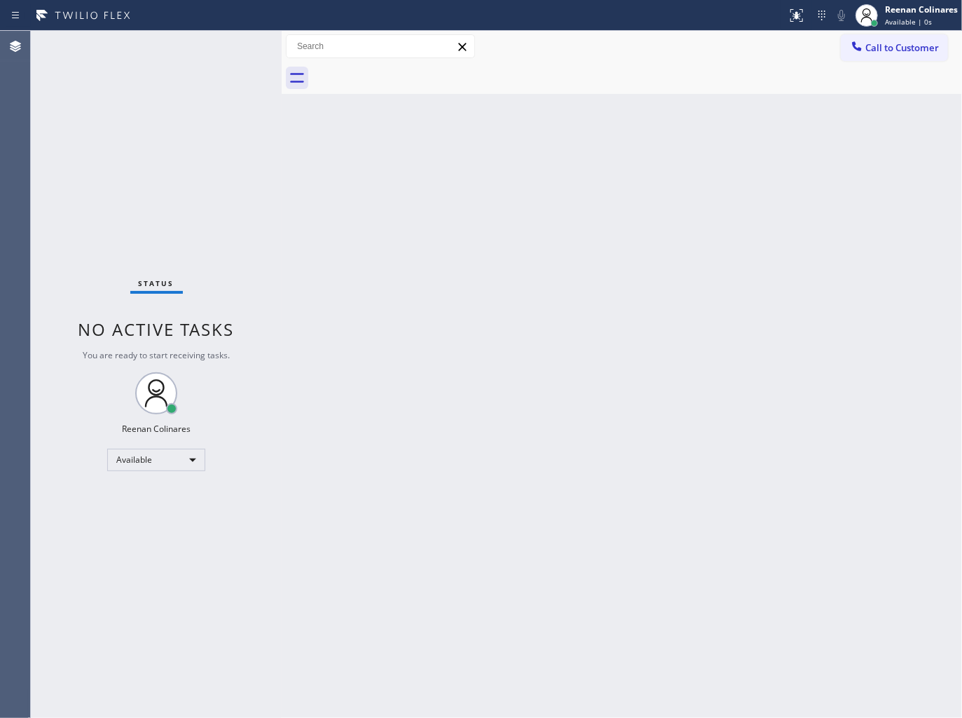
click at [750, 102] on div "Back to Dashboard Change Sender ID Customers Technicians Select a contact Outbo…" at bounding box center [622, 374] width 680 height 687
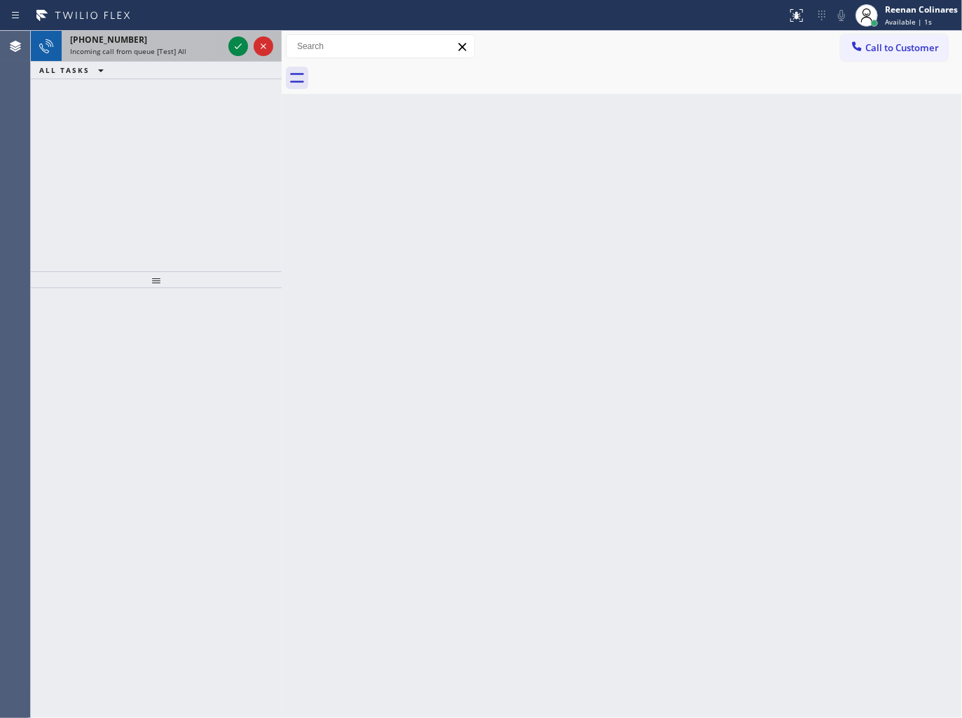
click at [169, 48] on span "Incoming call from queue [Test] All" at bounding box center [128, 51] width 116 height 10
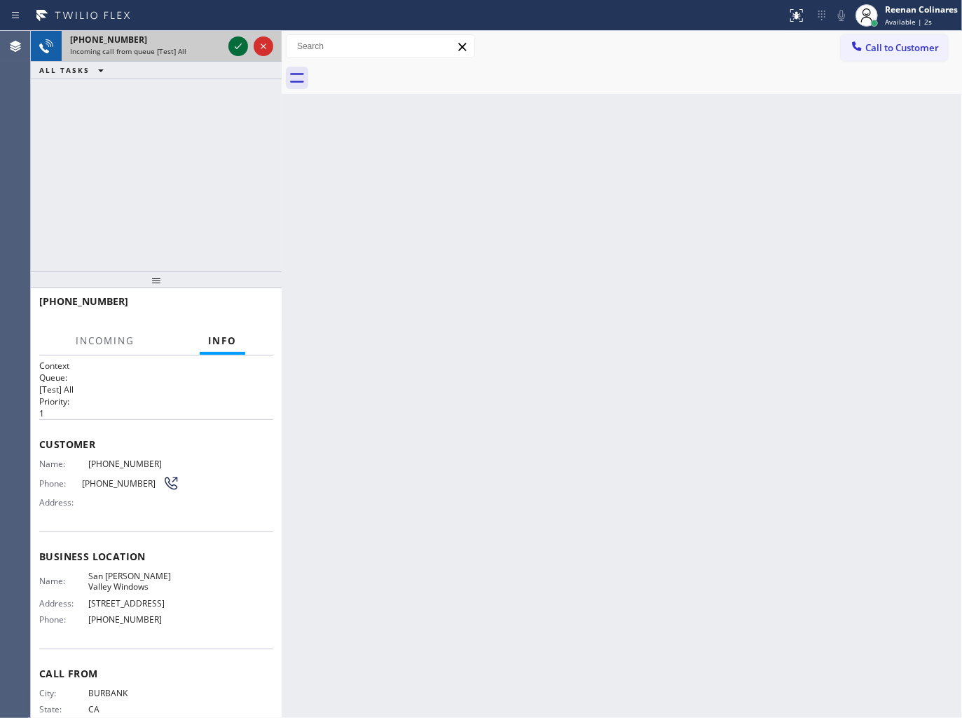
click at [241, 43] on icon at bounding box center [238, 46] width 17 height 17
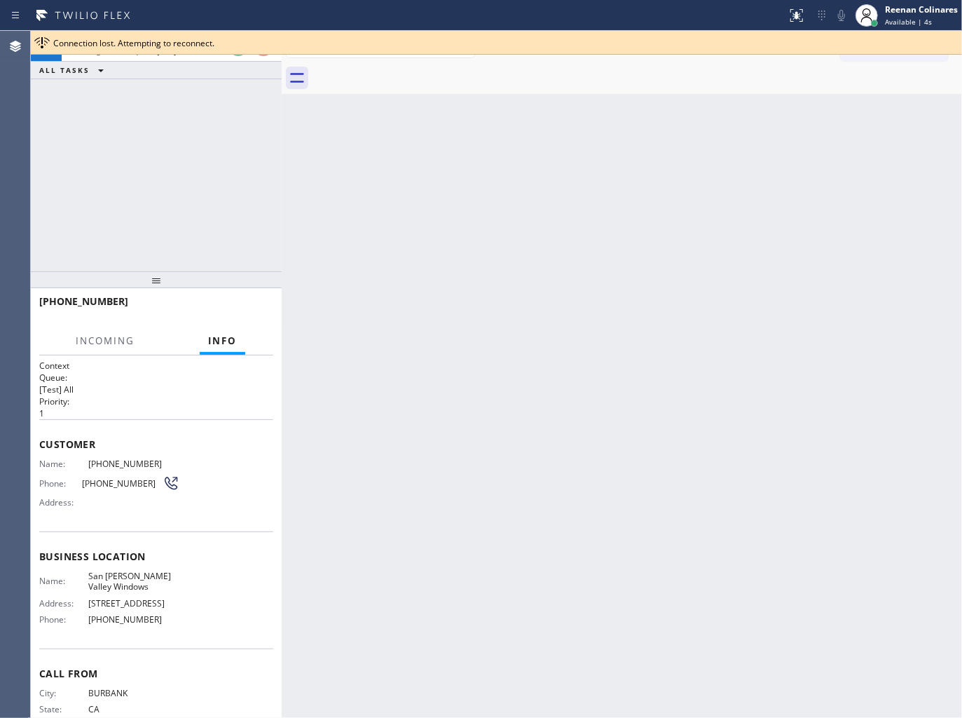
click at [221, 63] on div "ALL TASKS ALL TASKS ACTIVE TASKS TASKS IN WRAP UP" at bounding box center [156, 71] width 251 height 18
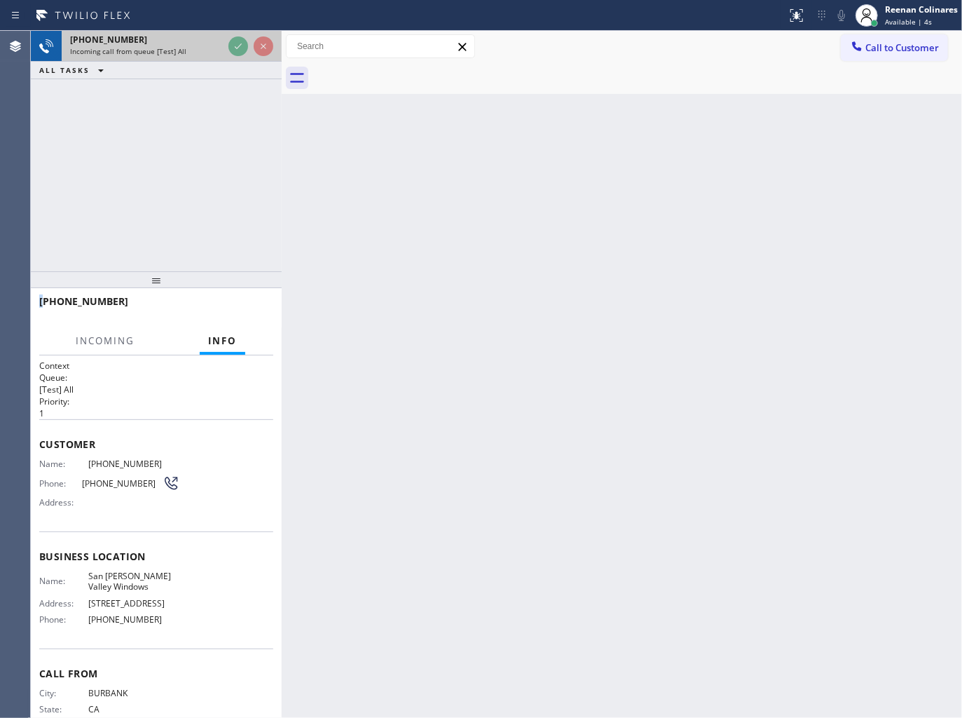
click at [220, 60] on div "[PHONE_NUMBER] Incoming call from queue [Test] All ALL TASKS ALL TASKS ACTIVE T…" at bounding box center [156, 55] width 251 height 48
click at [214, 58] on div "[PHONE_NUMBER] Incoming call from queue [Test] All" at bounding box center [144, 46] width 164 height 31
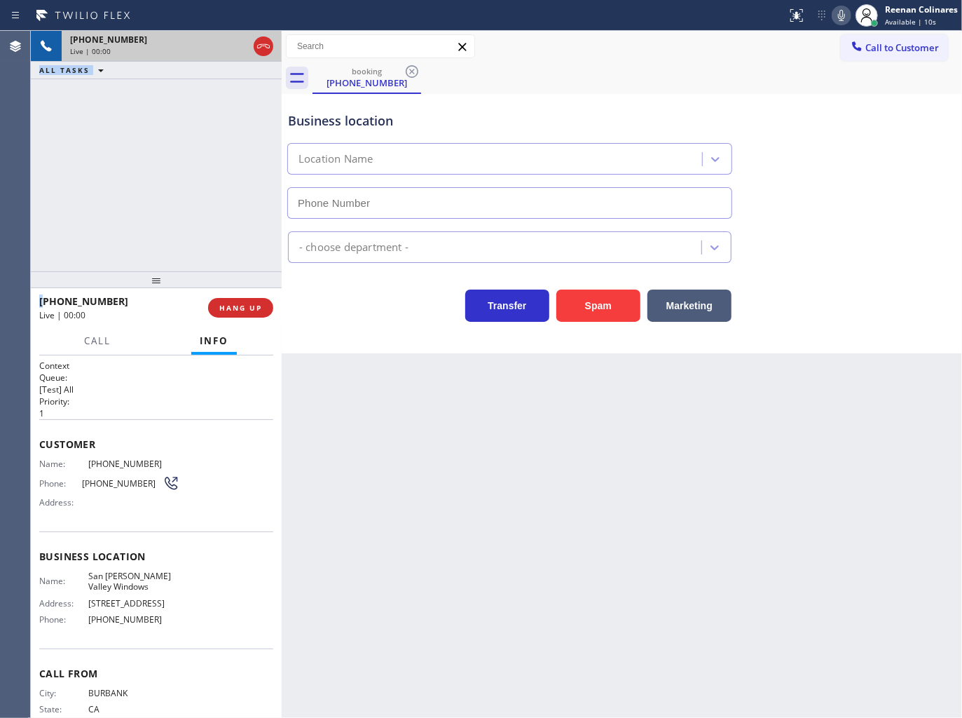
click at [233, 46] on div "Live | 00:00" at bounding box center [159, 51] width 178 height 10
type input "[PHONE_NUMBER]"
click at [844, 16] on icon at bounding box center [841, 15] width 17 height 17
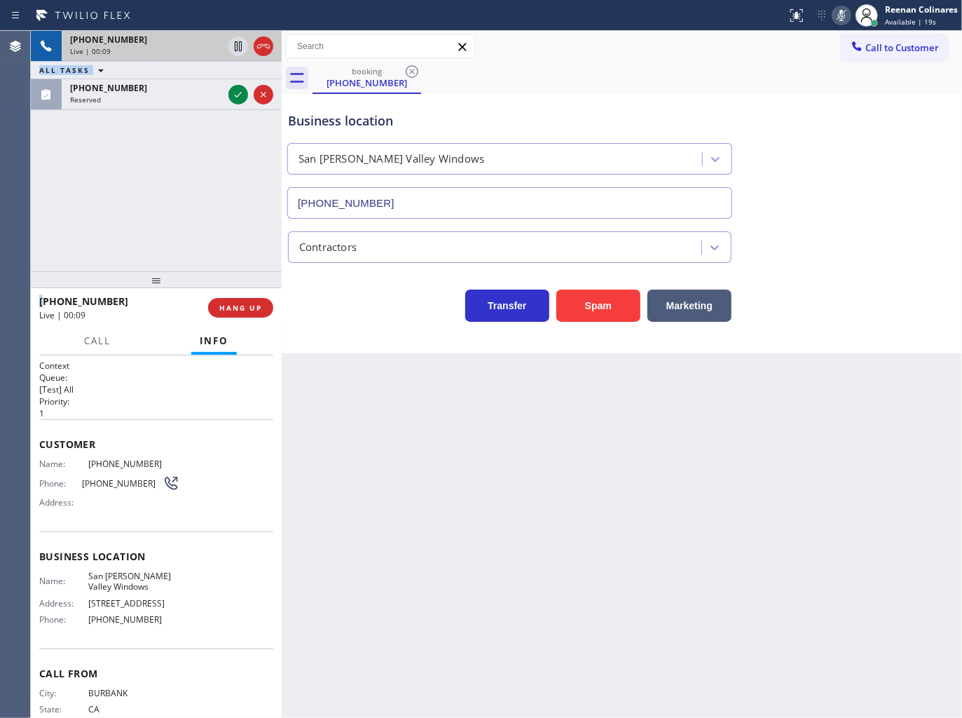
click at [844, 14] on icon at bounding box center [841, 15] width 17 height 17
click at [839, 14] on icon at bounding box center [841, 15] width 17 height 17
click at [261, 312] on span "HANG UP" at bounding box center [240, 308] width 43 height 10
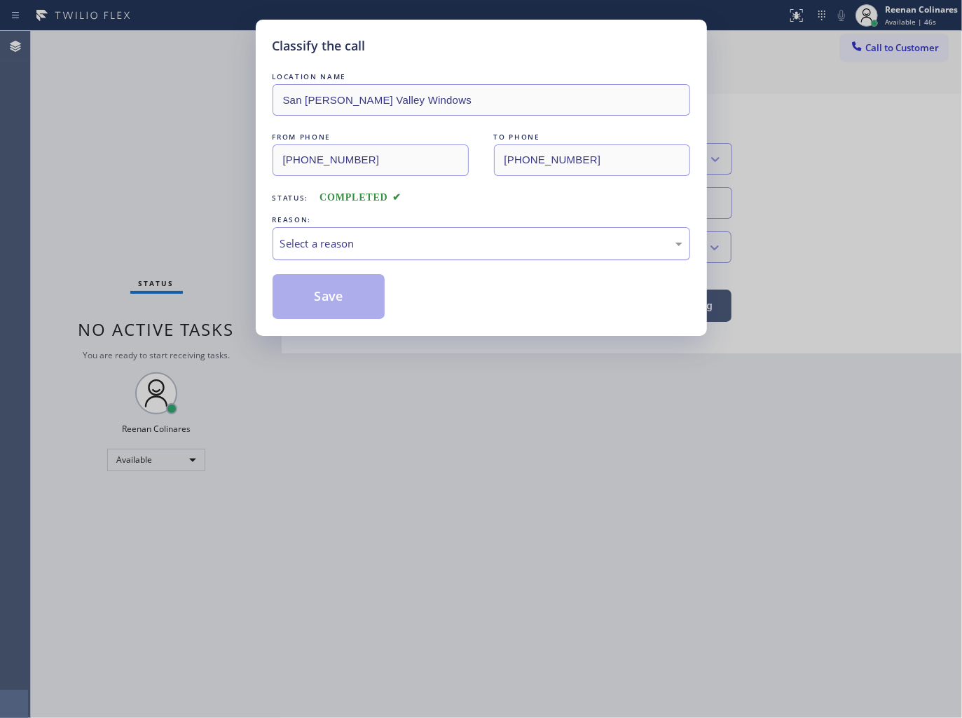
click at [310, 240] on div "Select a reason" at bounding box center [481, 243] width 402 height 16
click at [338, 249] on div "Tech, Unknown/didnt ring" at bounding box center [481, 243] width 402 height 16
click at [314, 289] on button "Save" at bounding box center [329, 296] width 113 height 45
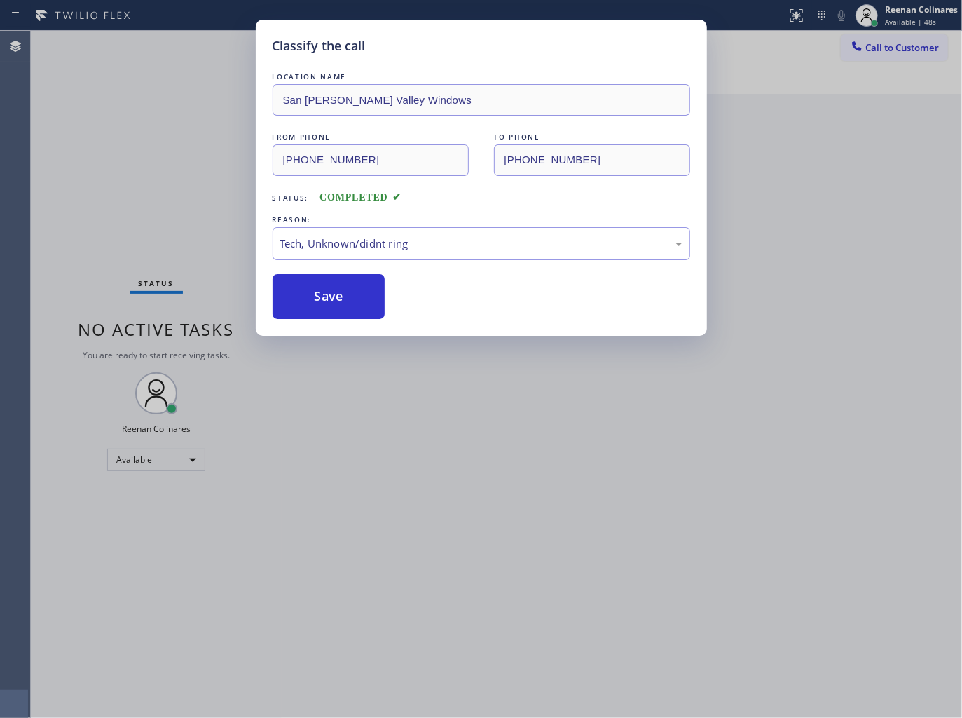
click at [254, 263] on div "Classify the call LOCATION NAME [GEOGRAPHIC_DATA][PERSON_NAME] Windows FROM PHO…" at bounding box center [481, 359] width 962 height 718
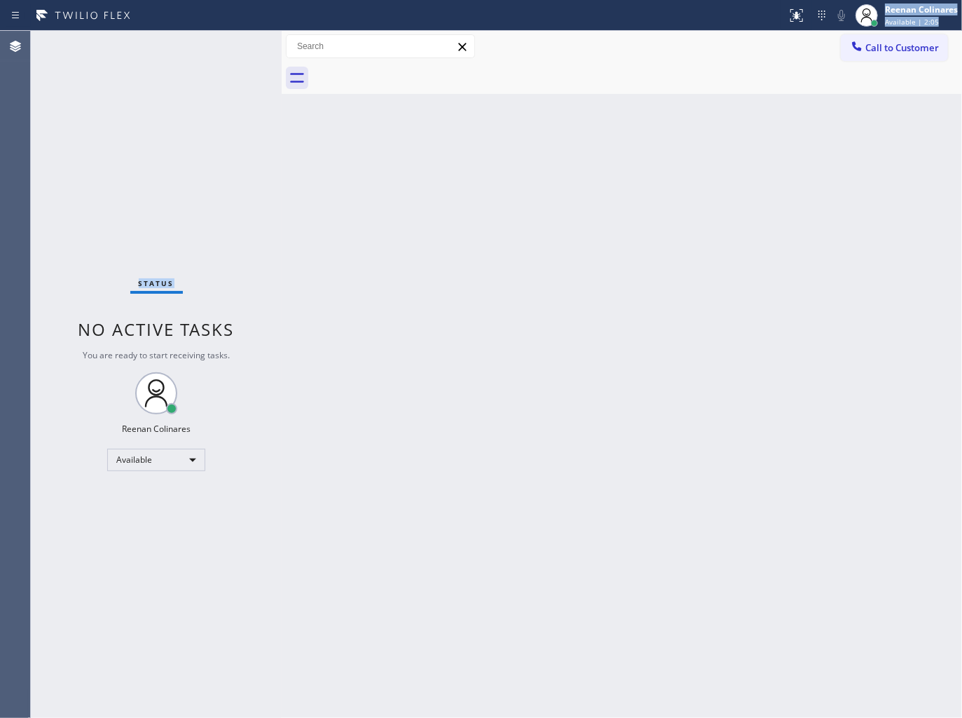
click at [193, 25] on div "Status report No issues detected If you experience an issue, please download th…" at bounding box center [481, 359] width 962 height 718
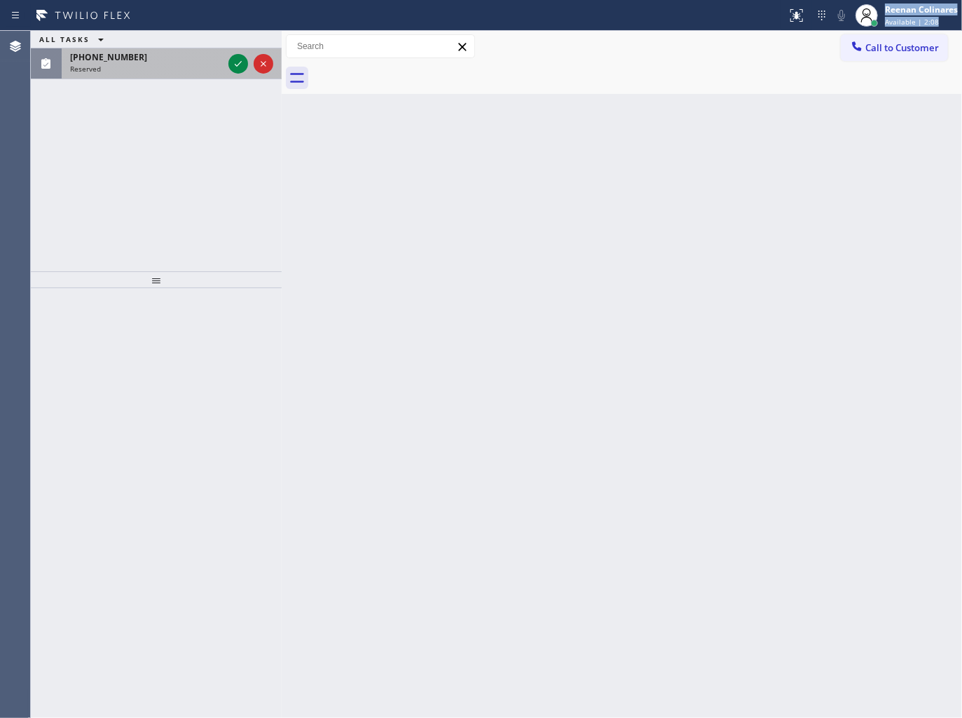
click at [192, 61] on div "[PHONE_NUMBER]" at bounding box center [146, 57] width 153 height 12
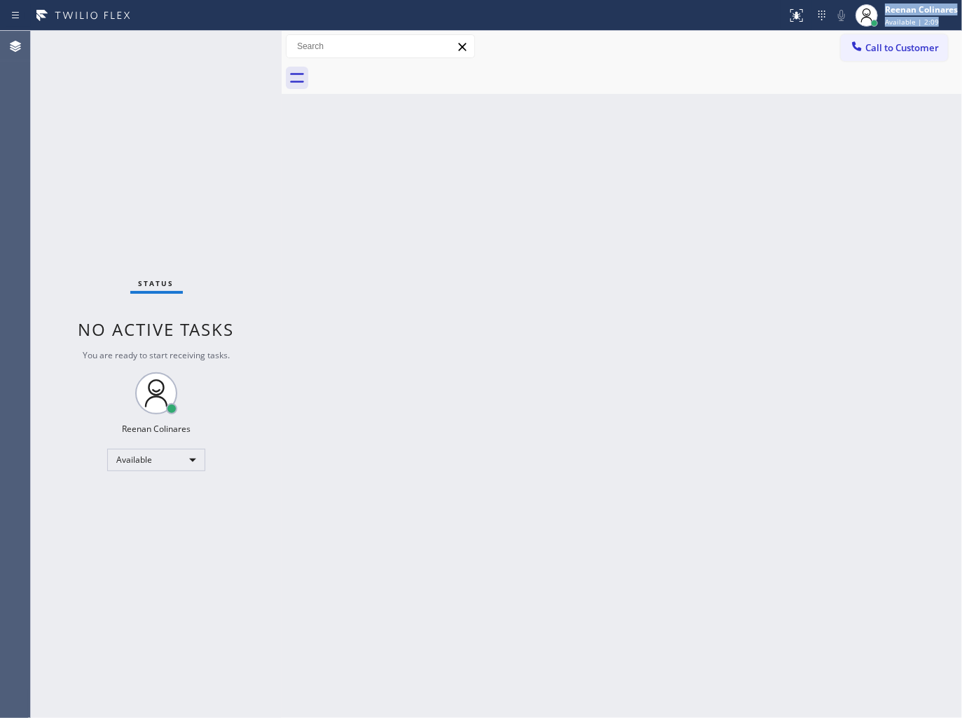
click at [231, 65] on div "Status No active tasks You are ready to start receiving tasks. Reenan Colinares…" at bounding box center [156, 374] width 251 height 687
click at [570, 177] on div "Back to Dashboard Change Sender ID Customers Technicians Select a contact Outbo…" at bounding box center [622, 374] width 680 height 687
click at [645, 199] on div "Back to Dashboard Change Sender ID Customers Technicians Select a contact Outbo…" at bounding box center [622, 374] width 680 height 687
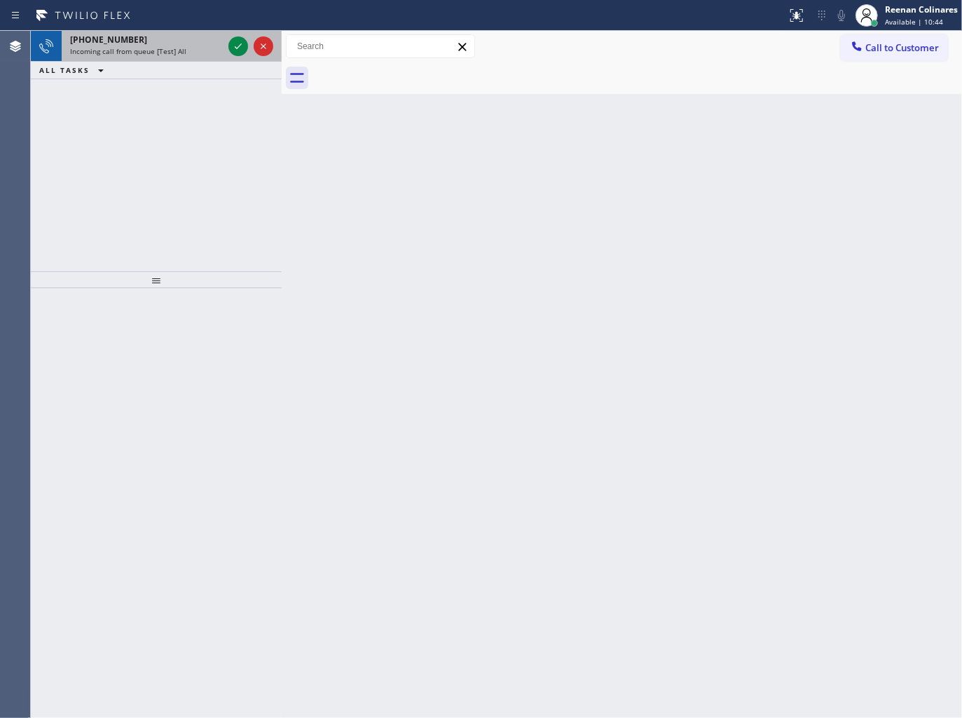
click at [193, 49] on div "Incoming call from queue [Test] All" at bounding box center [146, 51] width 153 height 10
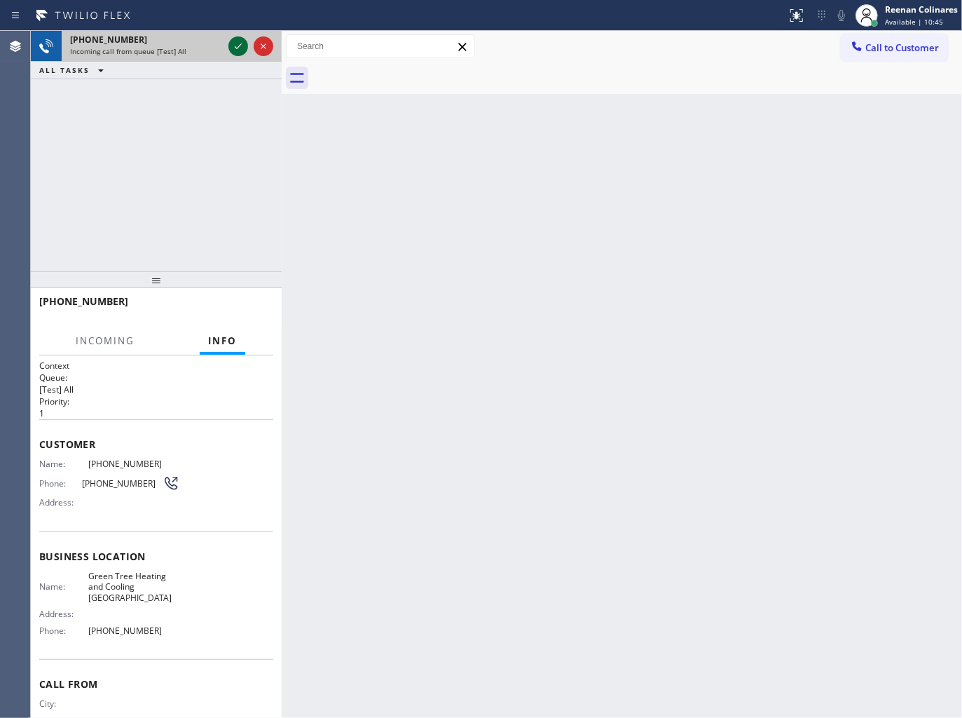
click at [240, 48] on icon at bounding box center [238, 46] width 17 height 17
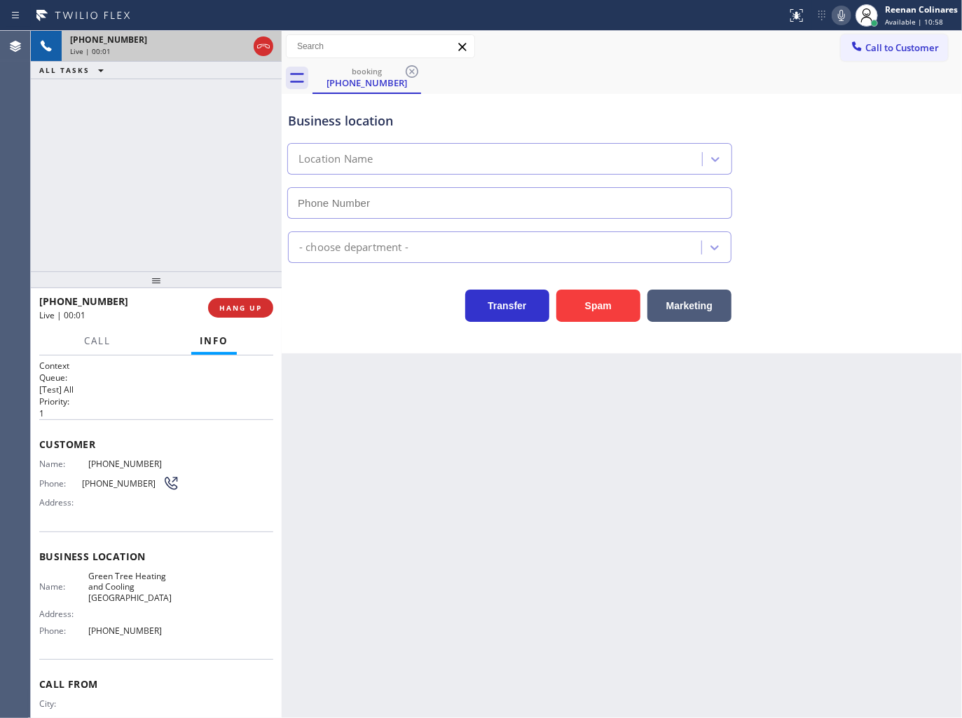
type input "[PHONE_NUMBER]"
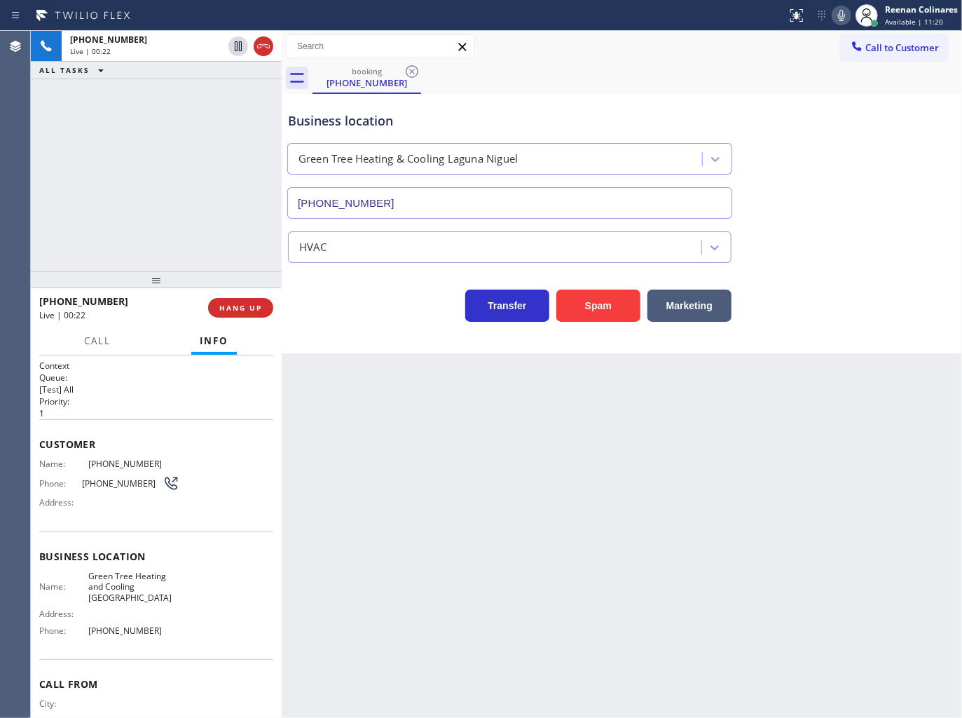
click at [839, 18] on icon at bounding box center [841, 15] width 17 height 17
drag, startPoint x: 709, startPoint y: 306, endPoint x: 921, endPoint y: 96, distance: 297.8
click at [713, 305] on button "Marketing" at bounding box center [689, 305] width 84 height 32
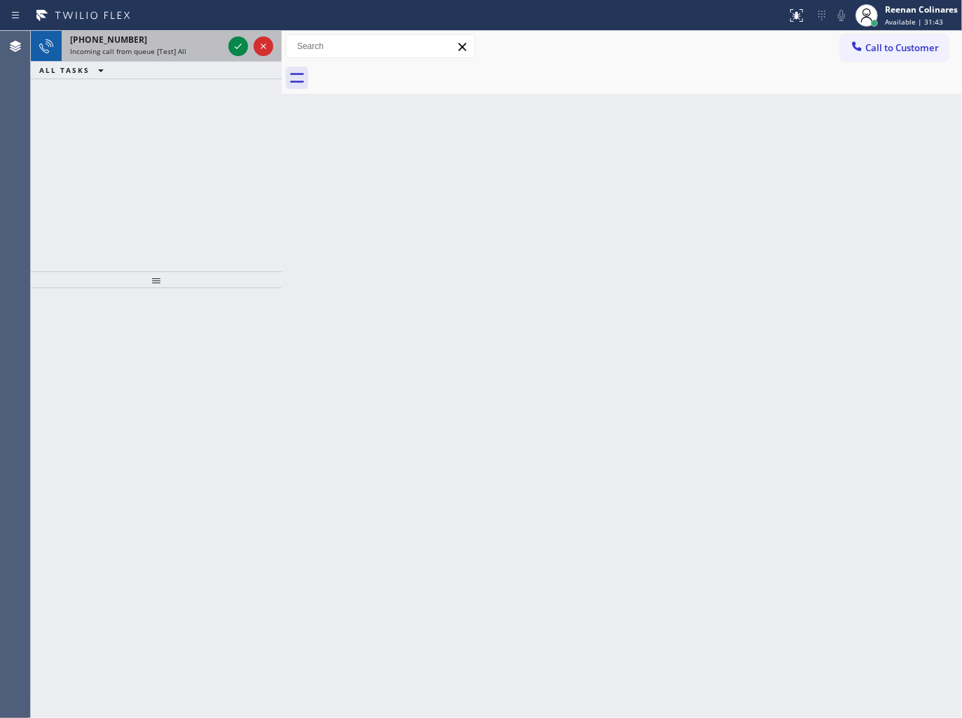
click at [187, 64] on div "ALL TASKS ALL TASKS ACTIVE TASKS TASKS IN WRAP UP" at bounding box center [156, 71] width 251 height 18
click at [191, 56] on div "Incoming call from queue [Test] All" at bounding box center [146, 51] width 153 height 10
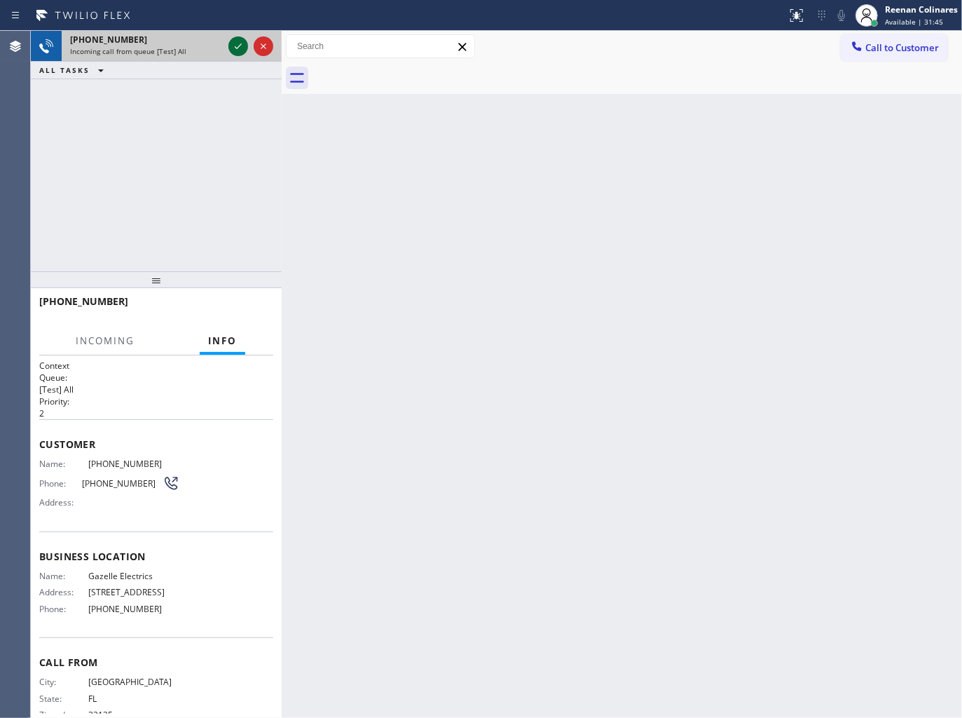
click at [236, 46] on icon at bounding box center [238, 46] width 17 height 17
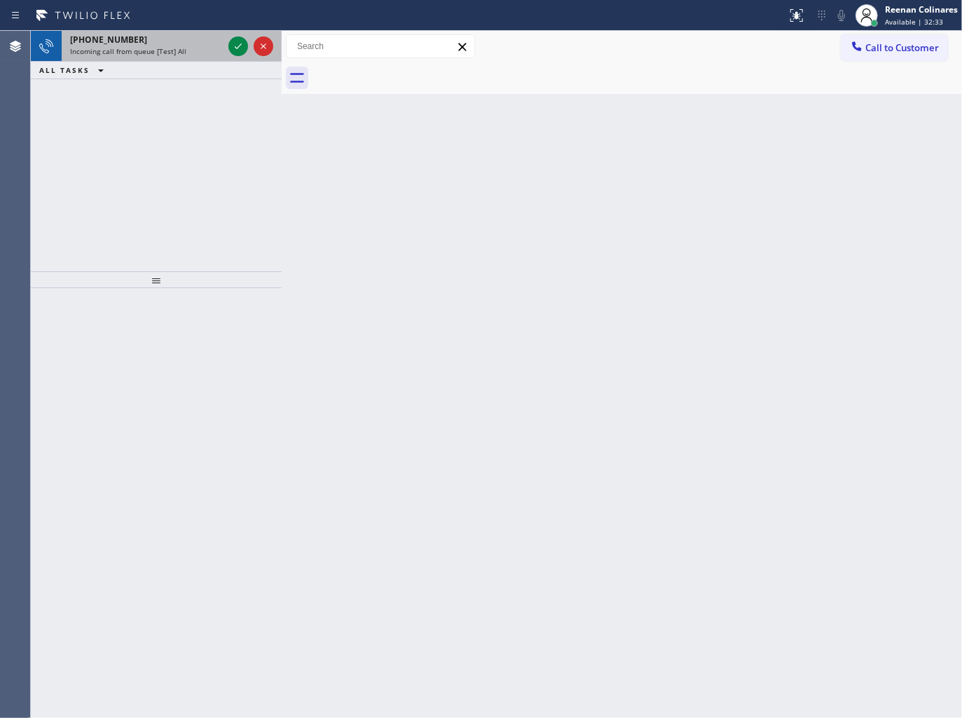
click at [196, 52] on div "Incoming call from queue [Test] All" at bounding box center [146, 51] width 153 height 10
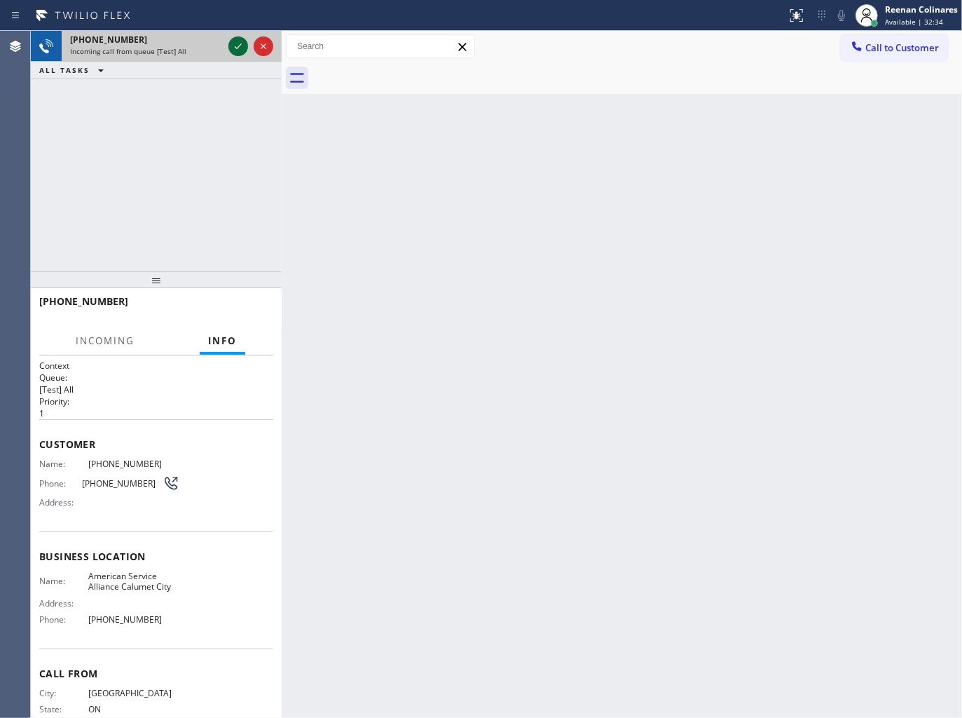
click at [233, 46] on icon at bounding box center [238, 46] width 17 height 17
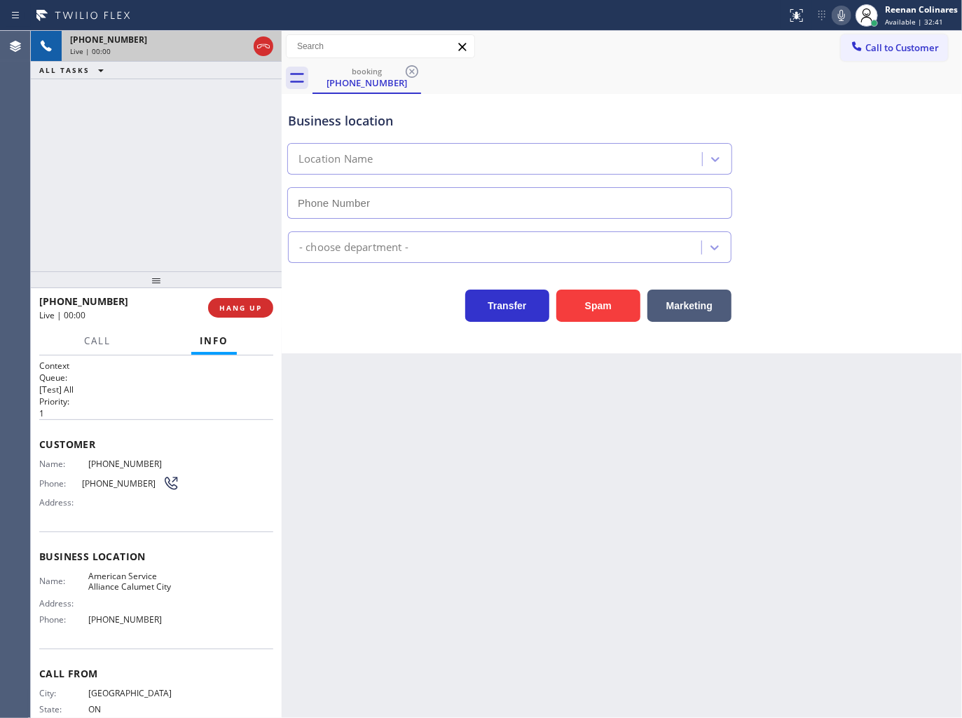
type input "[PHONE_NUMBER]"
click at [842, 13] on icon at bounding box center [841, 15] width 17 height 17
click at [697, 300] on button "Marketing" at bounding box center [689, 305] width 84 height 32
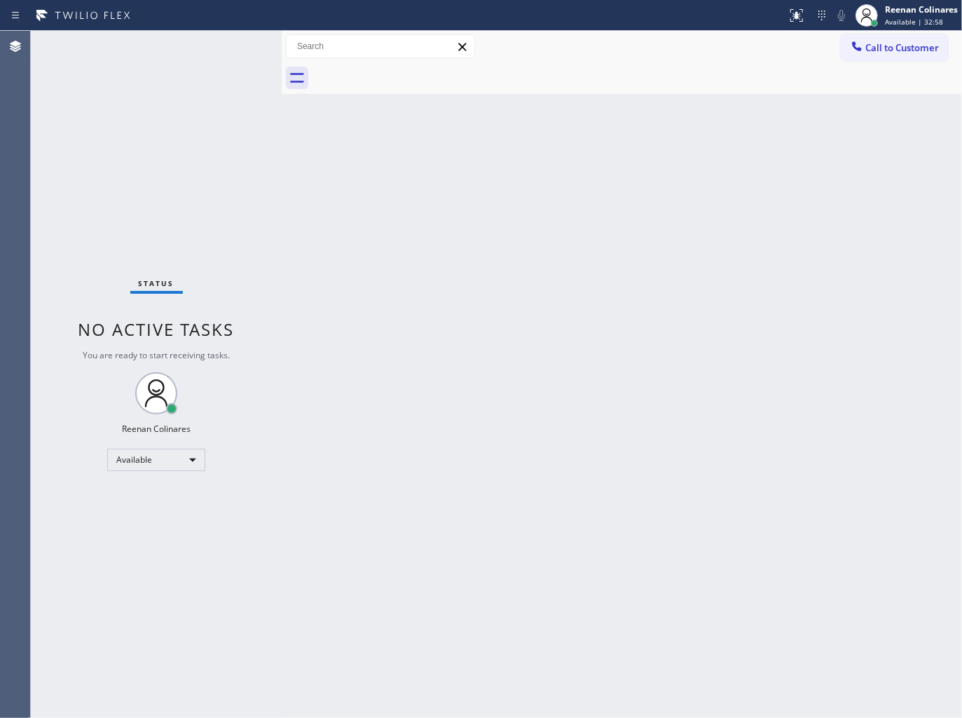
click at [648, 277] on div "Back to Dashboard Change Sender ID Customers Technicians Select a contact Outbo…" at bounding box center [622, 374] width 680 height 687
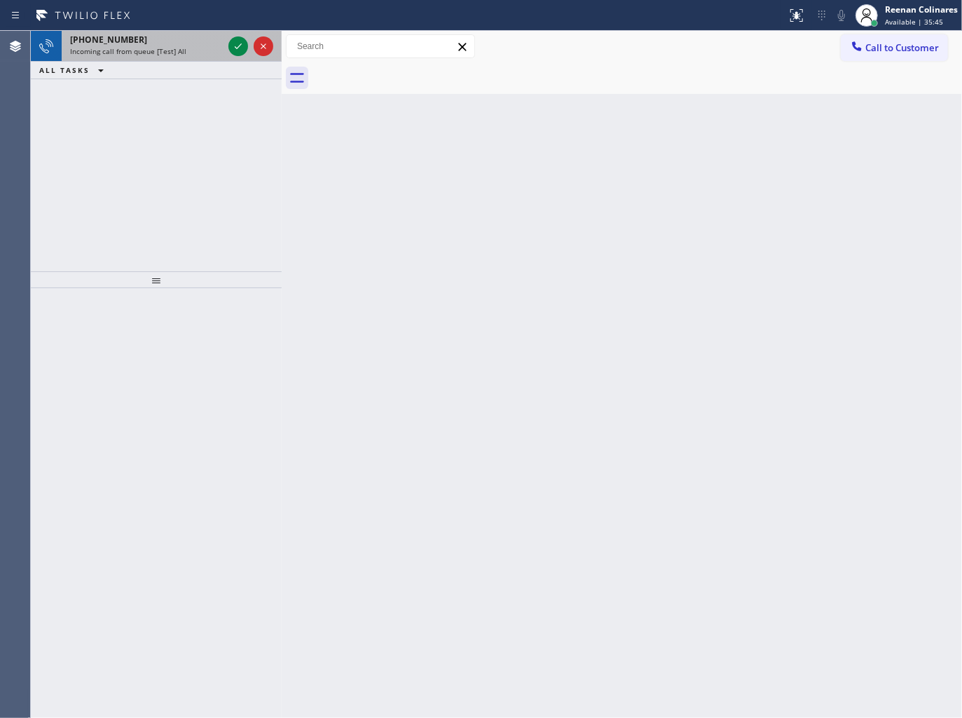
click at [177, 51] on span "Incoming call from queue [Test] All" at bounding box center [128, 51] width 116 height 10
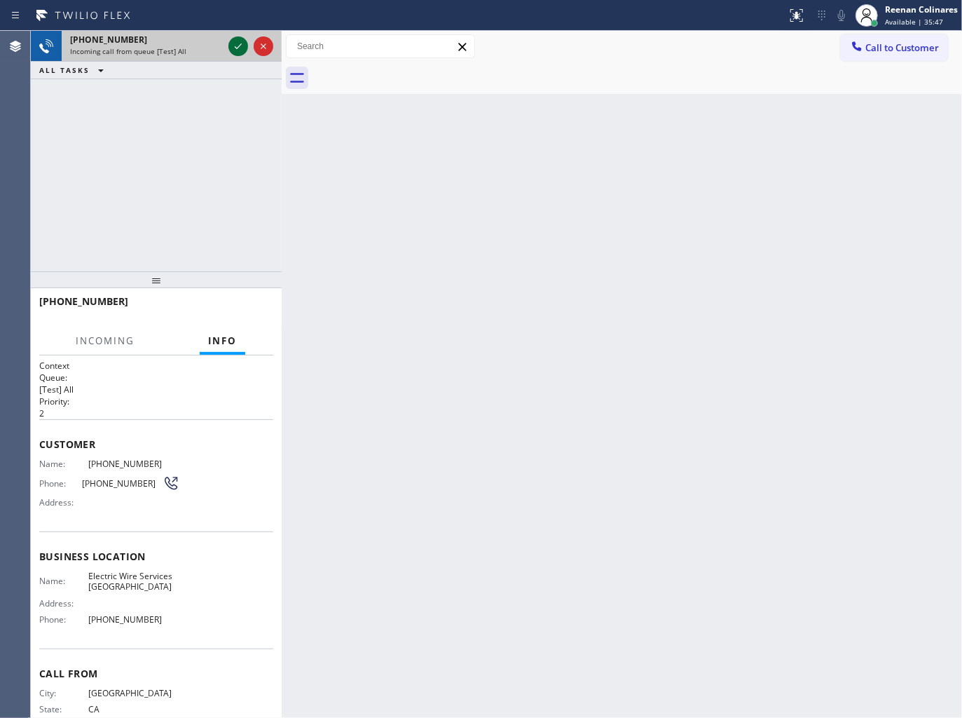
click at [232, 45] on icon at bounding box center [238, 46] width 17 height 17
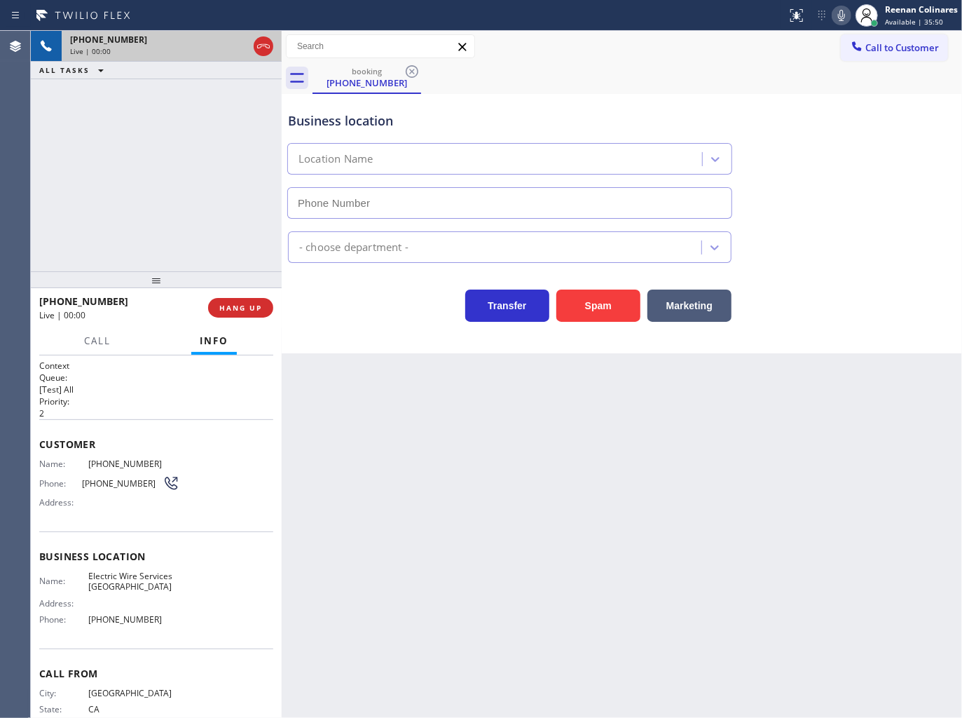
type input "[PHONE_NUMBER]"
click at [615, 308] on button "Spam" at bounding box center [598, 305] width 84 height 32
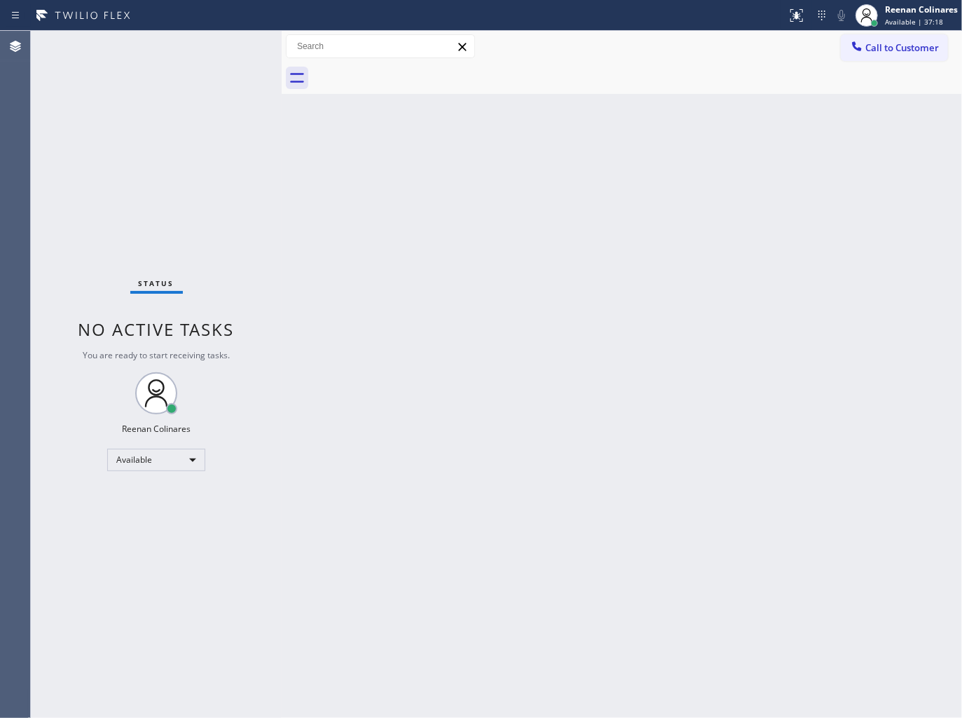
click at [757, 161] on div "Back to Dashboard Change Sender ID Customers Technicians Select a contact Outbo…" at bounding box center [622, 374] width 680 height 687
click at [647, 203] on div "Back to Dashboard Change Sender ID Customers Technicians Select a contact Outbo…" at bounding box center [622, 374] width 680 height 687
click at [149, 50] on div "Status No active tasks You are ready to start receiving tasks. Reenan Colinares…" at bounding box center [156, 374] width 251 height 687
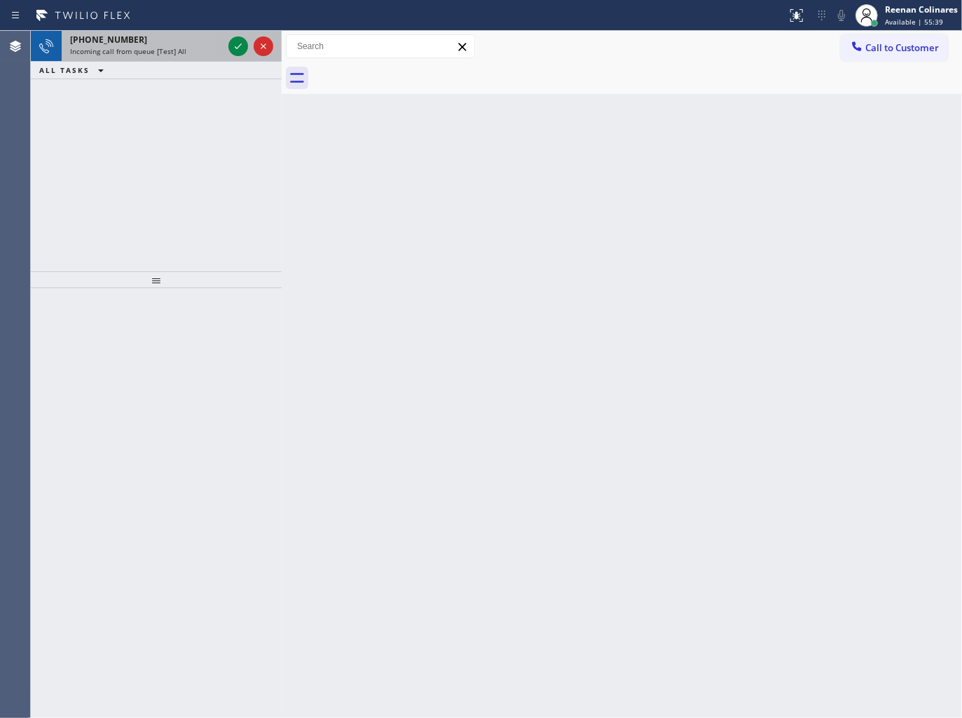
click at [156, 48] on span "Incoming call from queue [Test] All" at bounding box center [128, 51] width 116 height 10
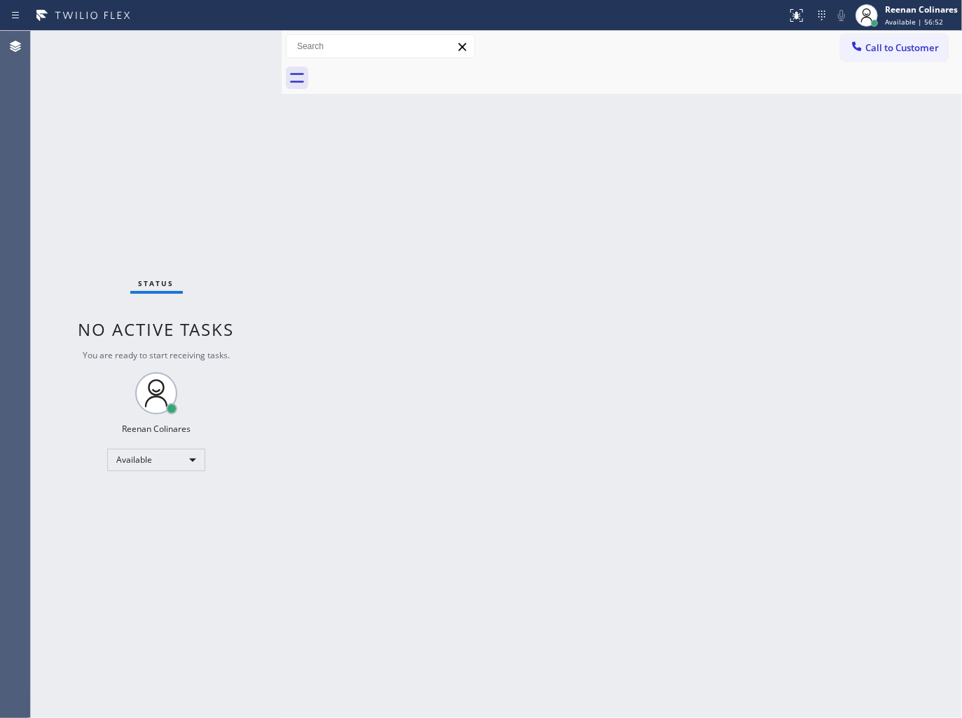
click at [186, 23] on div at bounding box center [394, 15] width 776 height 22
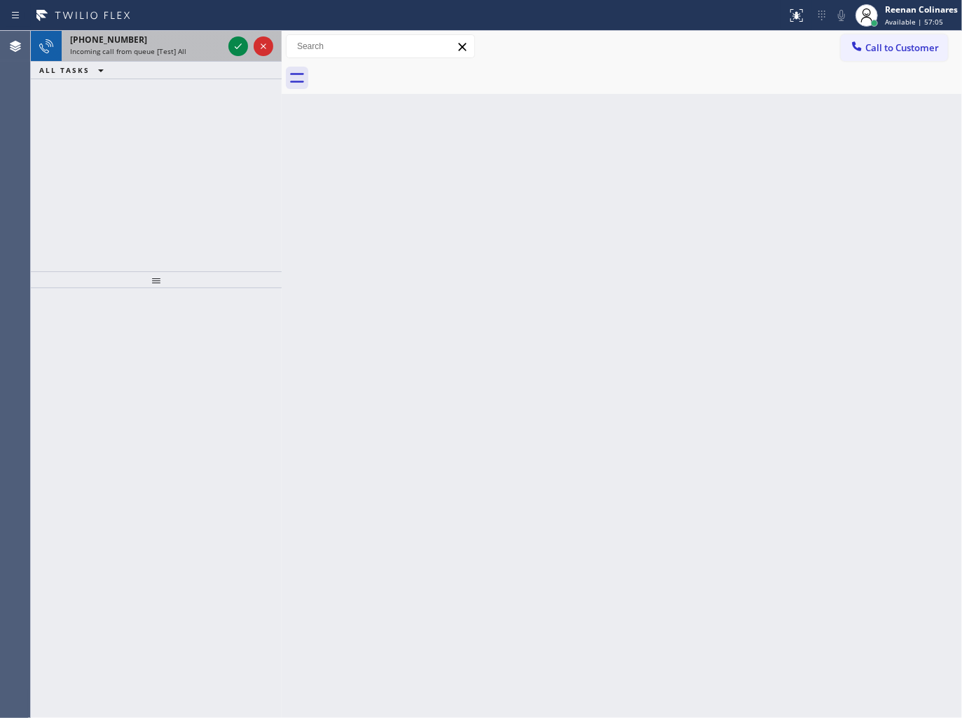
click at [191, 41] on div "[PHONE_NUMBER]" at bounding box center [146, 40] width 153 height 12
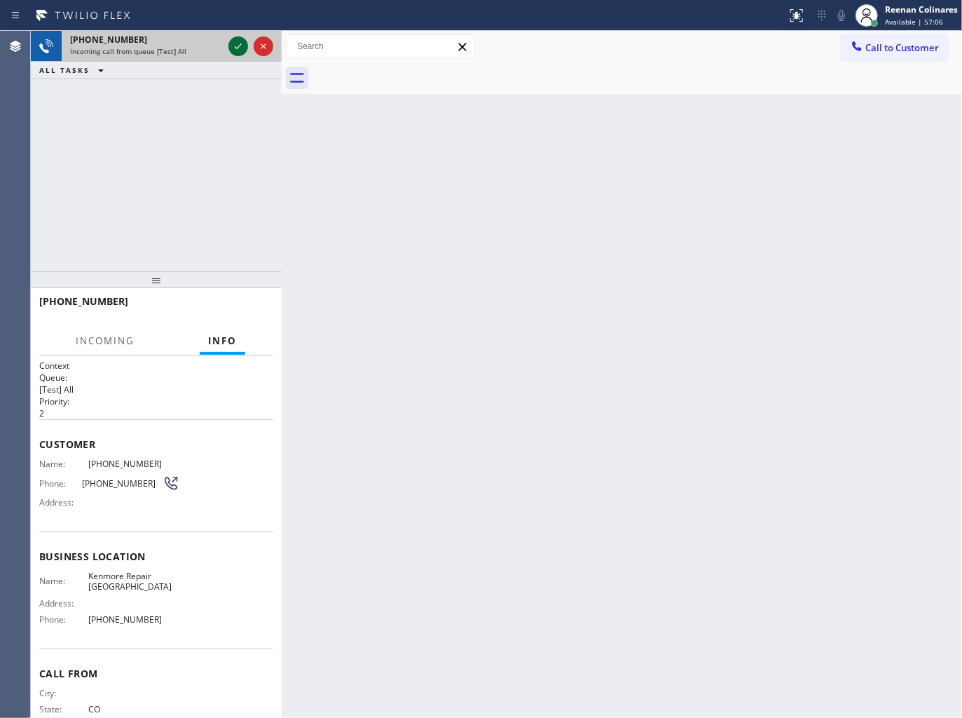
click at [235, 46] on icon at bounding box center [238, 46] width 17 height 17
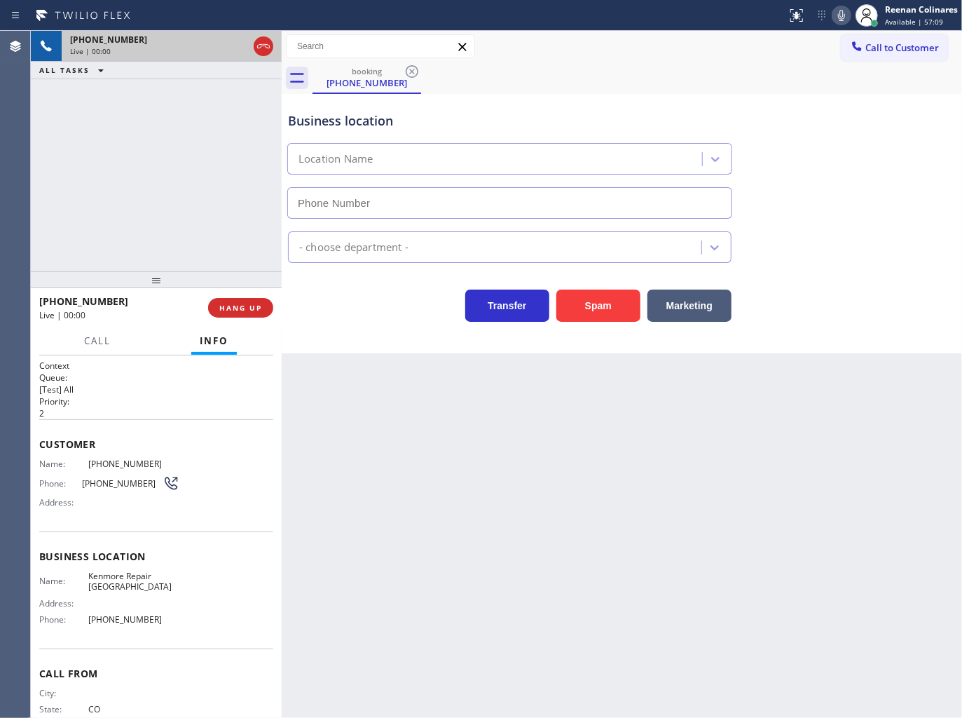
type input "[PHONE_NUMBER]"
click at [615, 293] on button "Spam" at bounding box center [598, 305] width 84 height 32
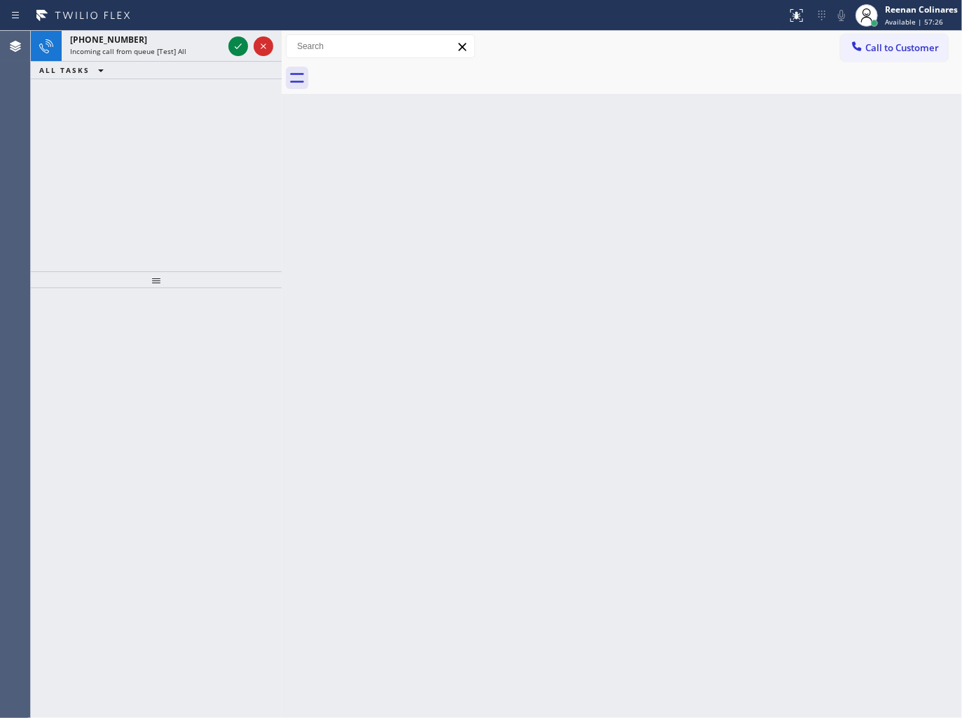
click at [488, 289] on div "Back to Dashboard Change Sender ID Customers Technicians Select a contact Outbo…" at bounding box center [622, 374] width 680 height 687
click at [184, 39] on div "[PHONE_NUMBER]" at bounding box center [146, 40] width 153 height 12
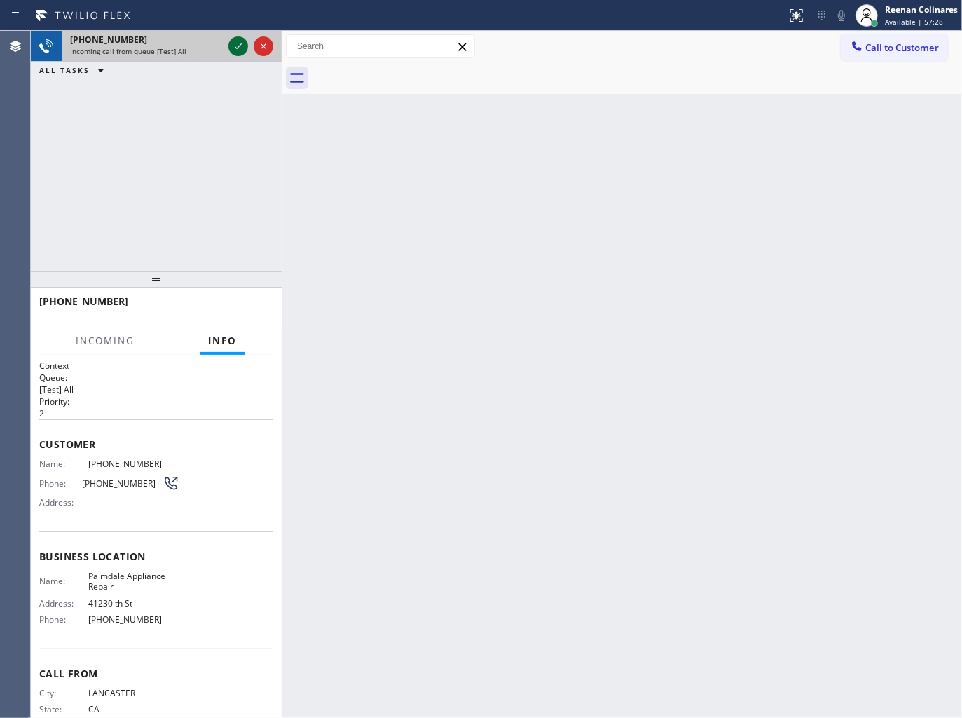
click at [235, 43] on icon at bounding box center [238, 46] width 17 height 17
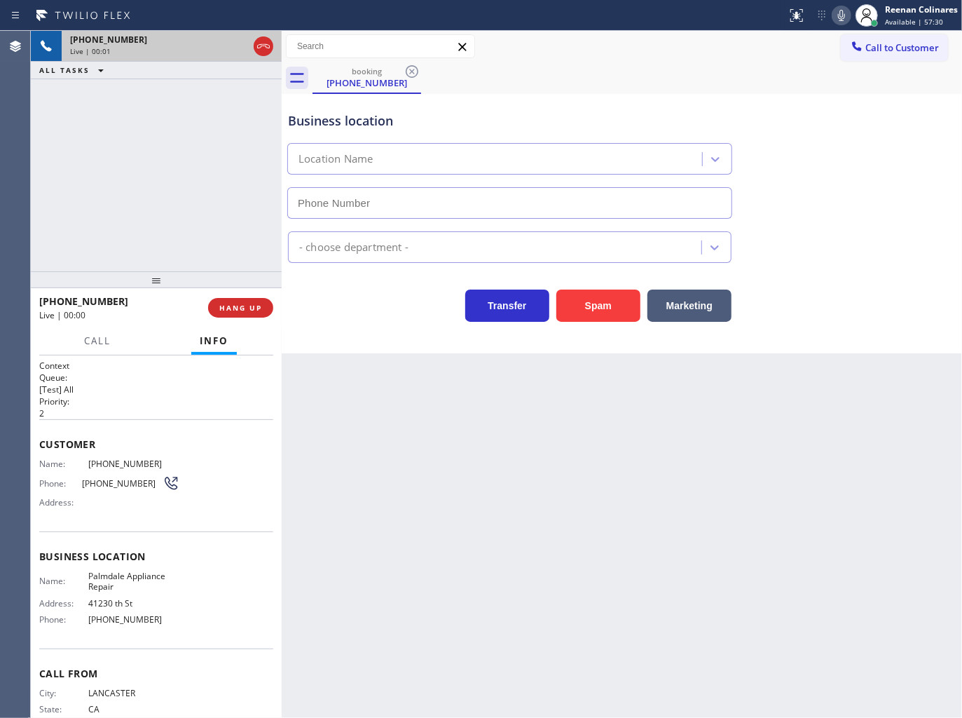
type input "[PHONE_NUMBER]"
click at [845, 22] on icon at bounding box center [841, 15] width 17 height 17
click at [844, 14] on icon at bounding box center [841, 15] width 17 height 17
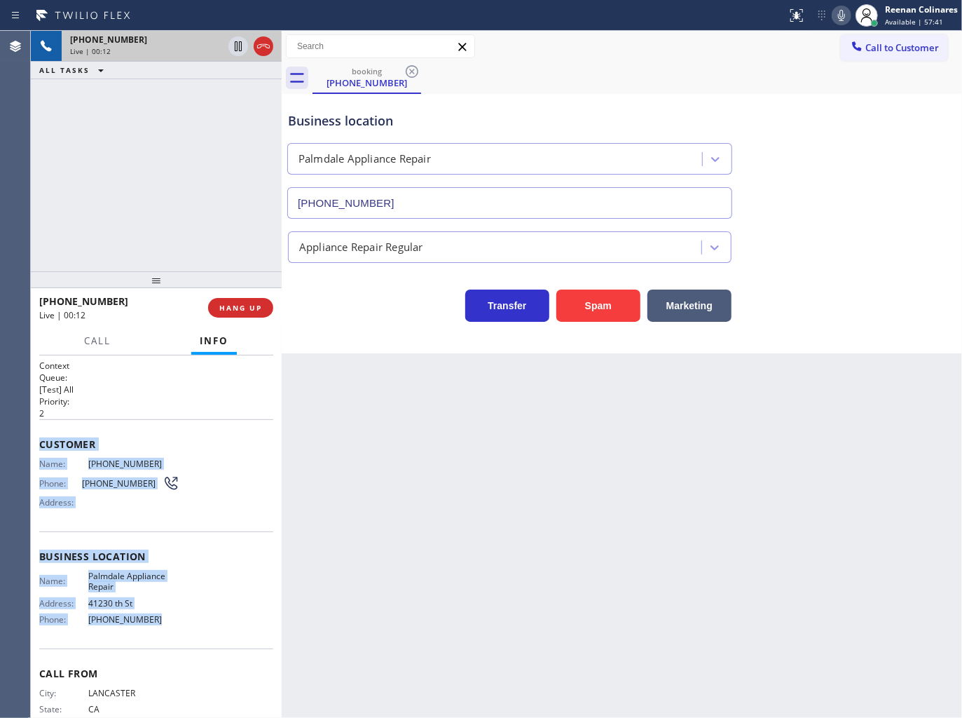
drag, startPoint x: 39, startPoint y: 439, endPoint x: 834, endPoint y: 688, distance: 833.3
click at [207, 615] on div "Context Queue: [Test] All Priority: 2 Customer Name: [PHONE_NUMBER] Phone: [PHO…" at bounding box center [156, 556] width 234 height 395
drag, startPoint x: 843, startPoint y: 21, endPoint x: 804, endPoint y: 64, distance: 58.0
click at [843, 20] on icon at bounding box center [841, 15] width 17 height 17
click at [97, 341] on span "Call" at bounding box center [97, 340] width 27 height 13
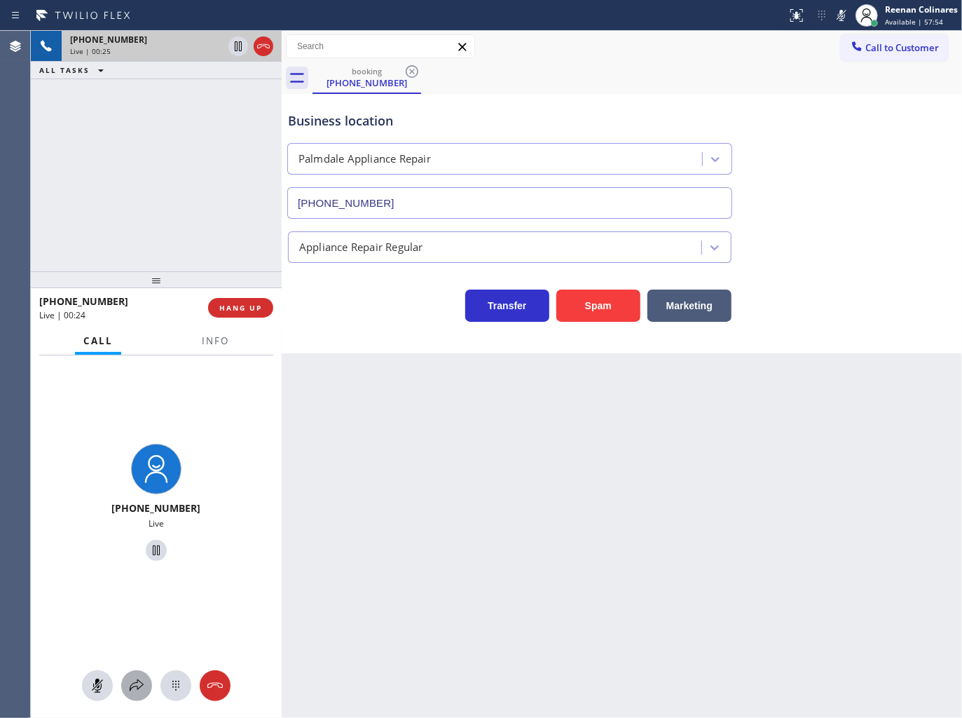
click at [139, 692] on icon at bounding box center [136, 685] width 17 height 17
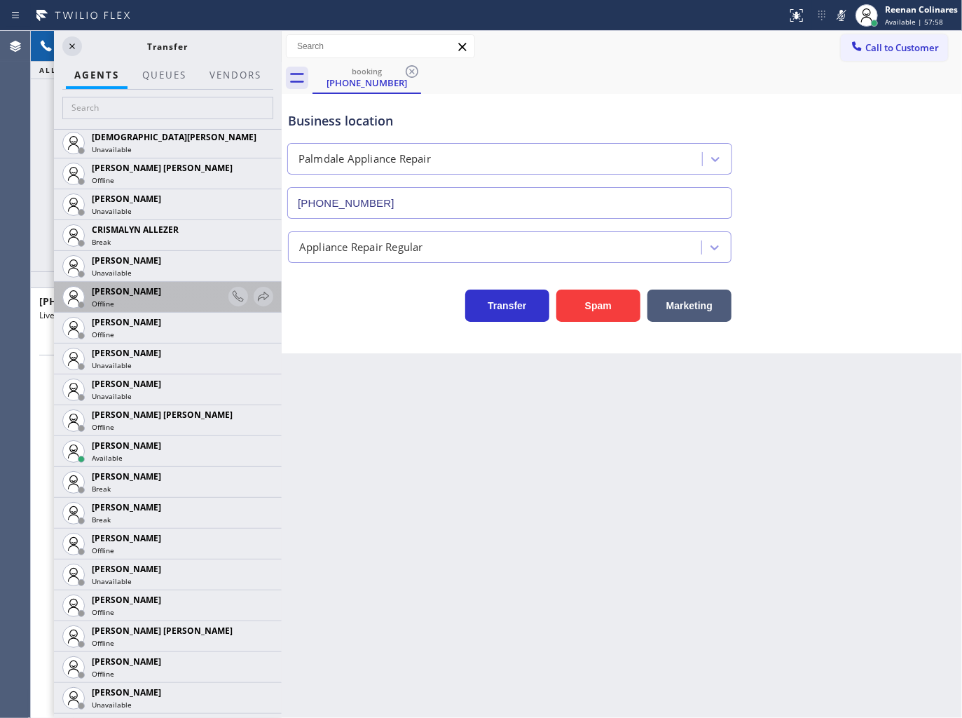
scroll to position [622, 0]
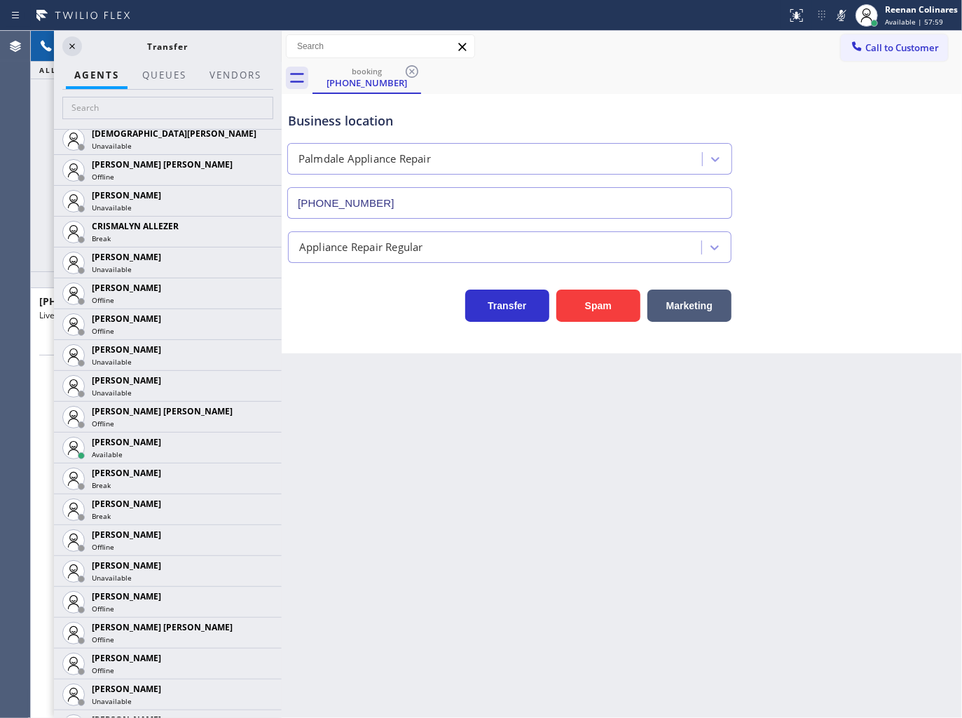
click at [0, 0] on icon at bounding box center [0, 0] width 0 height 0
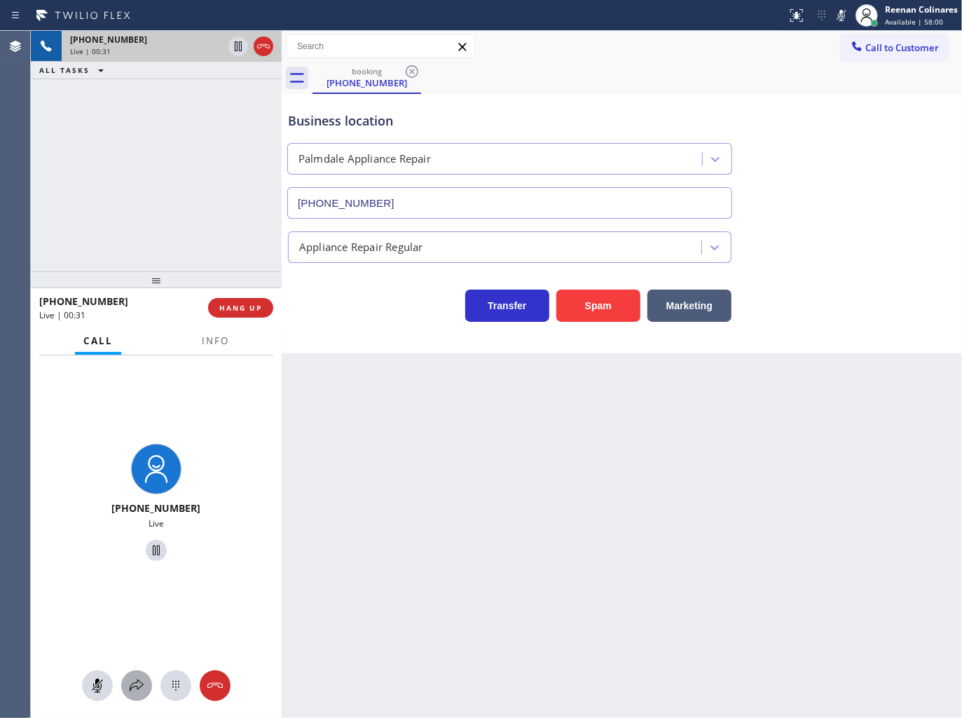
click at [143, 675] on button at bounding box center [136, 685] width 31 height 31
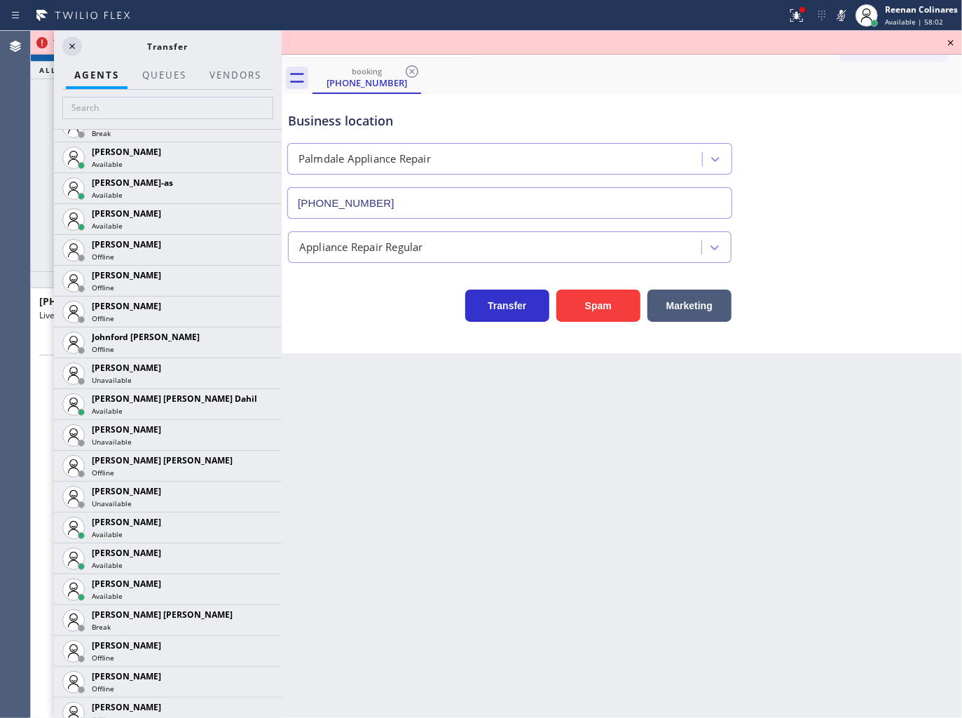
scroll to position [1415, 0]
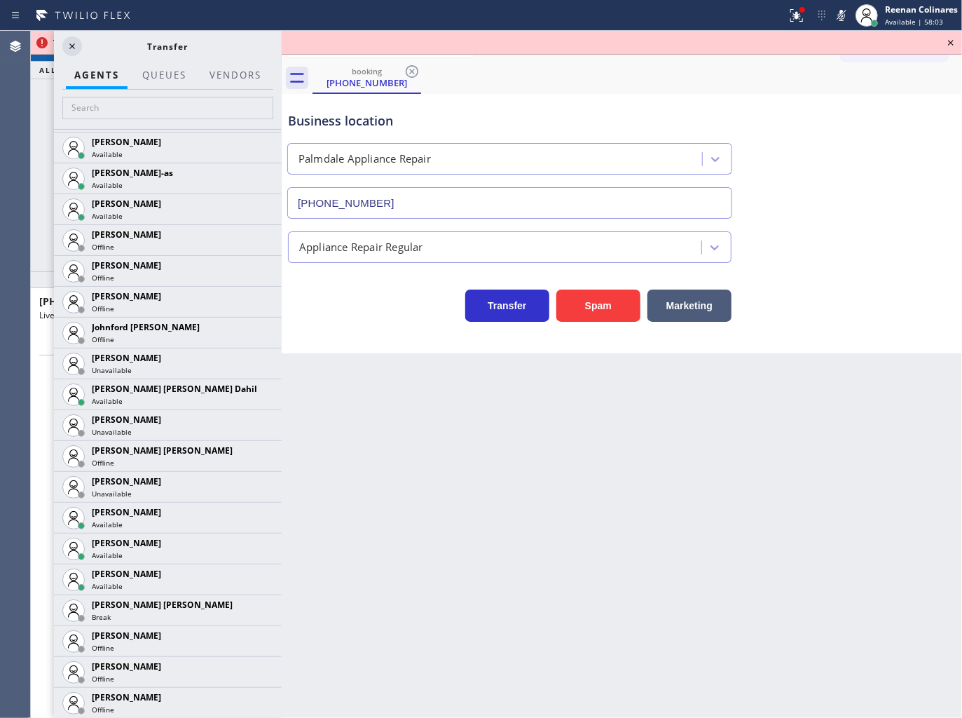
click at [0, 0] on icon at bounding box center [0, 0] width 0 height 0
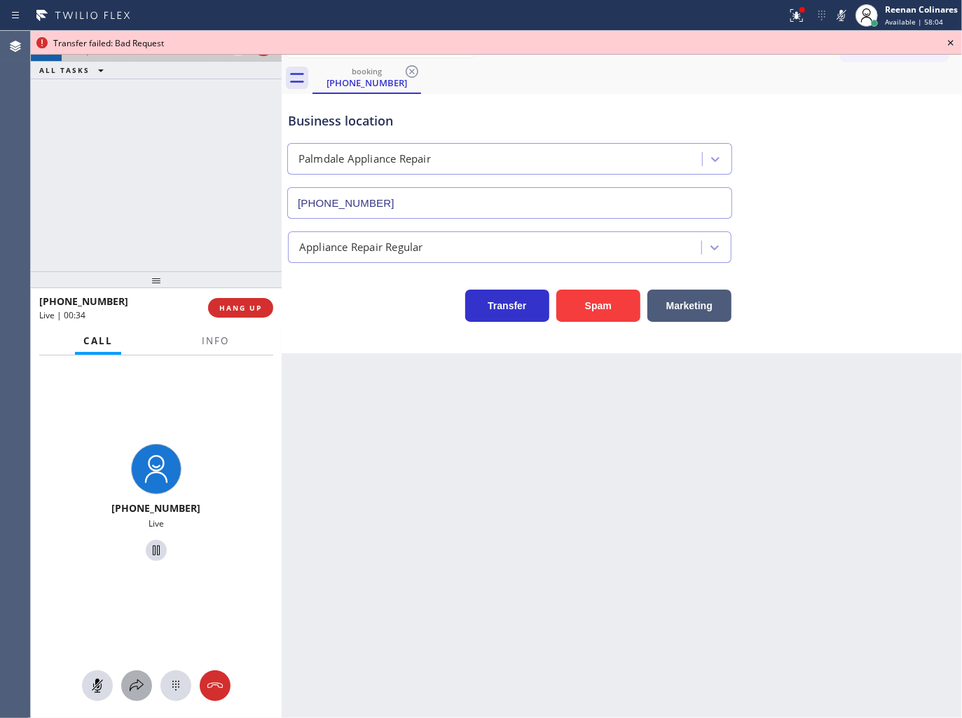
click at [126, 681] on div at bounding box center [136, 685] width 31 height 17
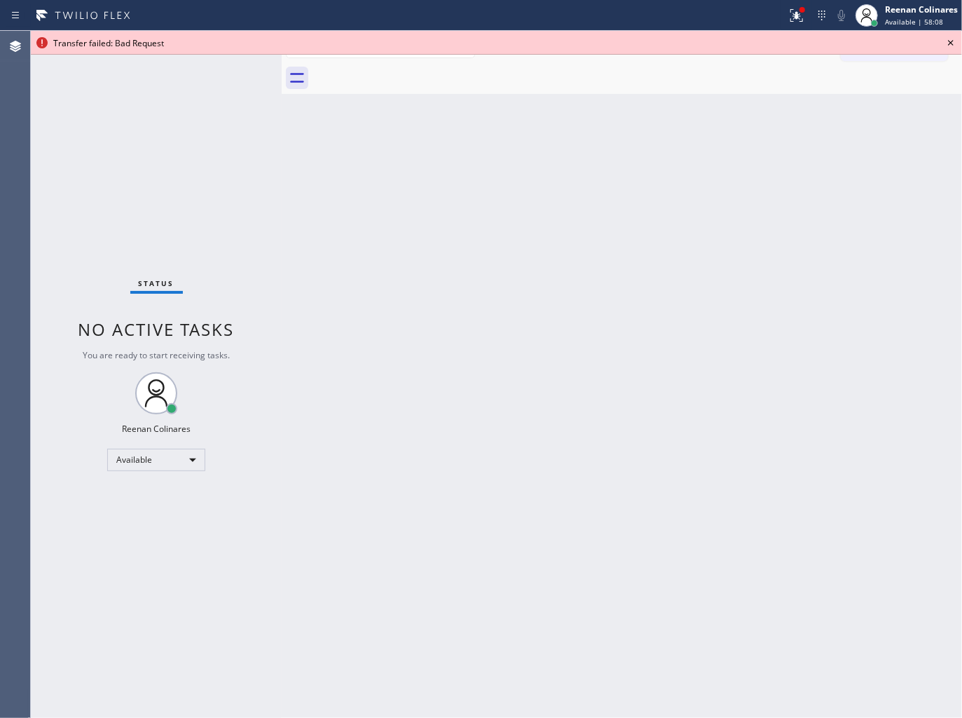
drag, startPoint x: 786, startPoint y: 480, endPoint x: 767, endPoint y: 470, distance: 20.7
click at [782, 480] on div "Back to Dashboard Change Sender ID Customers Technicians Select a contact Outbo…" at bounding box center [622, 374] width 680 height 687
click at [800, 9] on div at bounding box center [803, 10] width 6 height 6
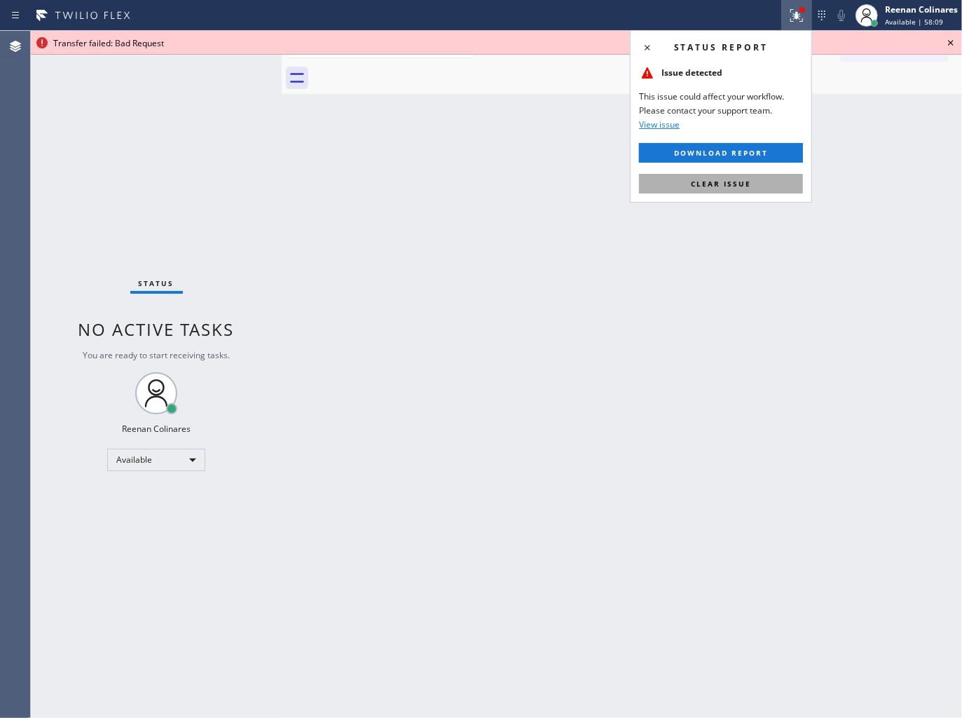
click at [720, 185] on span "Clear issue" at bounding box center [721, 184] width 60 height 10
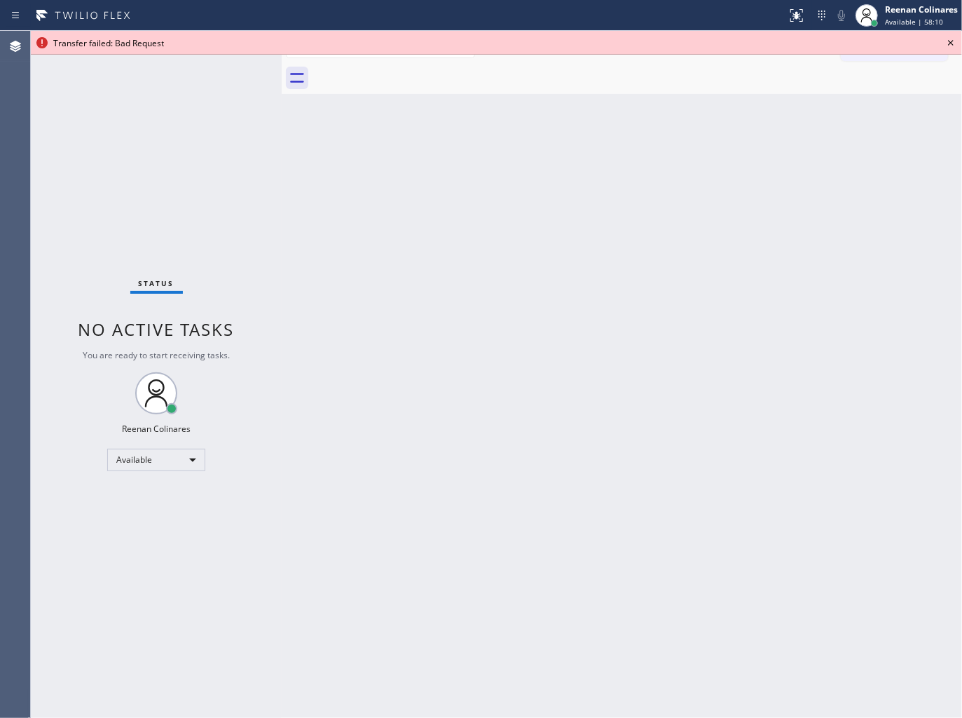
click at [955, 43] on icon at bounding box center [950, 42] width 17 height 17
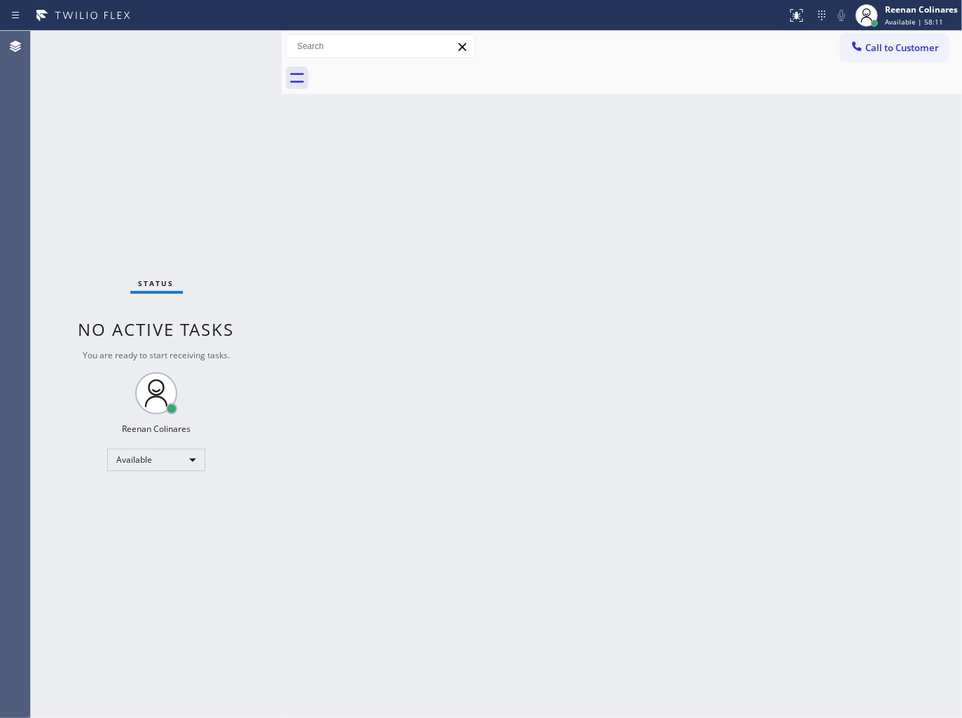
click at [577, 467] on div "Back to Dashboard Change Sender ID Customers Technicians Select a contact Outbo…" at bounding box center [622, 374] width 680 height 687
click at [657, 233] on div "Back to Dashboard Change Sender ID Customers Technicians Select a contact Outbo…" at bounding box center [622, 374] width 680 height 687
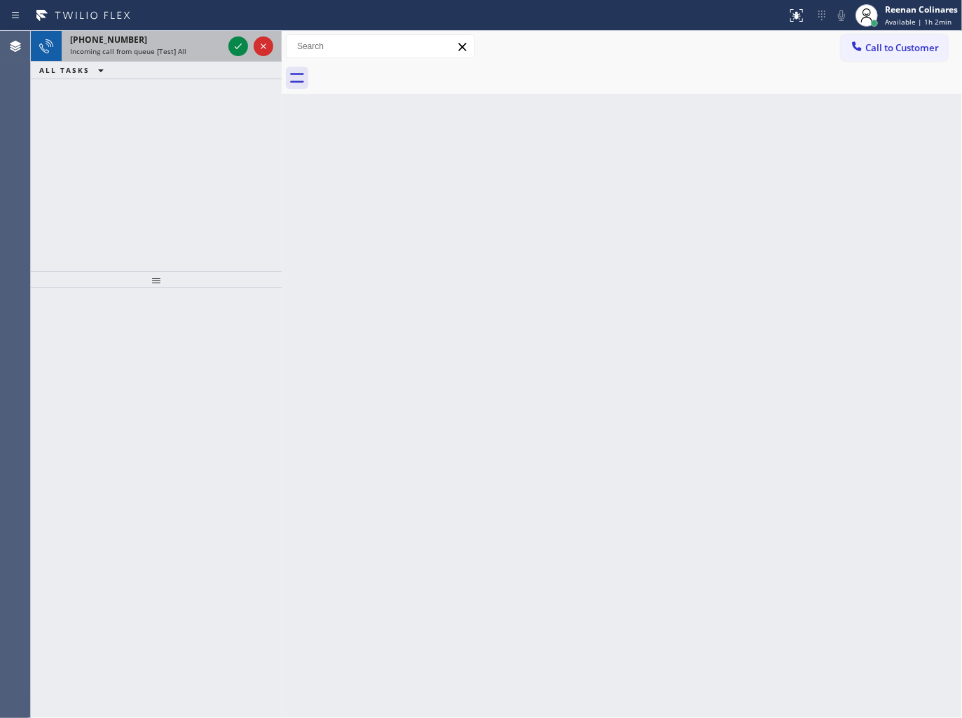
click at [152, 50] on span "Incoming call from queue [Test] All" at bounding box center [128, 51] width 116 height 10
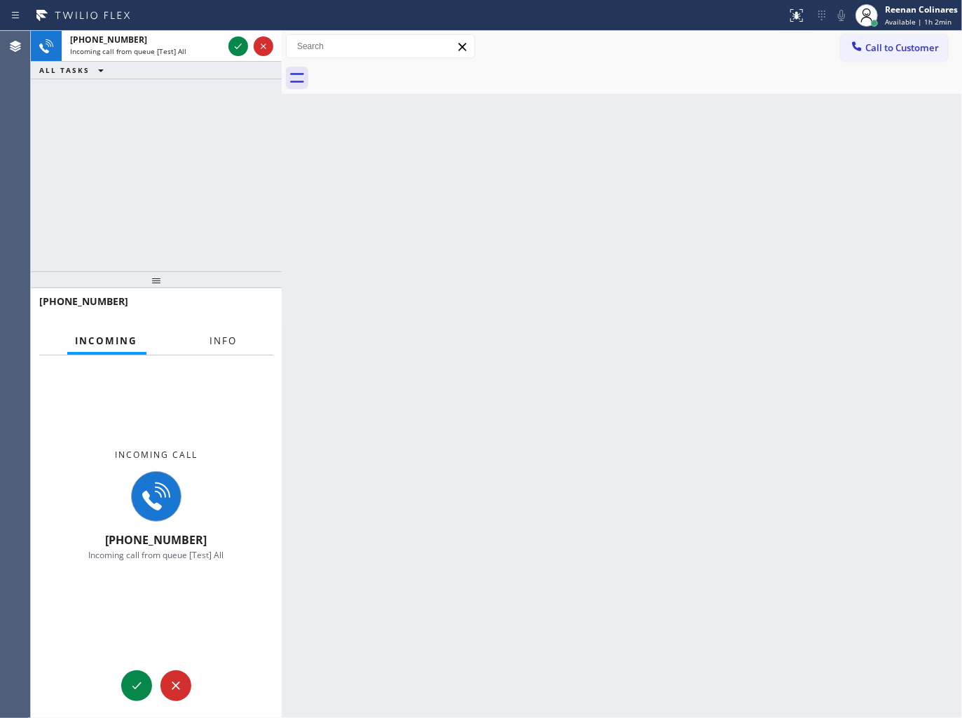
click at [228, 338] on span "Info" at bounding box center [223, 340] width 27 height 13
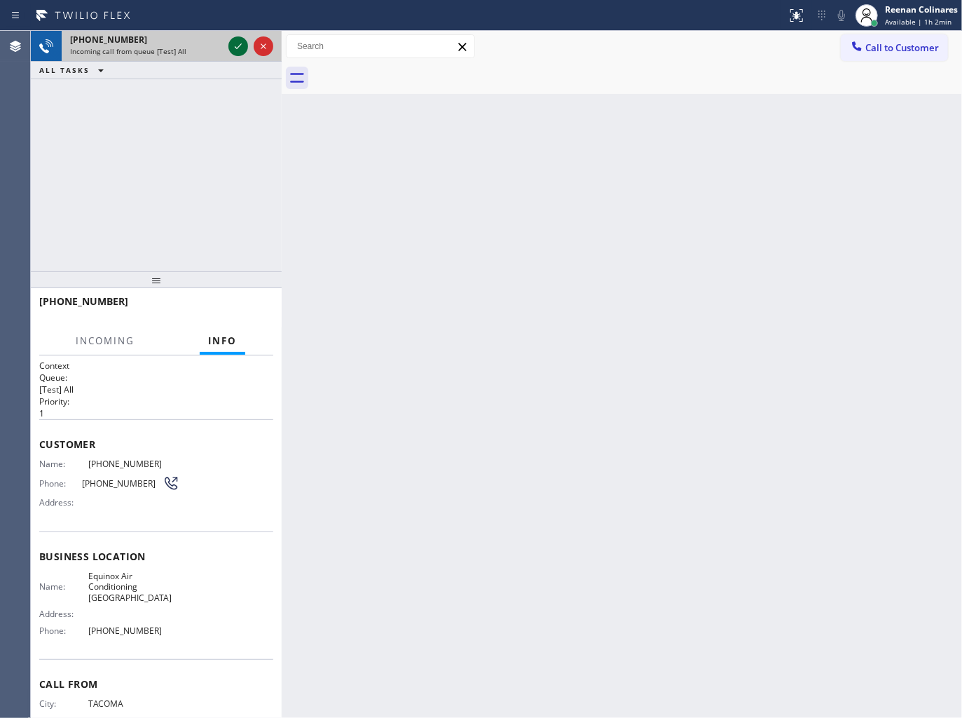
click at [233, 43] on icon at bounding box center [238, 46] width 17 height 17
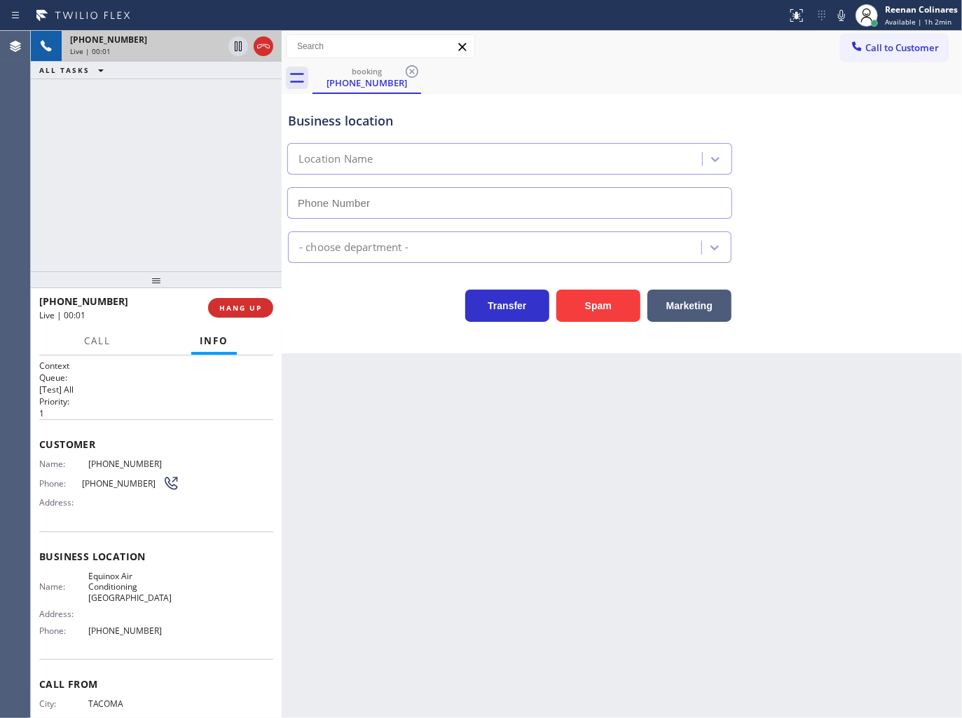
type input "[PHONE_NUMBER]"
drag, startPoint x: 582, startPoint y: 303, endPoint x: 894, endPoint y: 96, distance: 374.7
click at [587, 303] on button "Spam" at bounding box center [598, 305] width 84 height 32
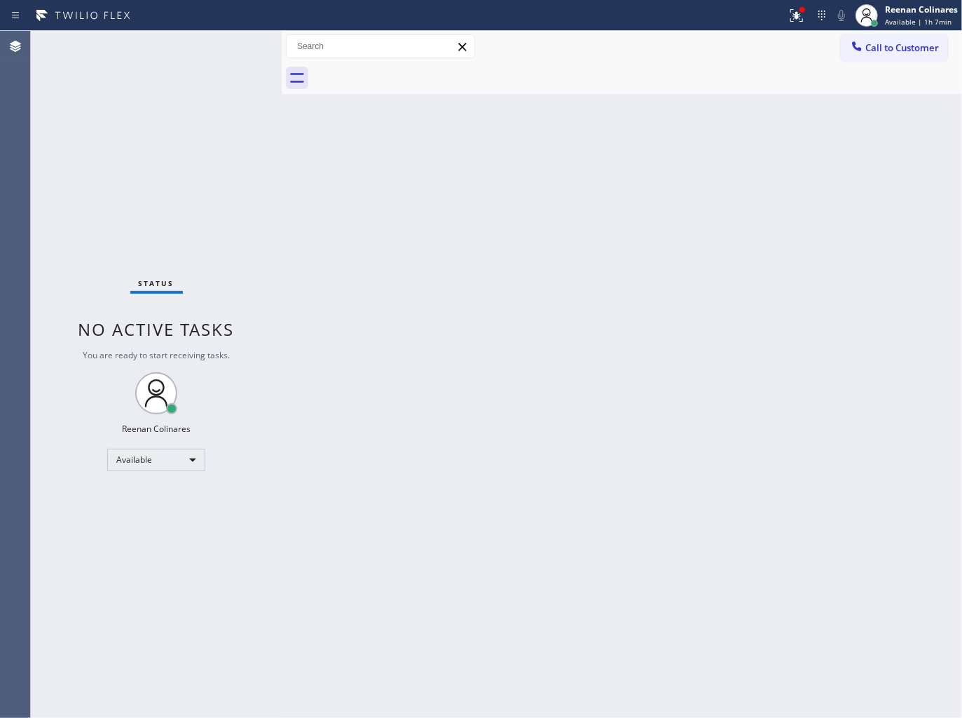
drag, startPoint x: 789, startPoint y: 17, endPoint x: 793, endPoint y: 39, distance: 22.7
click at [789, 16] on icon at bounding box center [796, 15] width 17 height 17
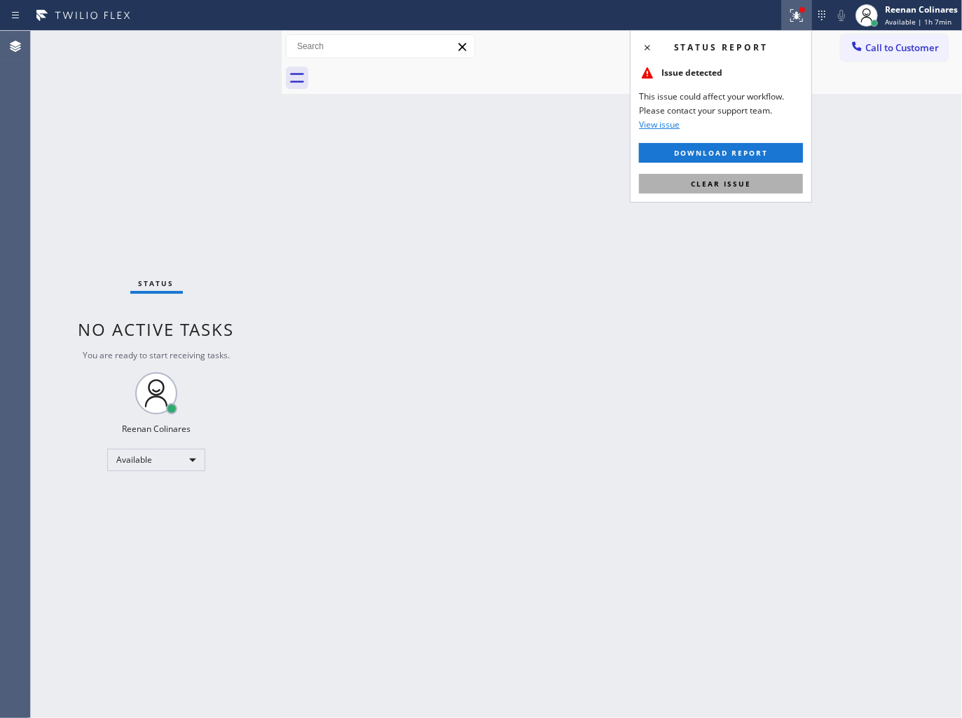
click at [764, 177] on button "Clear issue" at bounding box center [721, 184] width 164 height 20
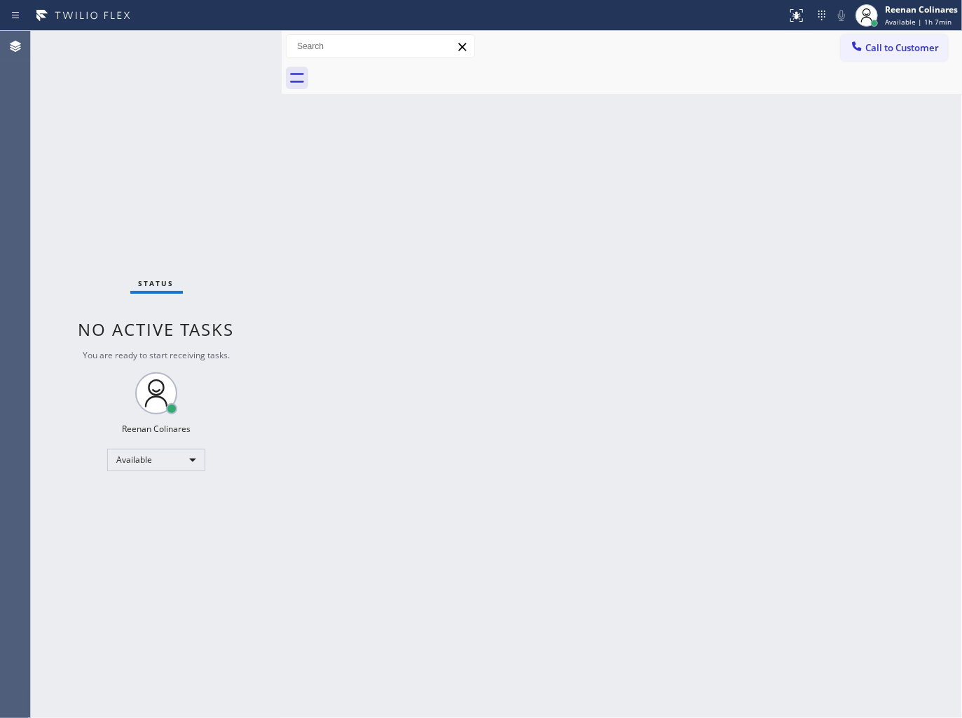
click at [691, 294] on div "Back to Dashboard Change Sender ID Customers Technicians Select a contact Outbo…" at bounding box center [622, 374] width 680 height 687
click at [192, 461] on div "Available" at bounding box center [156, 459] width 98 height 22
click at [144, 529] on li "Break" at bounding box center [155, 531] width 95 height 17
click at [899, 17] on span "Break | 15:48" at bounding box center [908, 22] width 46 height 10
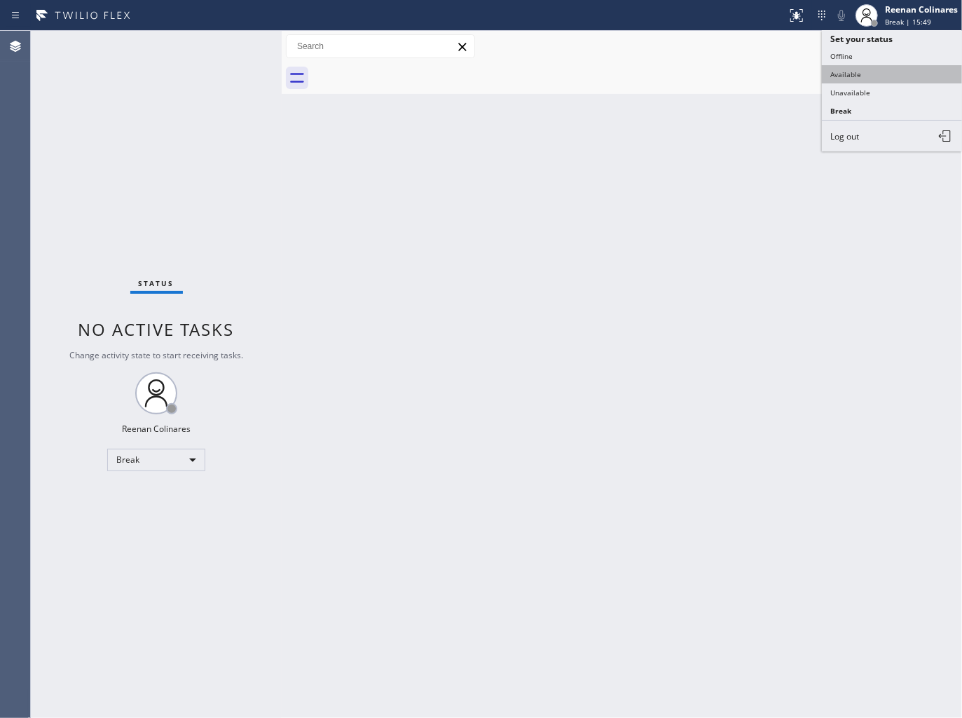
click at [849, 70] on button "Available" at bounding box center [892, 74] width 140 height 18
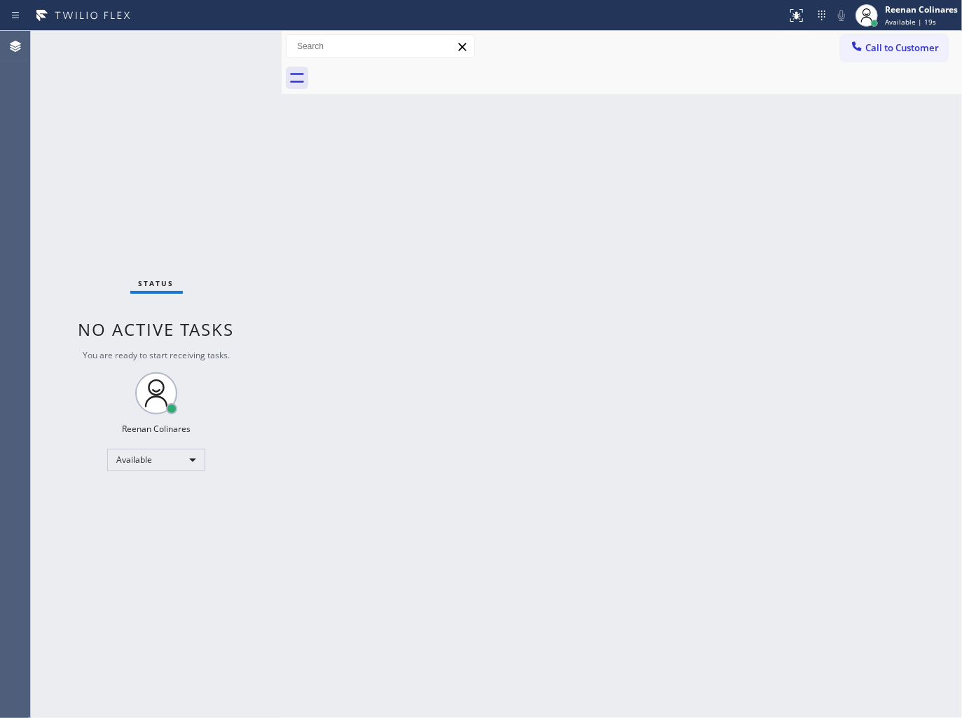
click at [556, 135] on div "Back to Dashboard Change Sender ID Customers Technicians Select a contact Outbo…" at bounding box center [622, 374] width 680 height 687
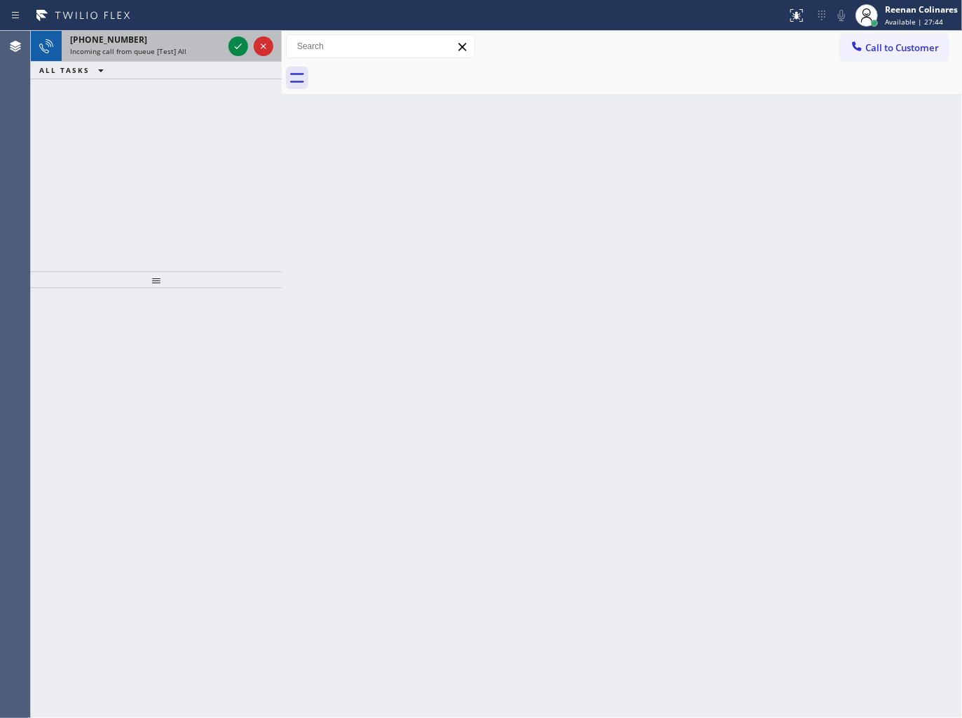
click at [187, 55] on div "Incoming call from queue [Test] All" at bounding box center [146, 51] width 153 height 10
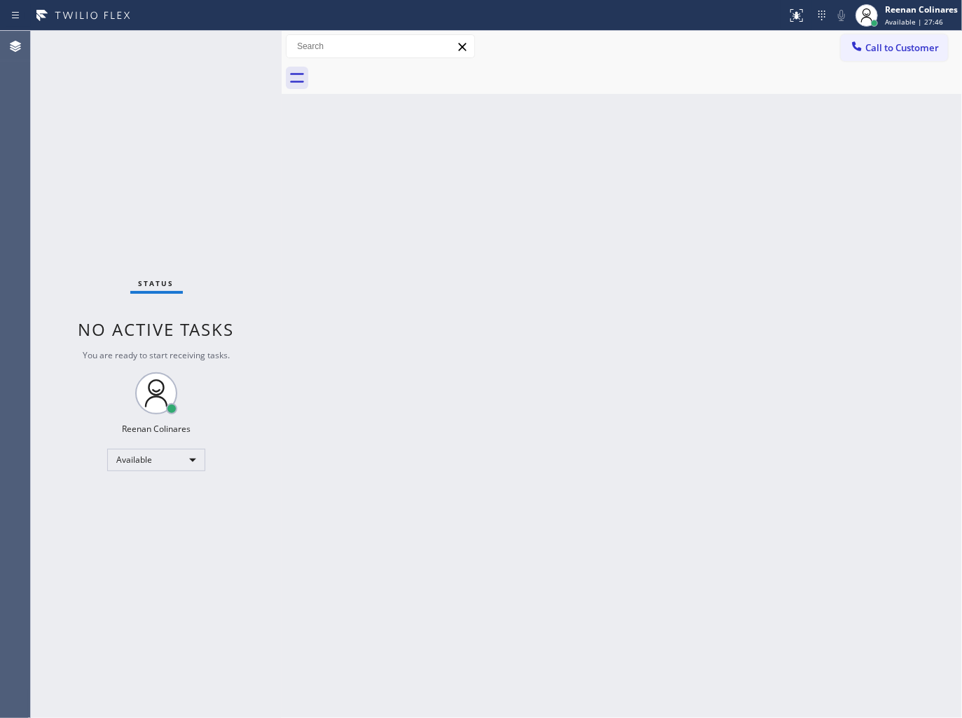
click at [198, 50] on div "Status No active tasks You are ready to start receiving tasks. Reenan Colinares…" at bounding box center [156, 374] width 251 height 687
click at [480, 134] on div "Back to Dashboard Change Sender ID Customers Technicians Select a contact Outbo…" at bounding box center [622, 374] width 680 height 687
click at [718, 158] on div "Back to Dashboard Change Sender ID Customers Technicians Select a contact Outbo…" at bounding box center [622, 374] width 680 height 687
click at [77, 36] on div "Status No active tasks You are ready to start receiving tasks. Reenan Colinares…" at bounding box center [156, 374] width 251 height 687
click at [109, 50] on div "Status No active tasks You are ready to start receiving tasks. Reenan Colinares…" at bounding box center [156, 374] width 251 height 687
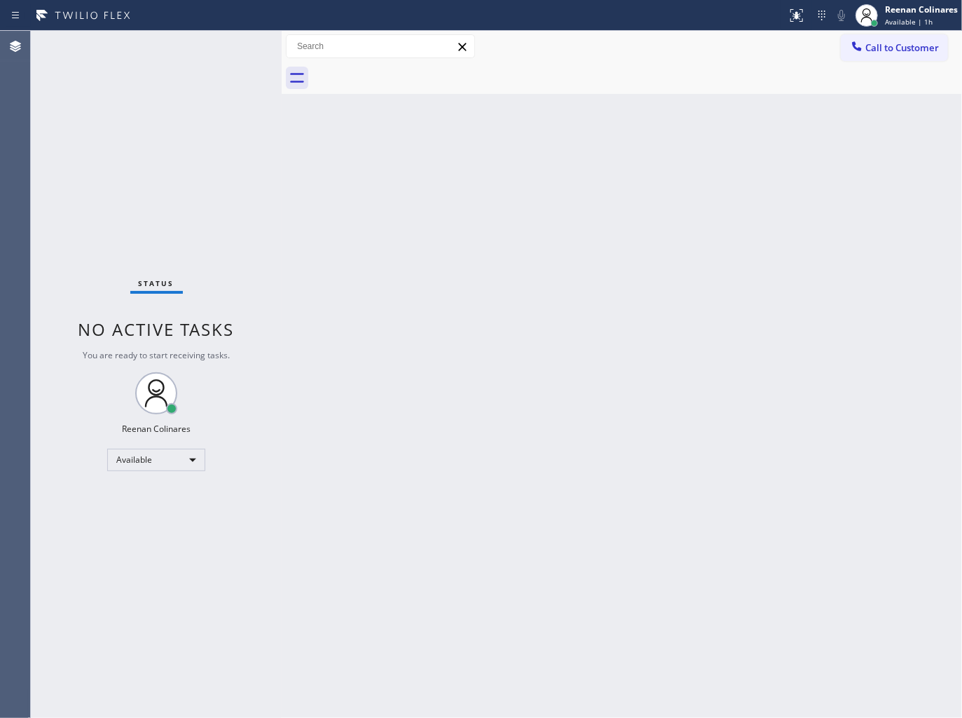
click at [685, 157] on div "Back to Dashboard Change Sender ID Customers Technicians Select a contact Outbo…" at bounding box center [622, 374] width 680 height 687
click at [173, 50] on div "Status No active tasks You are ready to start receiving tasks. Reenan Colinares…" at bounding box center [156, 374] width 251 height 687
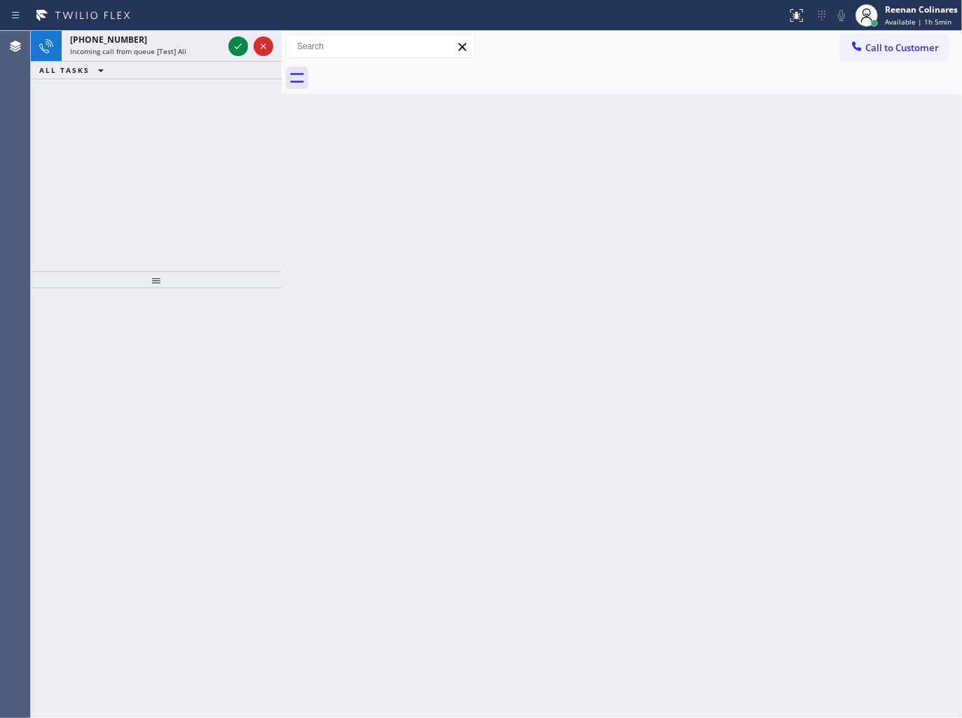
click at [173, 50] on span "Incoming call from queue [Test] All" at bounding box center [128, 51] width 116 height 10
click at [493, 102] on div "Back to Dashboard Change Sender ID Customers Technicians Select a contact Outbo…" at bounding box center [622, 374] width 680 height 687
click at [192, 45] on div "[PHONE_NUMBER]" at bounding box center [146, 40] width 153 height 12
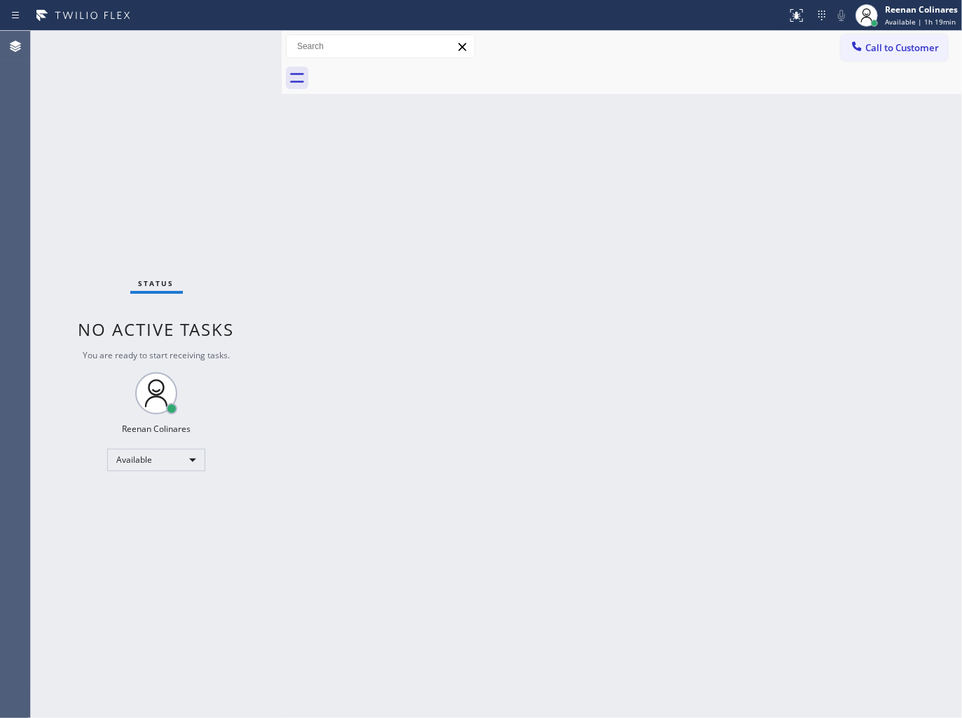
click at [734, 95] on div "Back to Dashboard Change Sender ID Customers Technicians Select a contact Outbo…" at bounding box center [622, 374] width 680 height 687
click at [554, 177] on div "Back to Dashboard Change Sender ID Customers Technicians Select a contact Outbo…" at bounding box center [622, 374] width 680 height 687
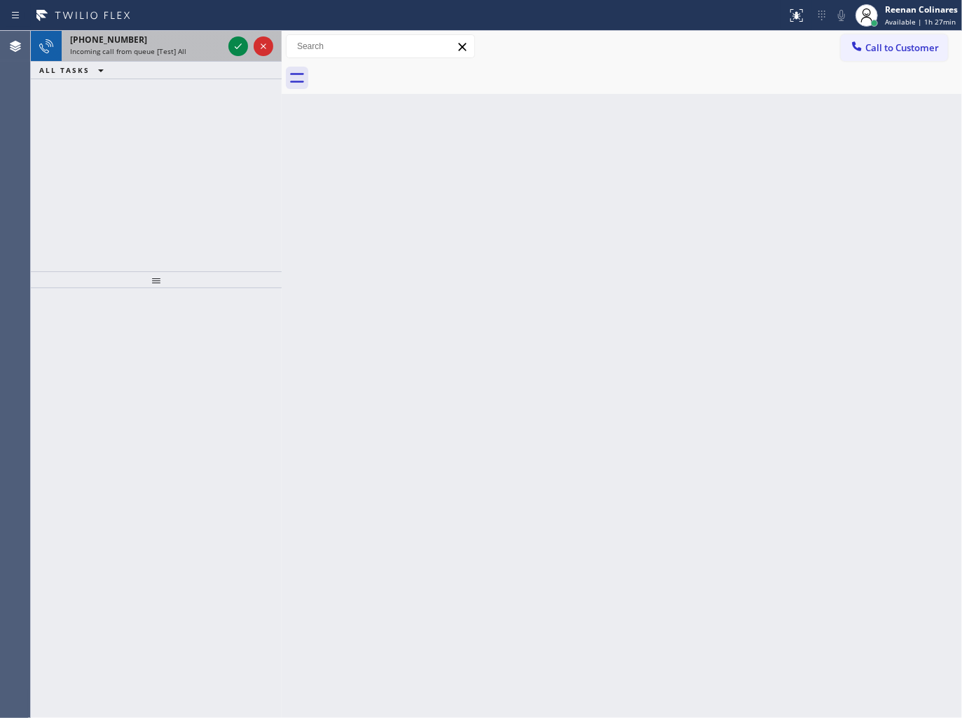
click at [198, 53] on div "Incoming call from queue [Test] All" at bounding box center [146, 51] width 153 height 10
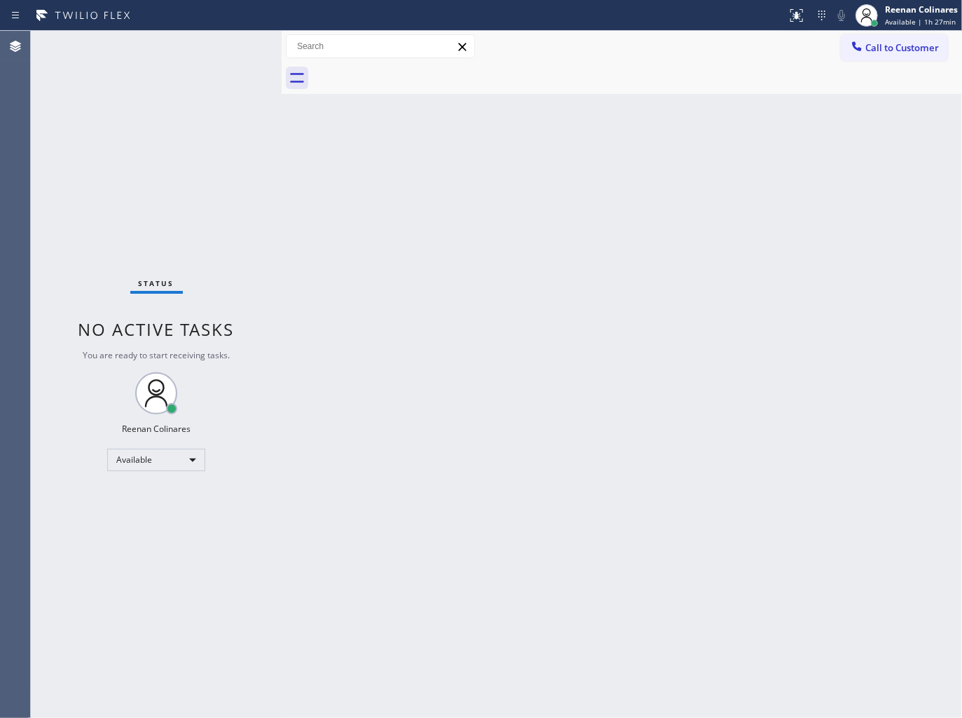
click at [577, 436] on div "Back to Dashboard Change Sender ID Customers Technicians Select a contact Outbo…" at bounding box center [622, 374] width 680 height 687
click at [908, 12] on div "Reenan Colinares" at bounding box center [921, 10] width 73 height 12
click at [838, 59] on button "Offline" at bounding box center [892, 56] width 140 height 18
click at [925, 17] on span "Available | 1h 29min" at bounding box center [920, 22] width 71 height 10
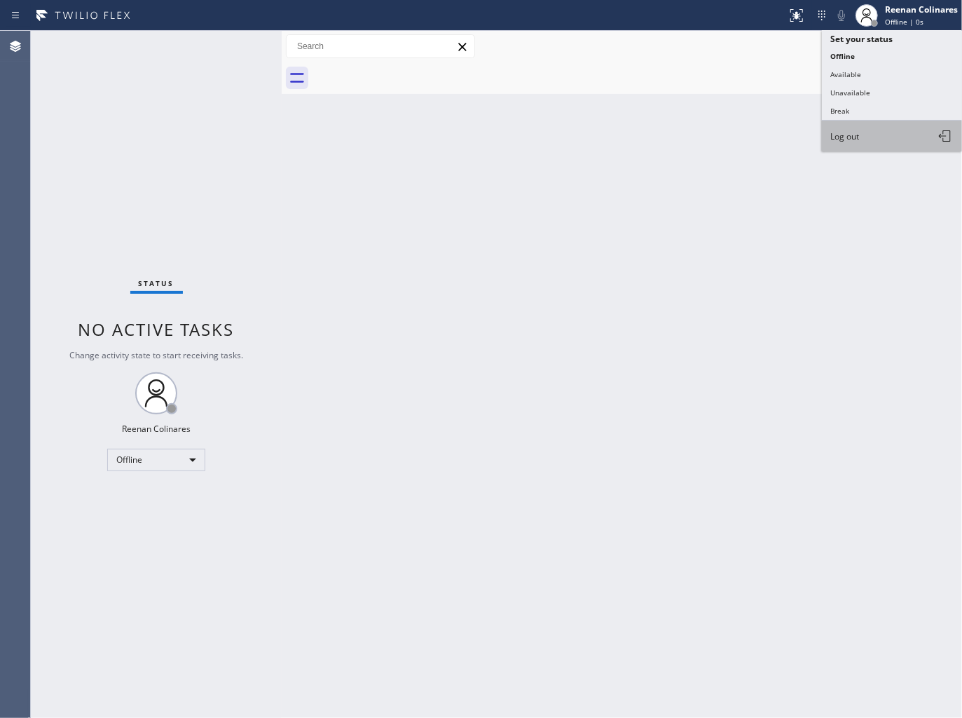
click at [857, 133] on span "Log out" at bounding box center [844, 136] width 29 height 12
